Goal: Task Accomplishment & Management: Manage account settings

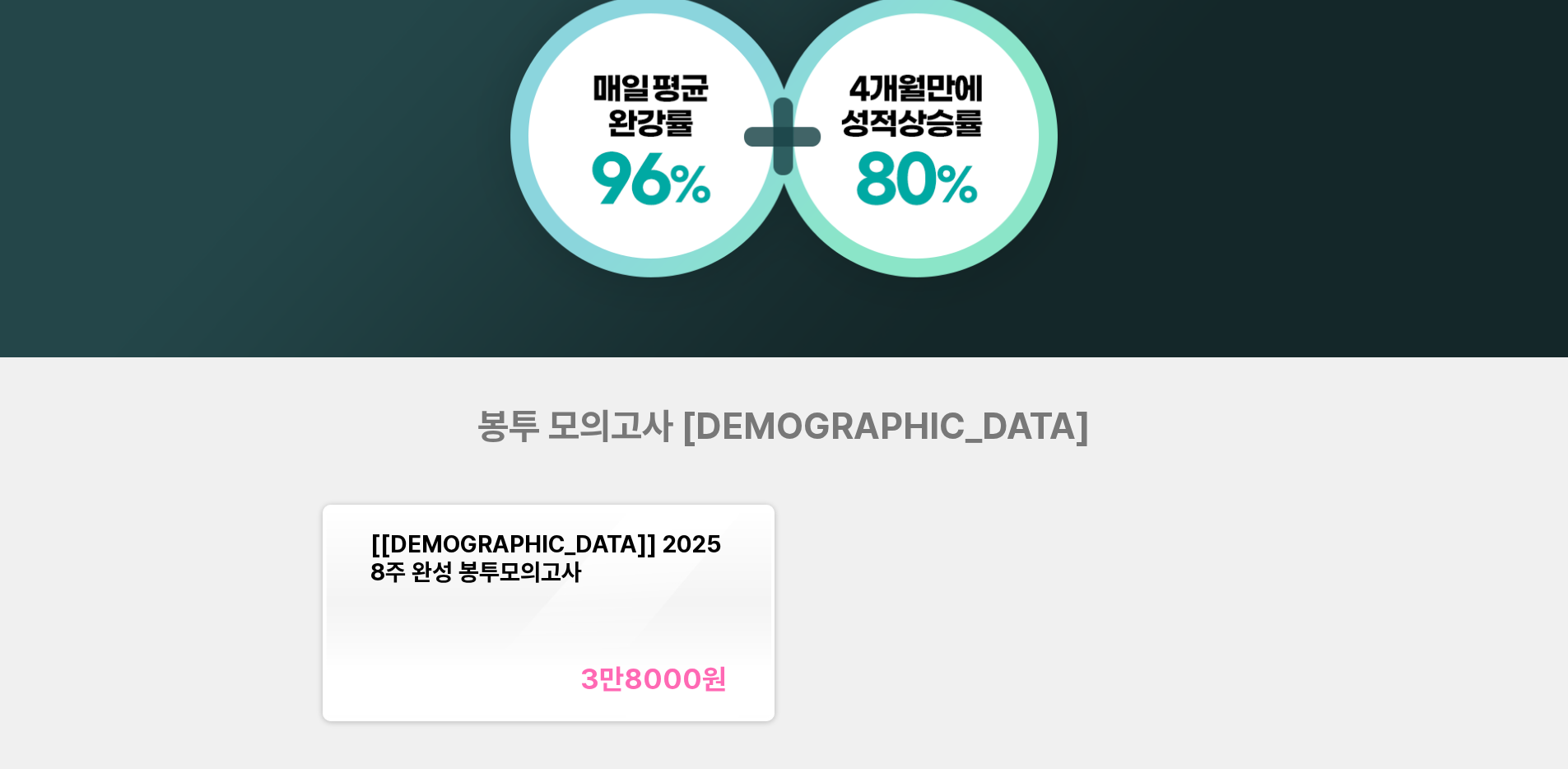
scroll to position [1930, 0]
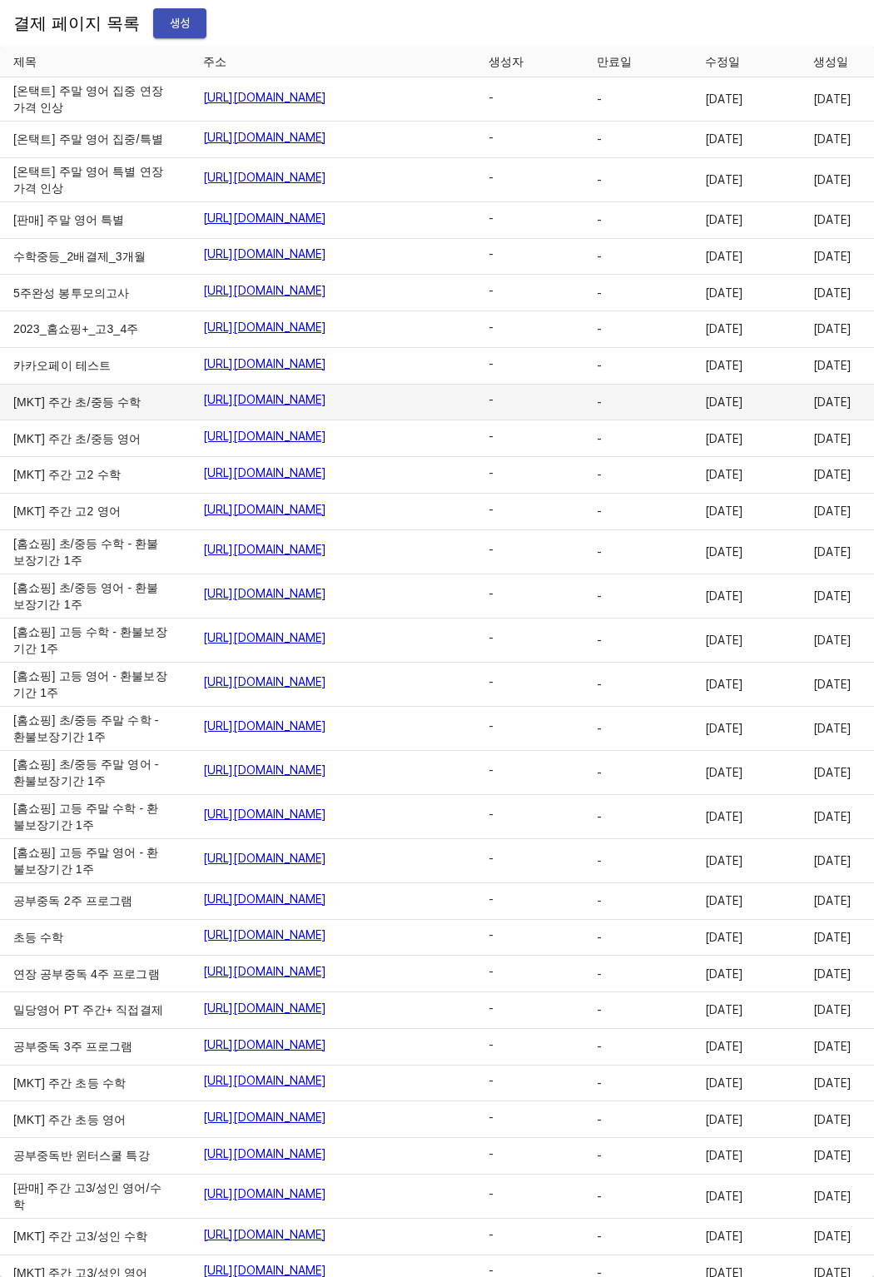
click at [91, 421] on td "[MKT] 주간 초/중등 수학" at bounding box center [95, 403] width 190 height 37
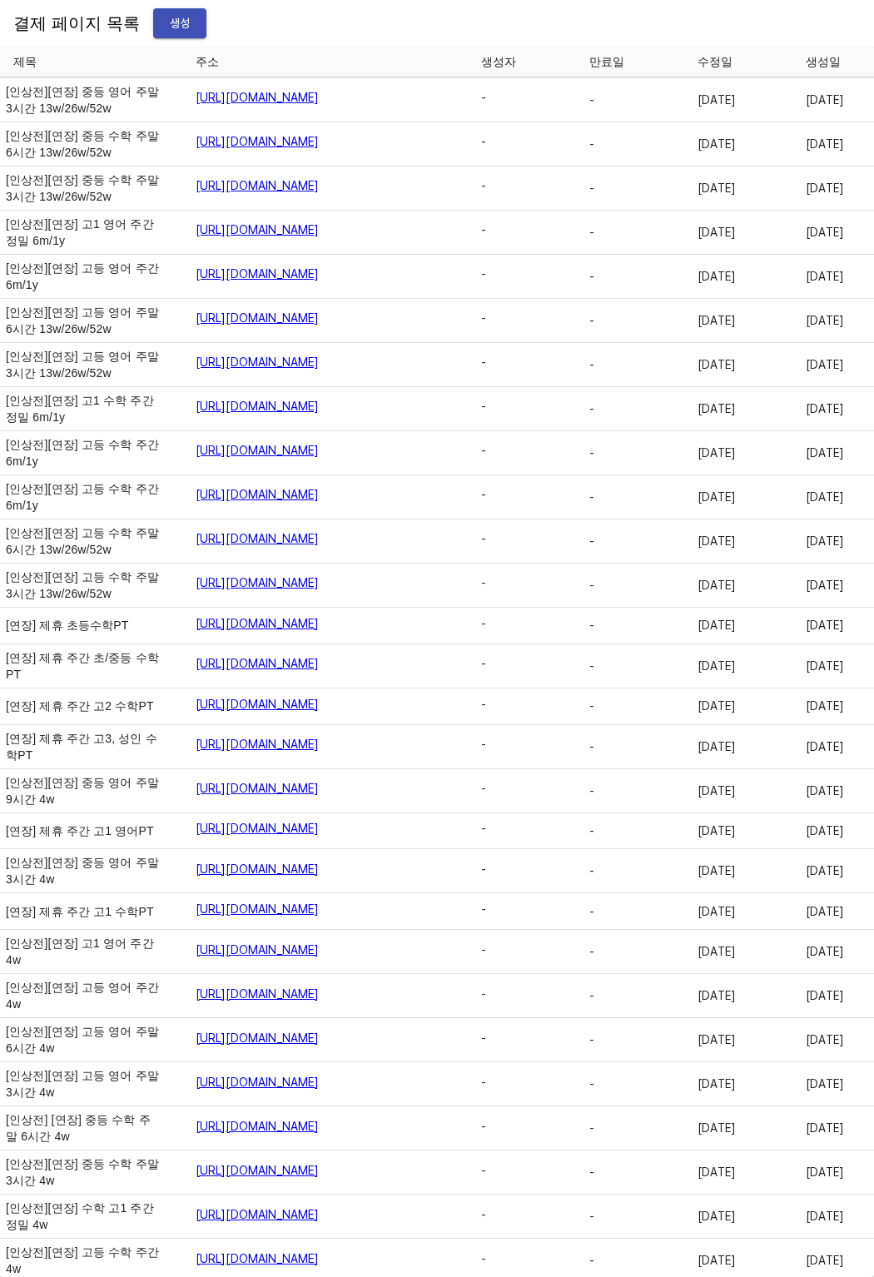
scroll to position [8688, 116]
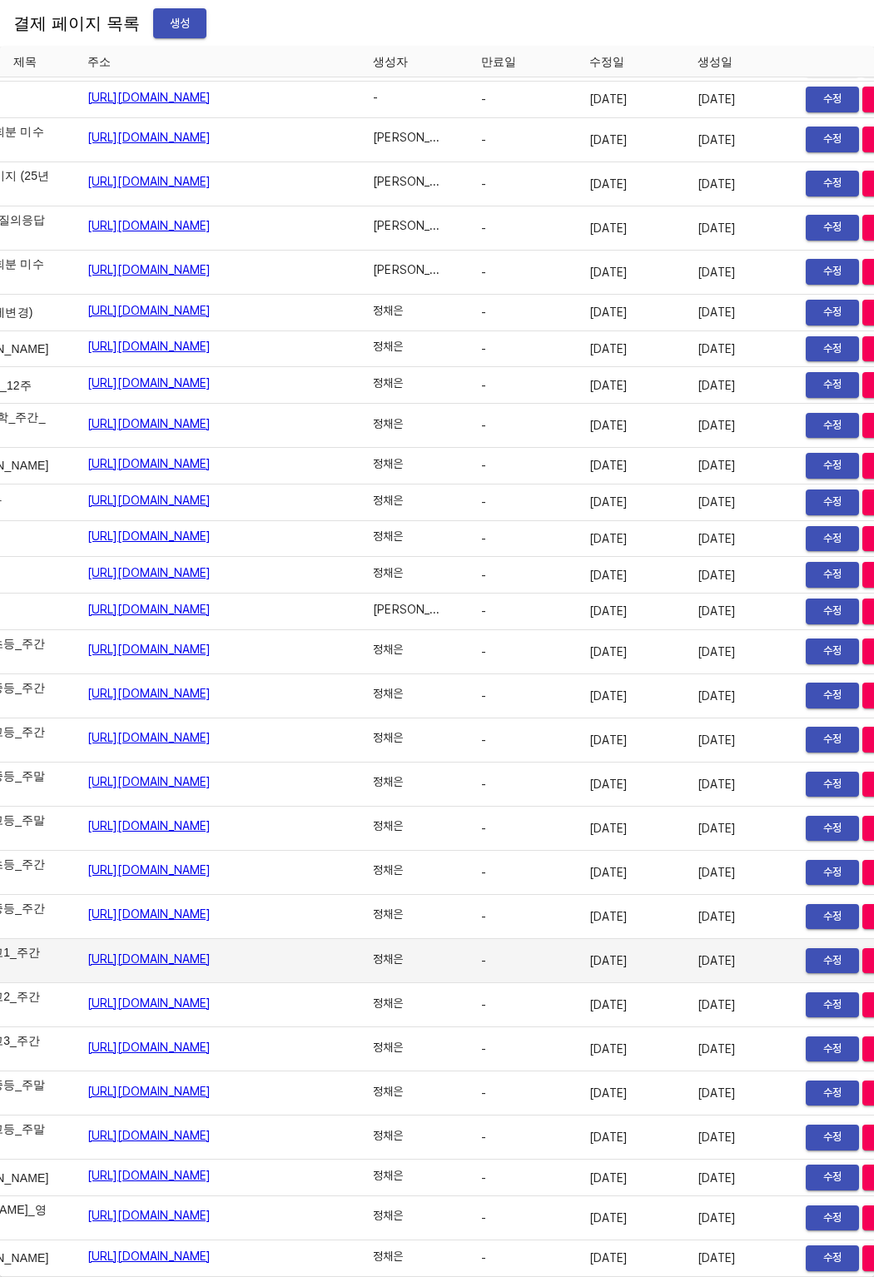
scroll to position [26483, 0]
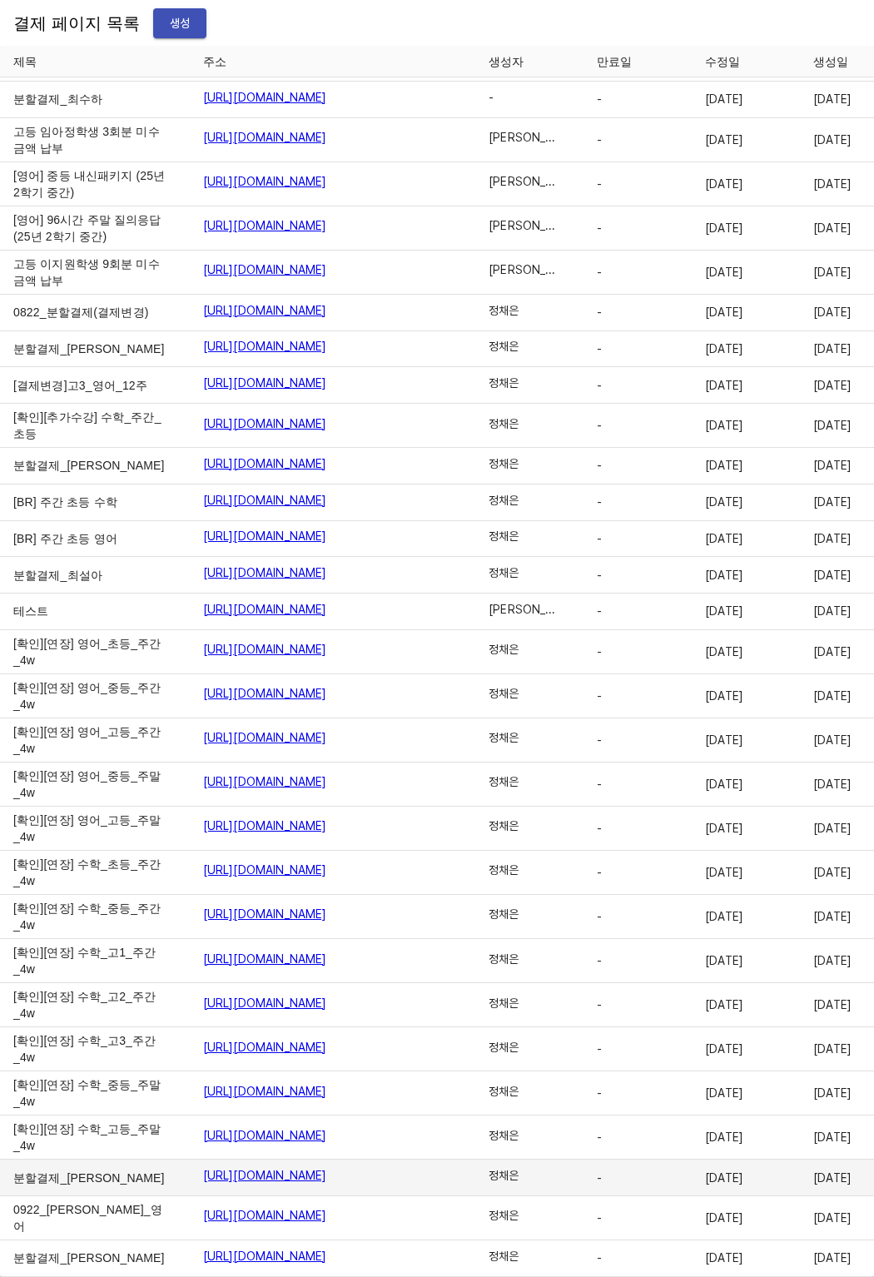
click at [495, 1167] on span "정채은" at bounding box center [504, 1175] width 30 height 17
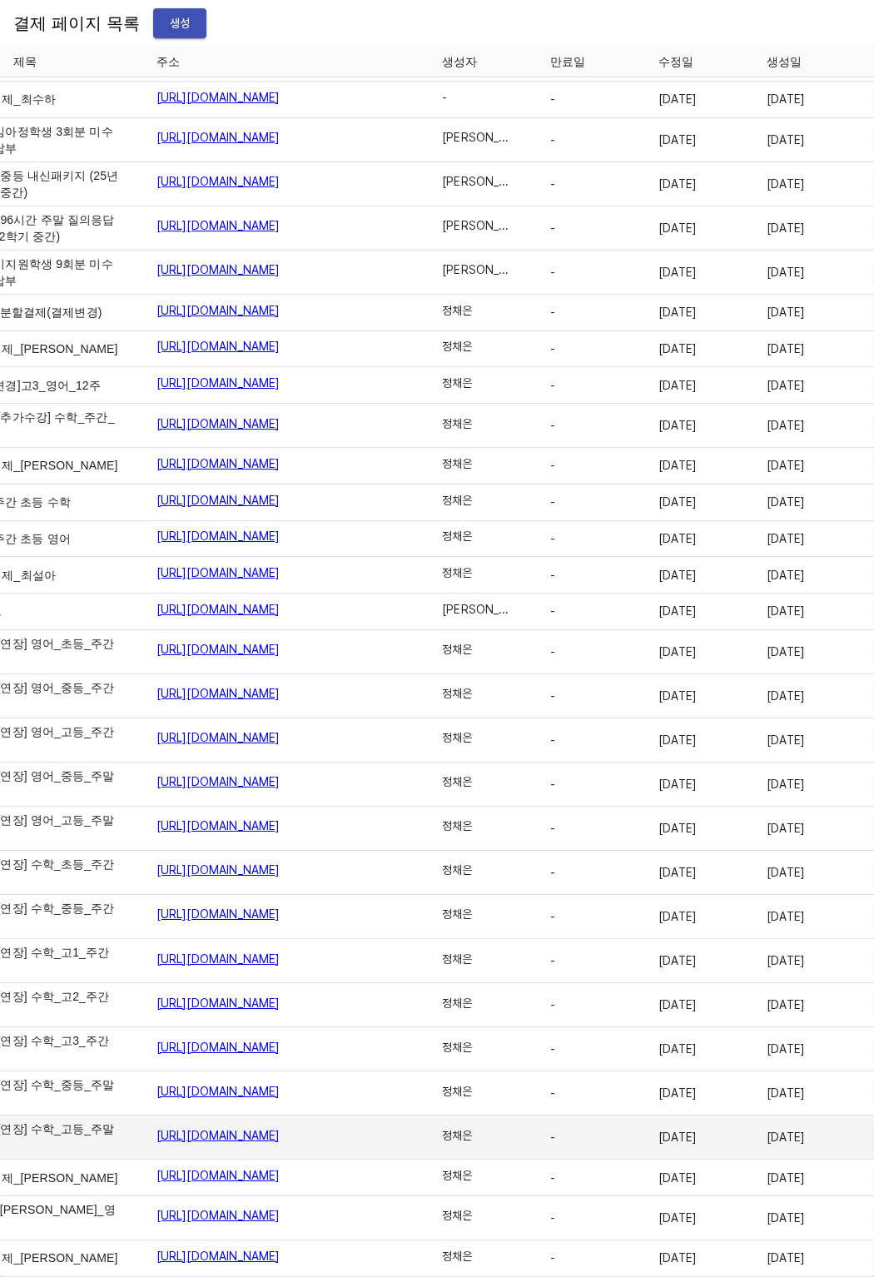
scroll to position [26483, 116]
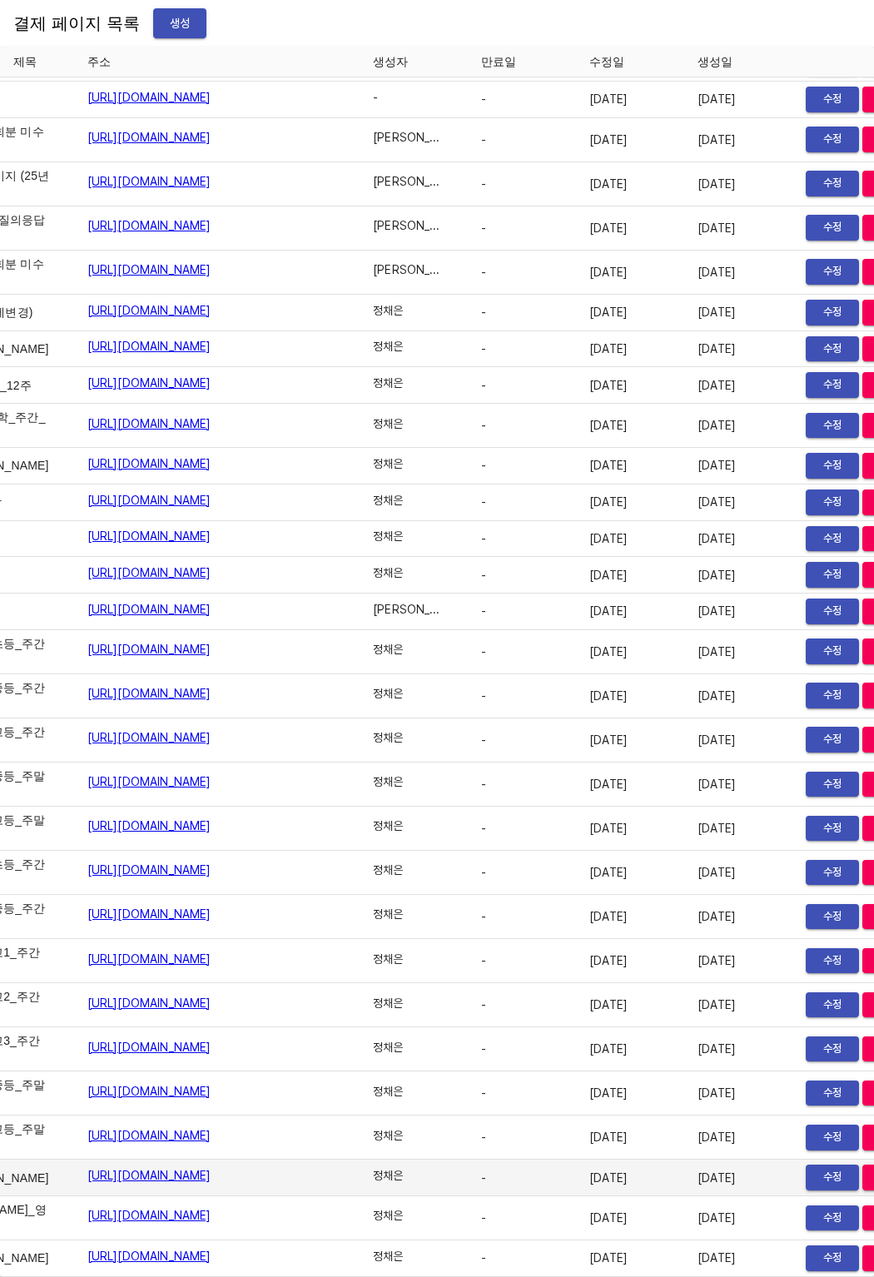
click at [871, 1168] on span "삭제" at bounding box center [889, 1177] width 37 height 19
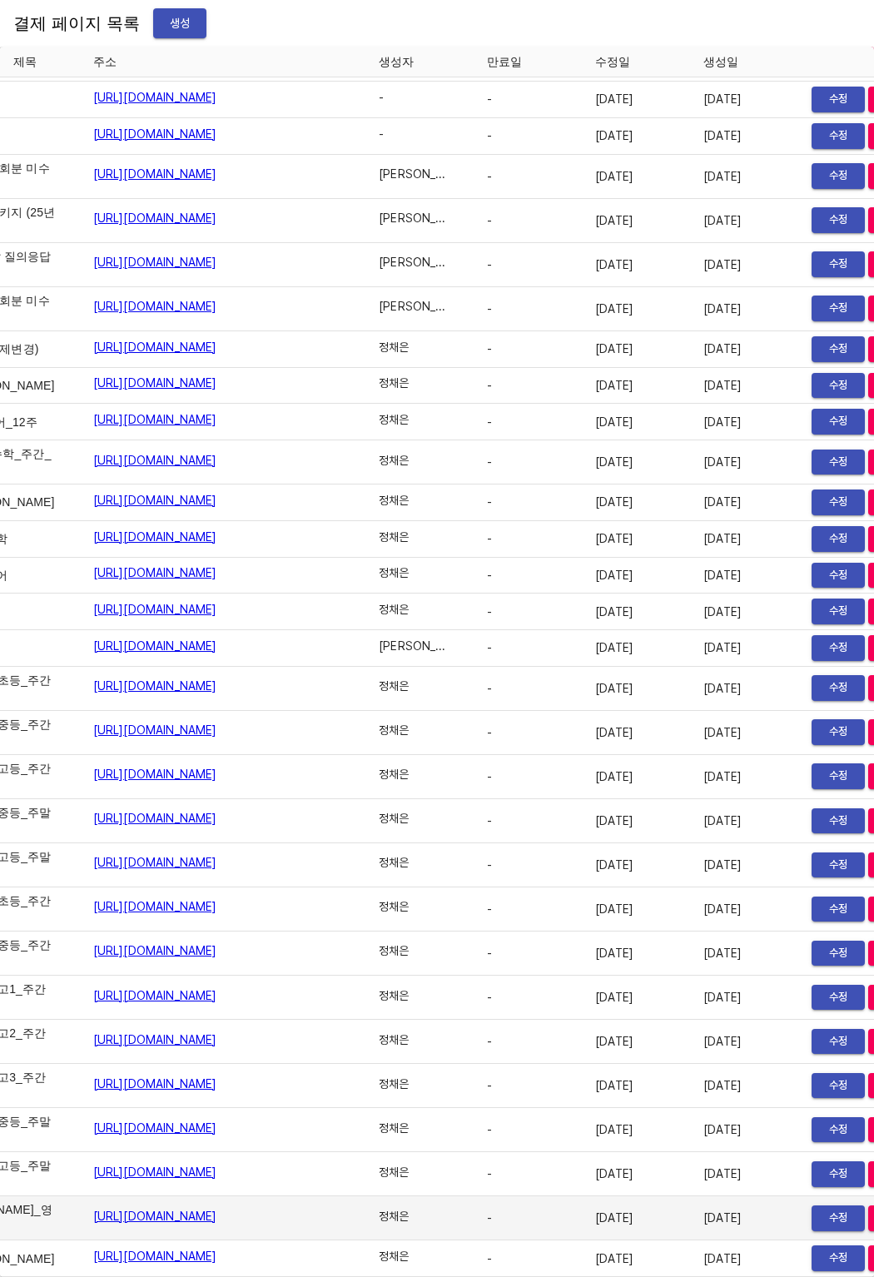
scroll to position [26447, 116]
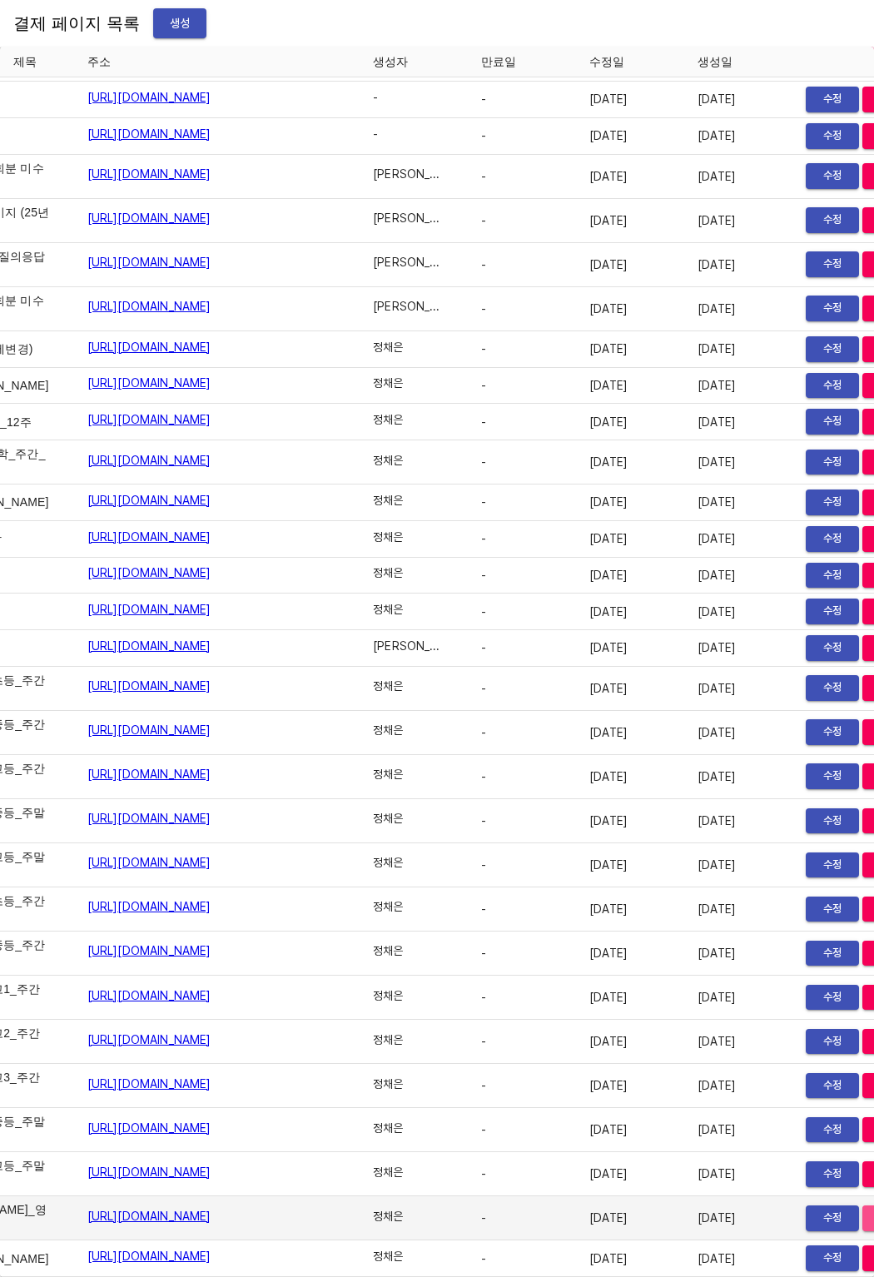
click at [871, 1209] on span "삭제" at bounding box center [889, 1218] width 37 height 19
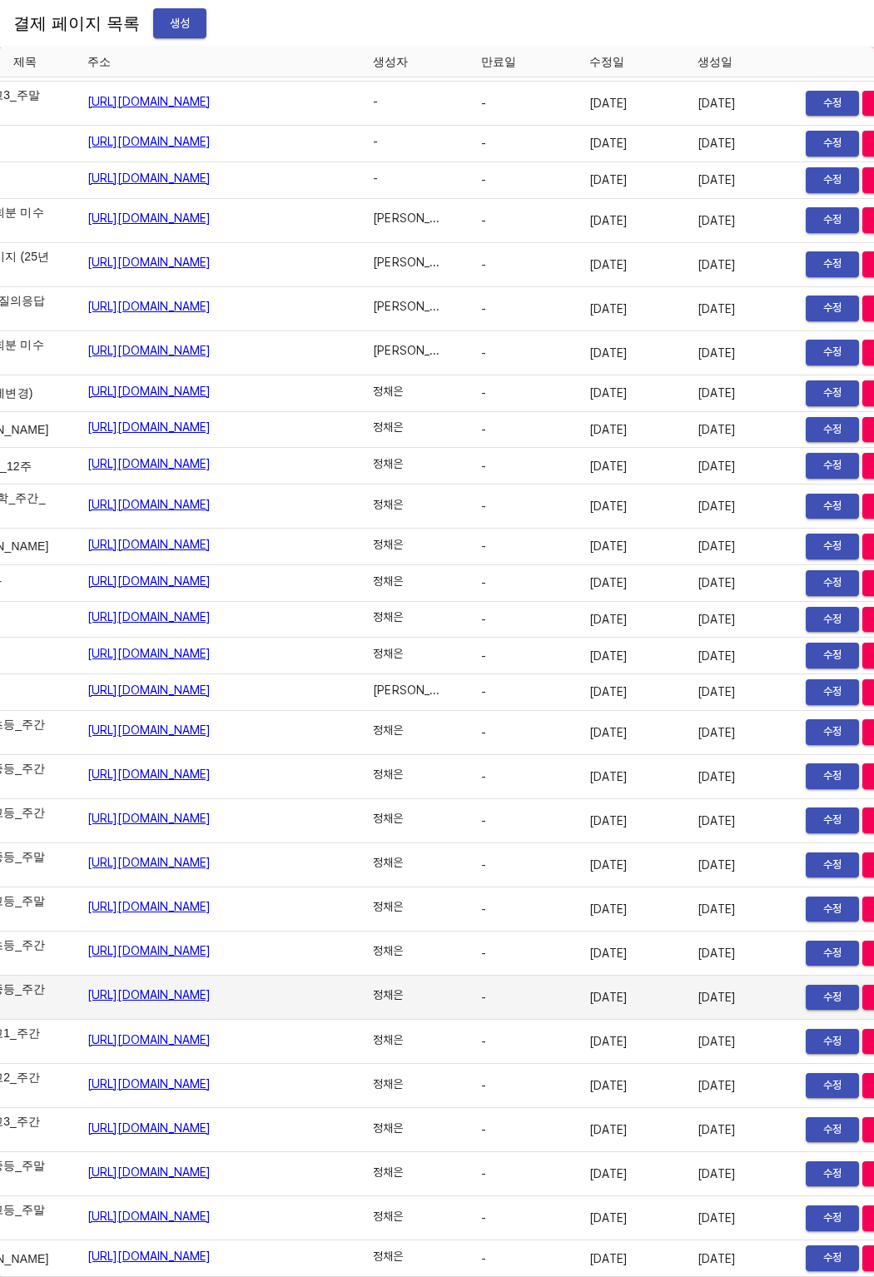
scroll to position [26403, 0]
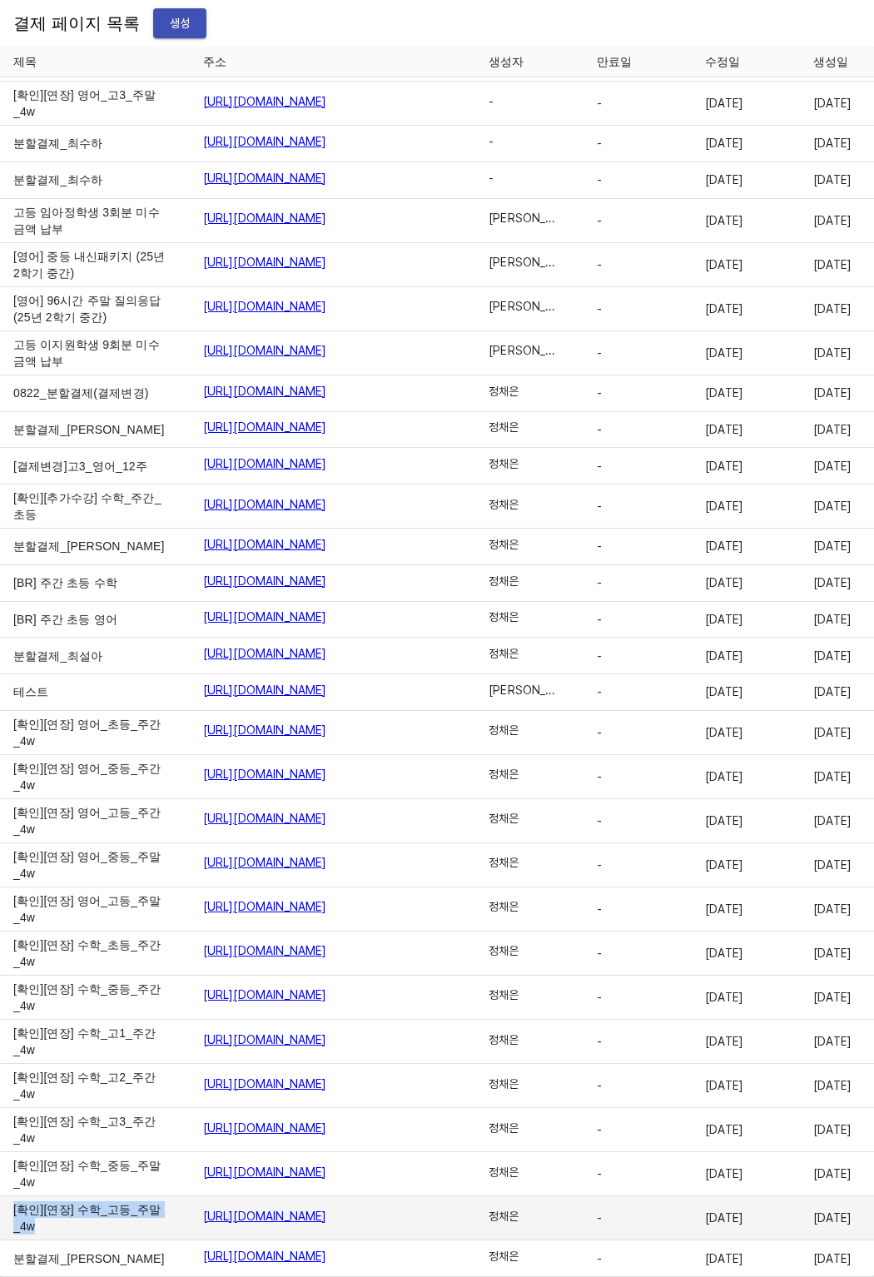
drag, startPoint x: 7, startPoint y: 1196, endPoint x: 92, endPoint y: 1215, distance: 86.1
click at [92, 1215] on td "[확인][연장] 수학_고등_주말_4w" at bounding box center [95, 1218] width 190 height 44
drag, startPoint x: 92, startPoint y: 1215, endPoint x: 8, endPoint y: 1194, distance: 85.8
click at [8, 1196] on td "[확인][연장] 수학_고등_주말_4w" at bounding box center [95, 1218] width 190 height 44
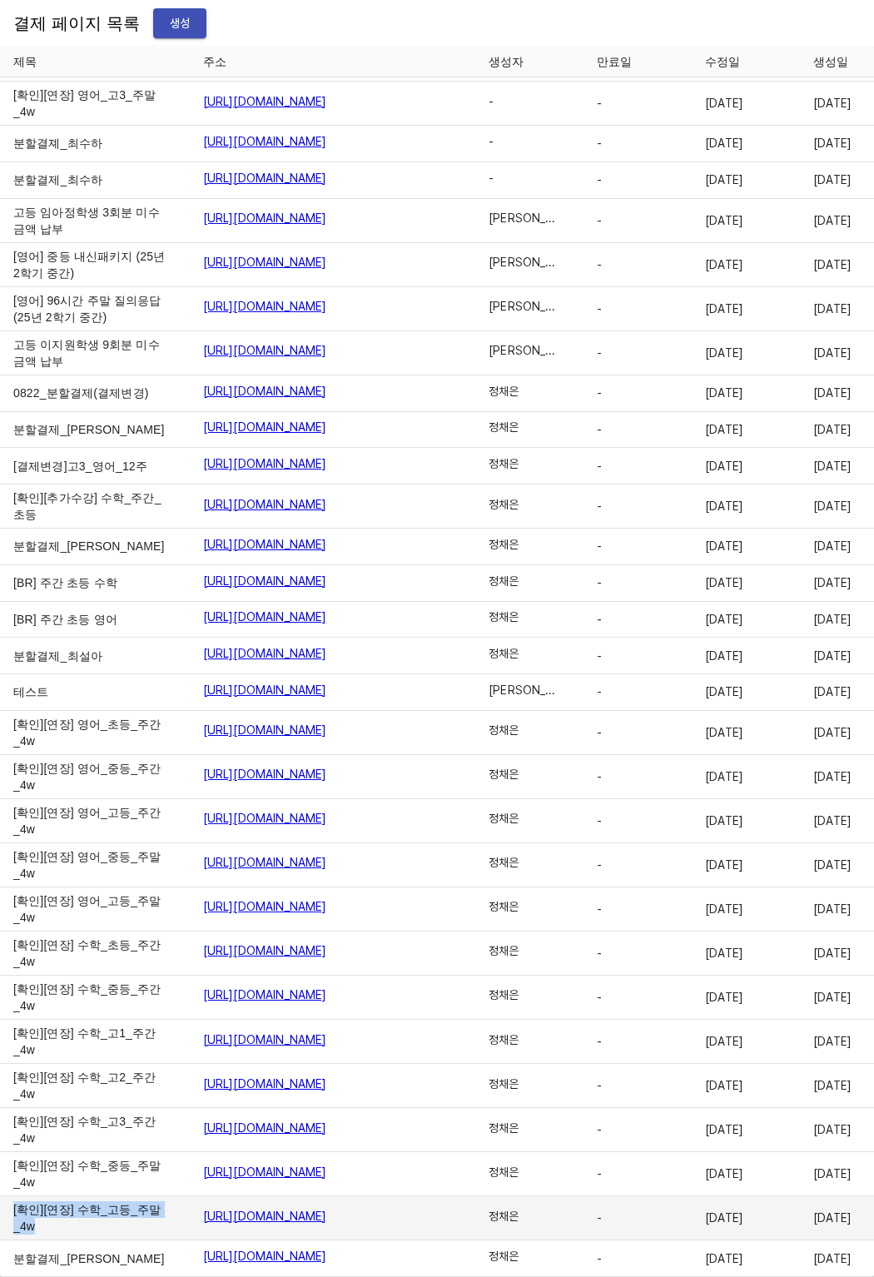
click at [8, 1196] on td "[확인][연장] 수학_고등_주말_4w" at bounding box center [95, 1218] width 190 height 44
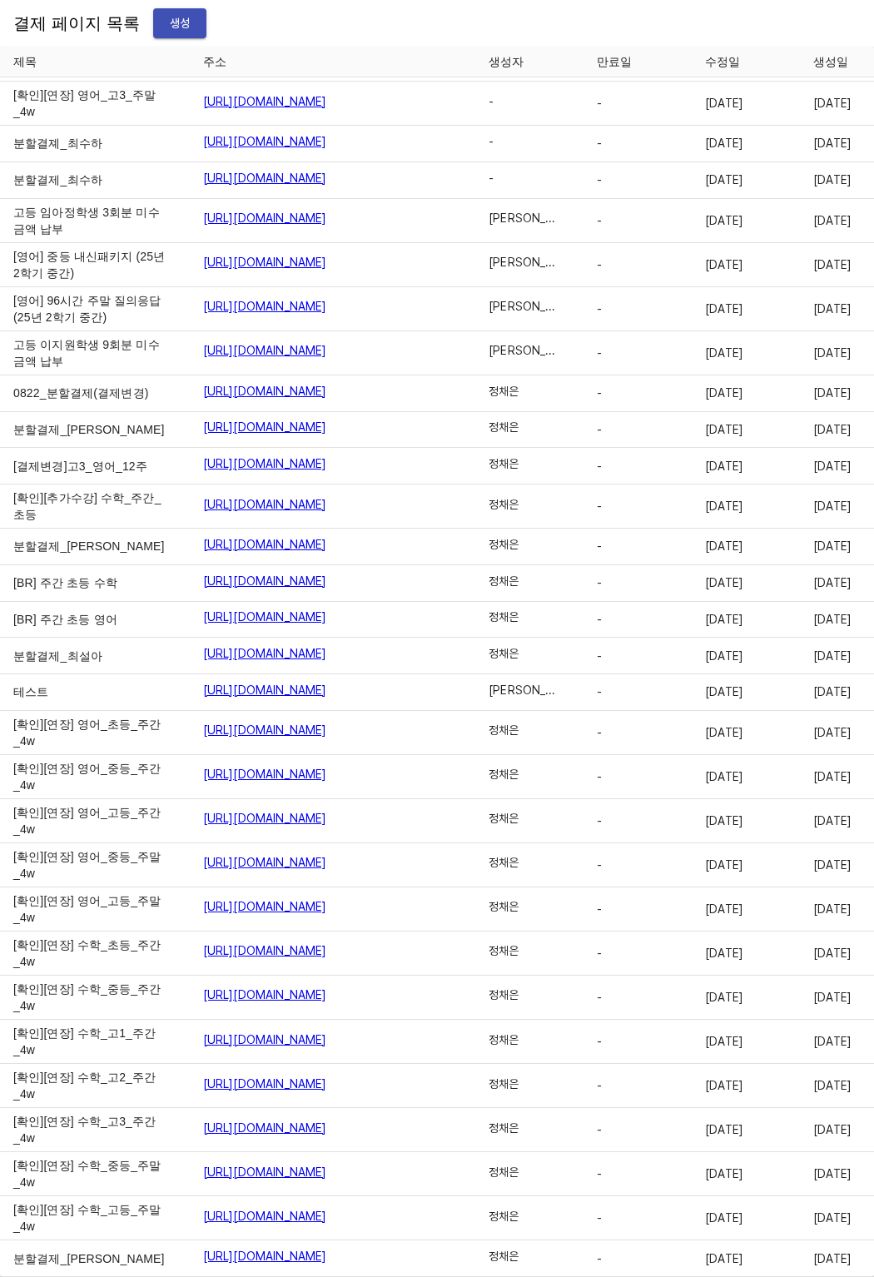
scroll to position [25204, 0]
drag, startPoint x: 11, startPoint y: 624, endPoint x: 43, endPoint y: 624, distance: 32.5
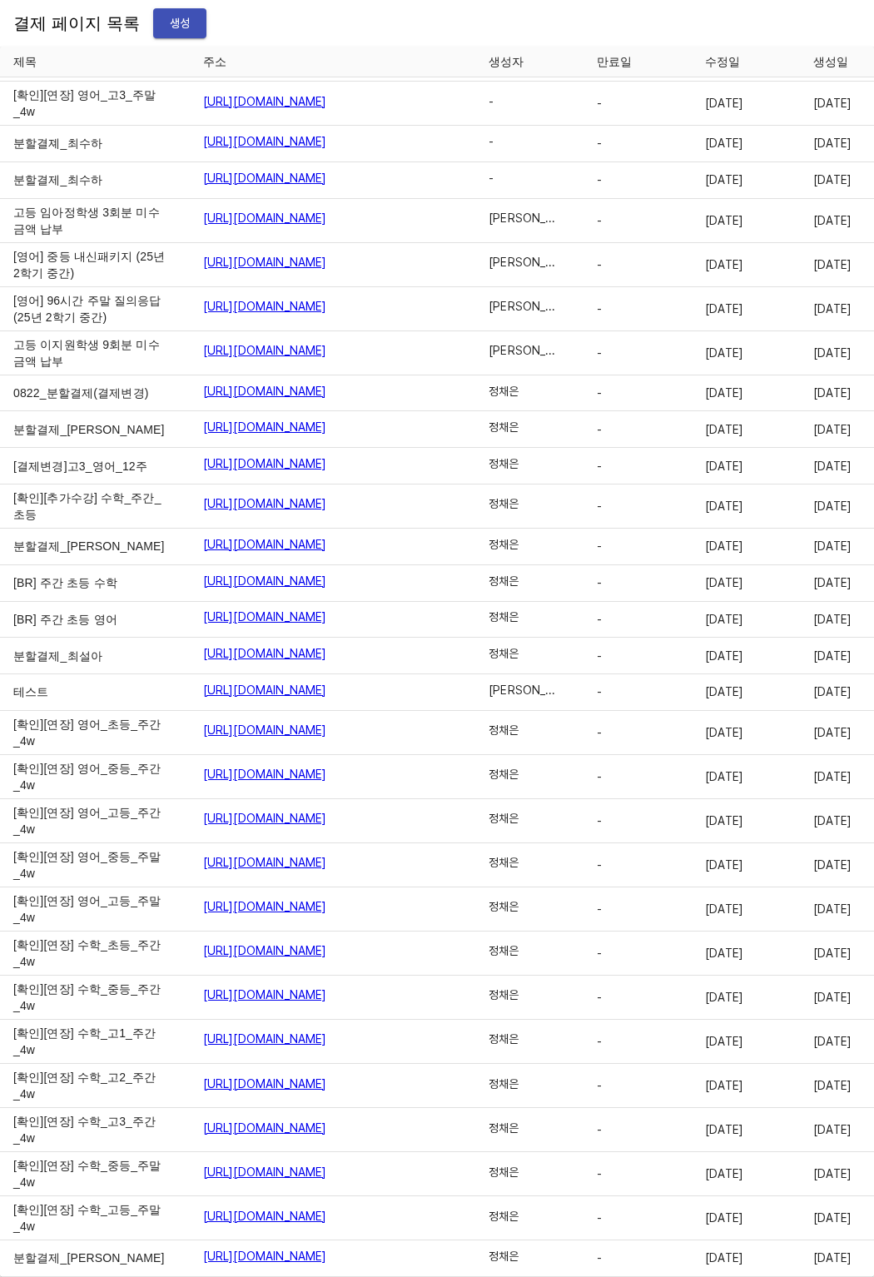
scroll to position [26359, 0]
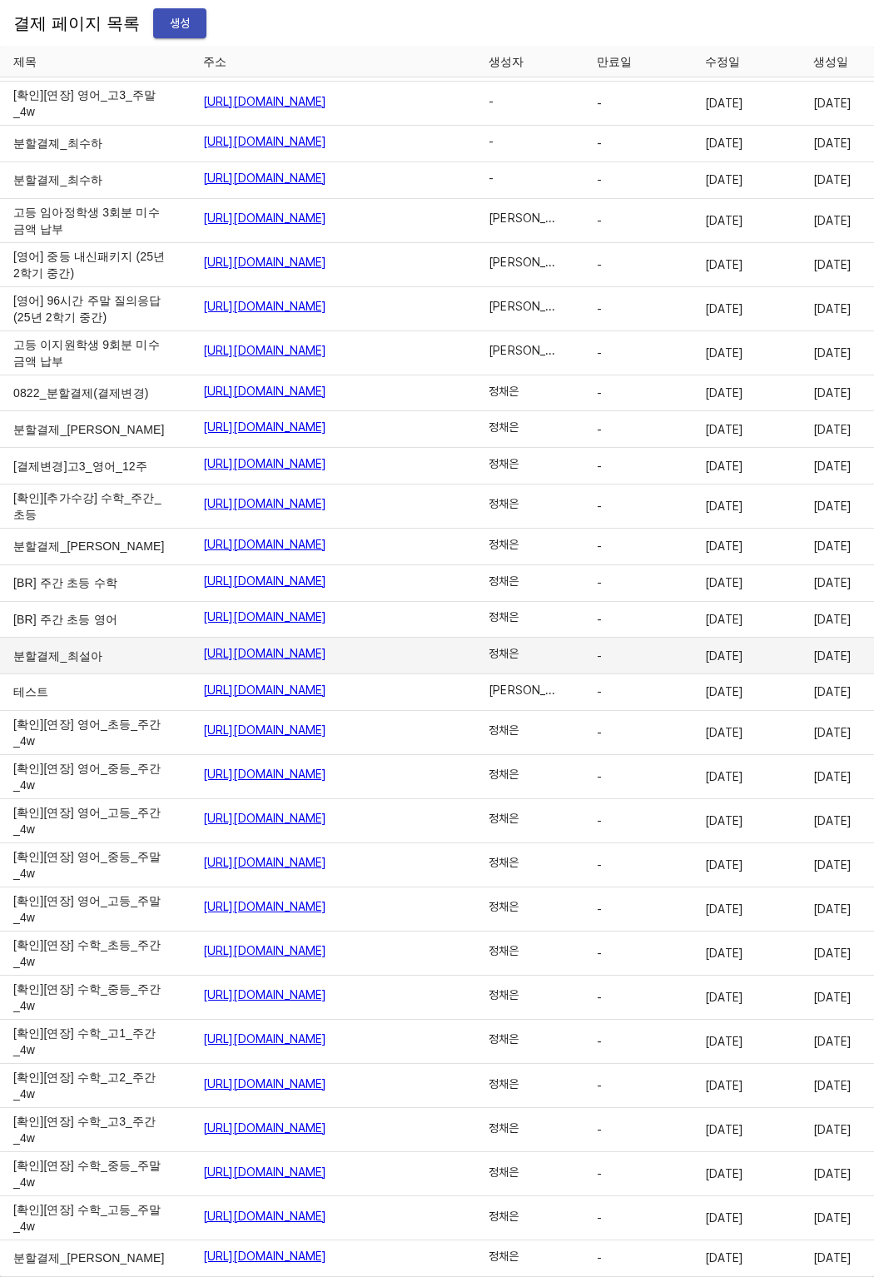
click at [491, 652] on td "정채은" at bounding box center [529, 656] width 108 height 37
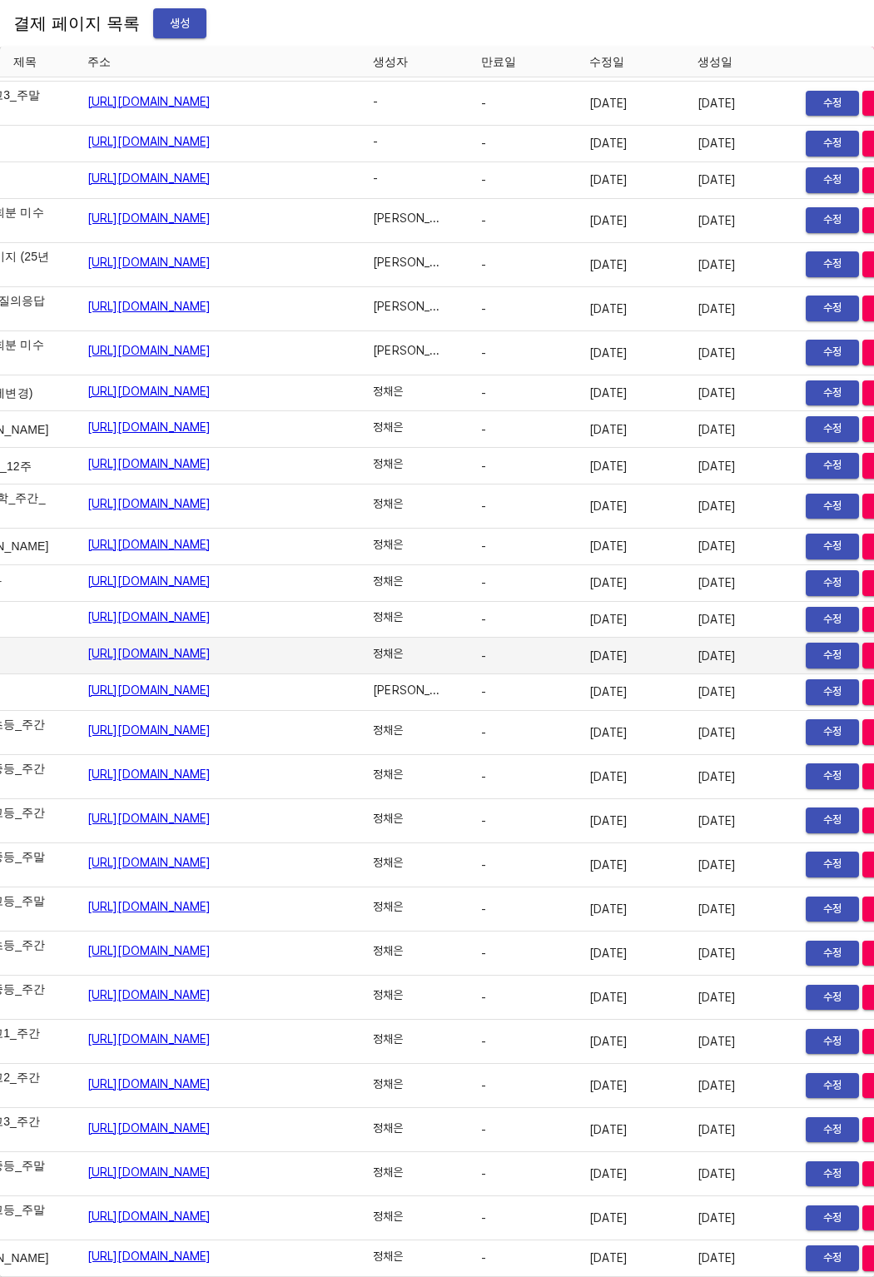
click at [871, 646] on span "삭제" at bounding box center [889, 655] width 37 height 19
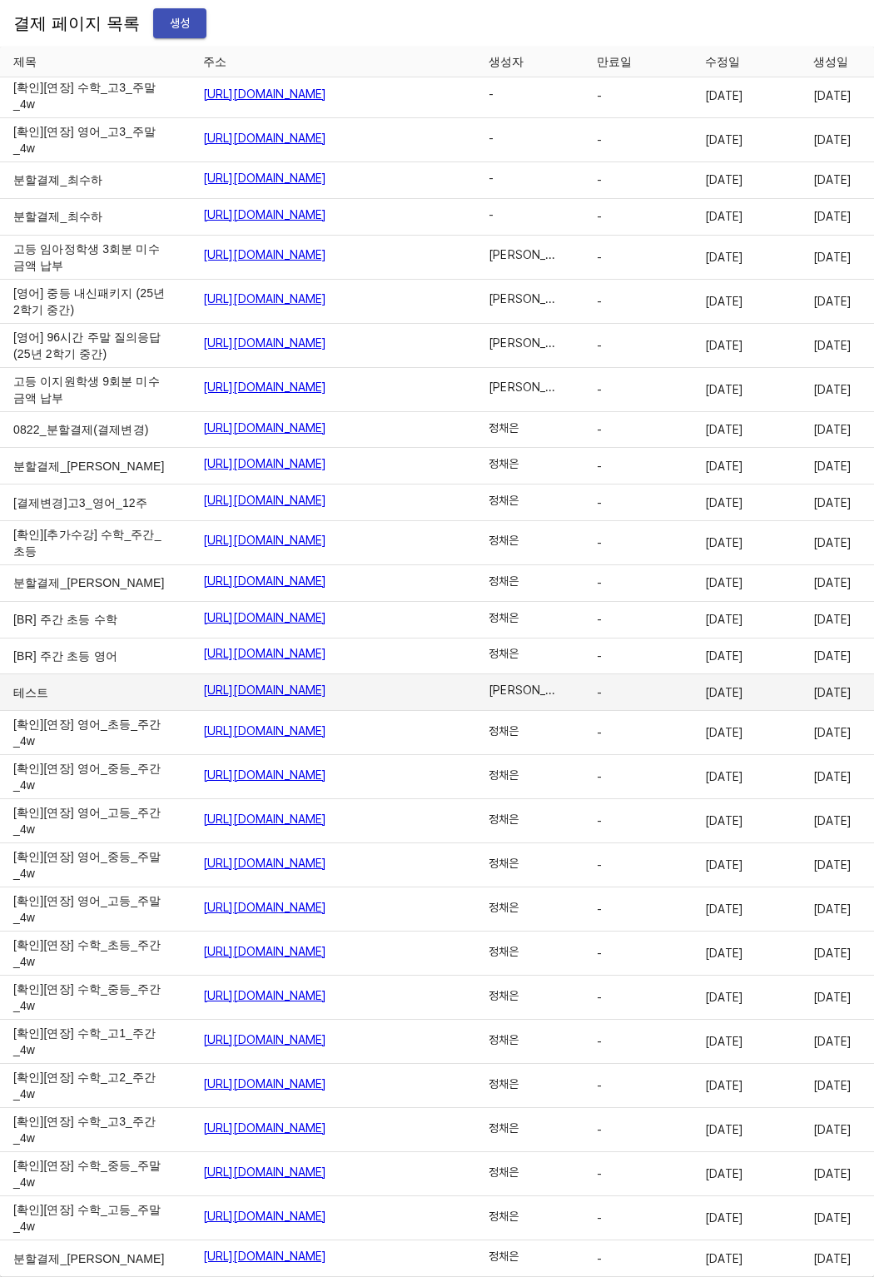
scroll to position [26222, 0]
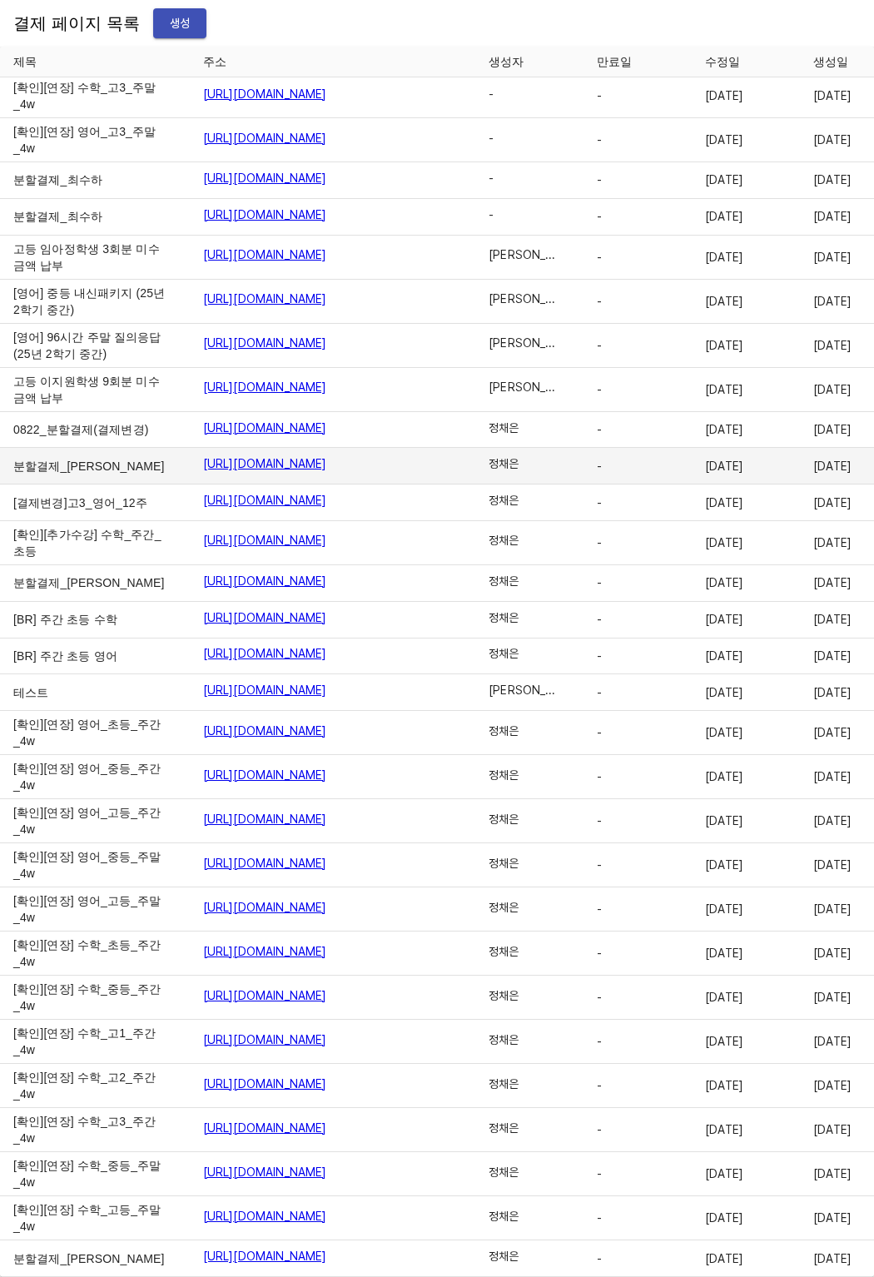
click at [74, 484] on td "분할결제_황가현" at bounding box center [95, 466] width 190 height 37
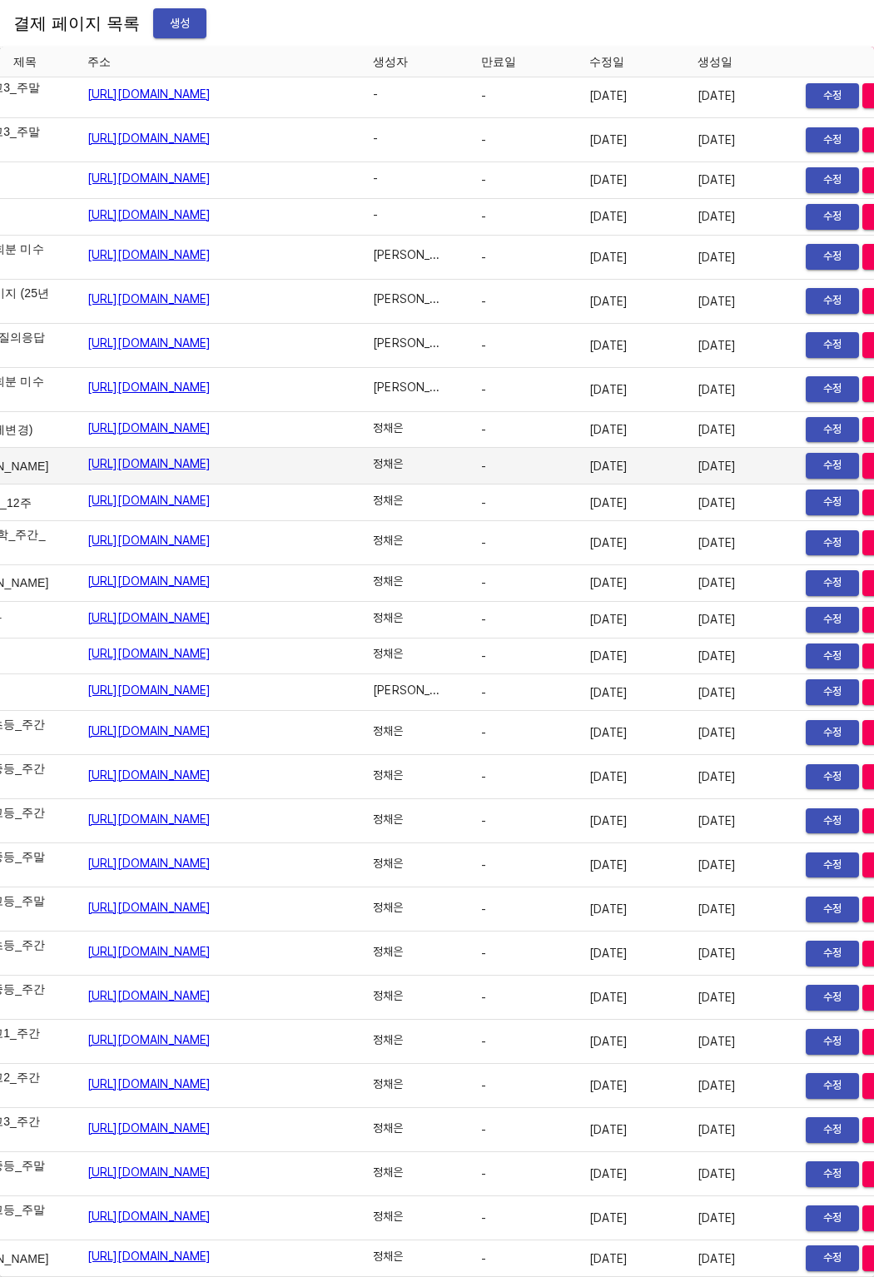
click at [871, 475] on span "삭제" at bounding box center [889, 465] width 37 height 19
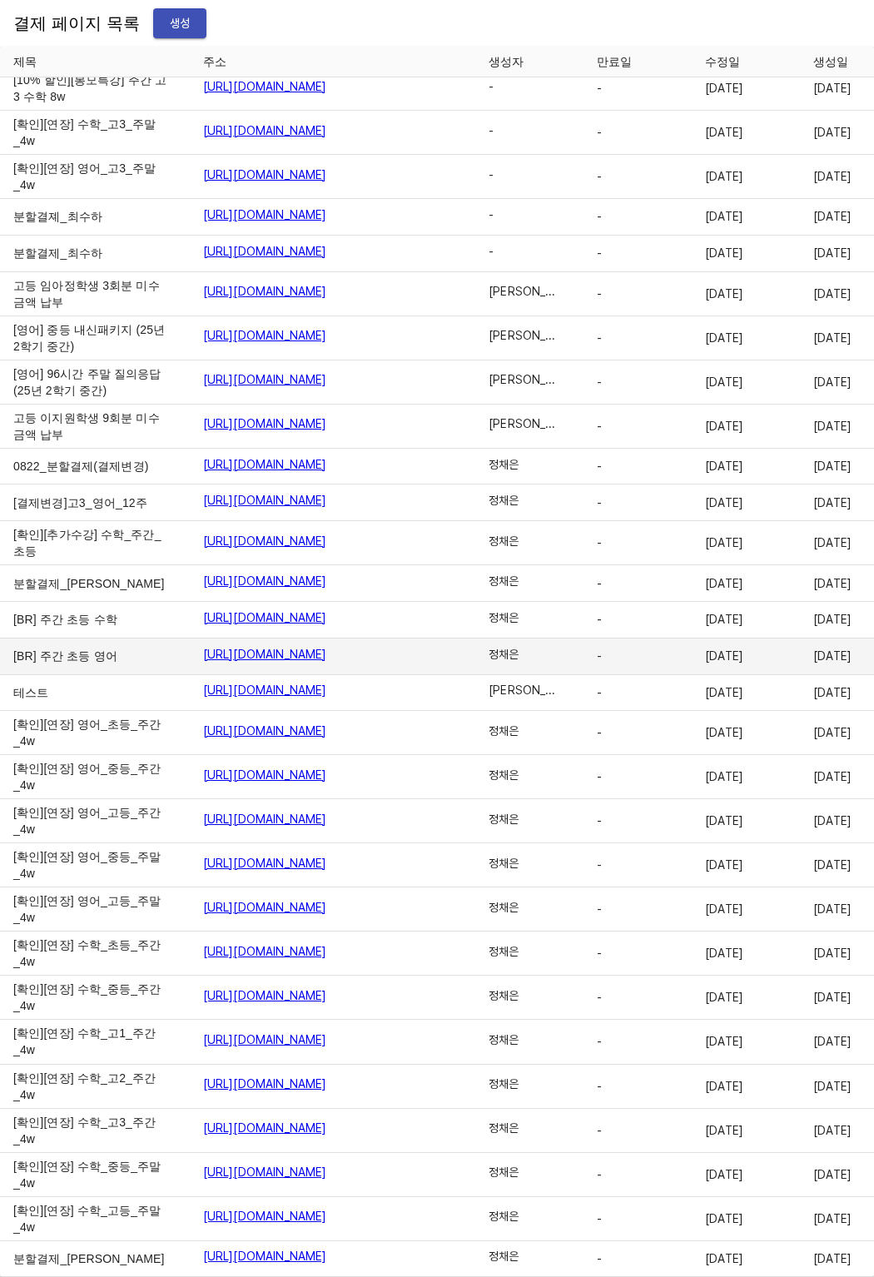
scroll to position [26200, 0]
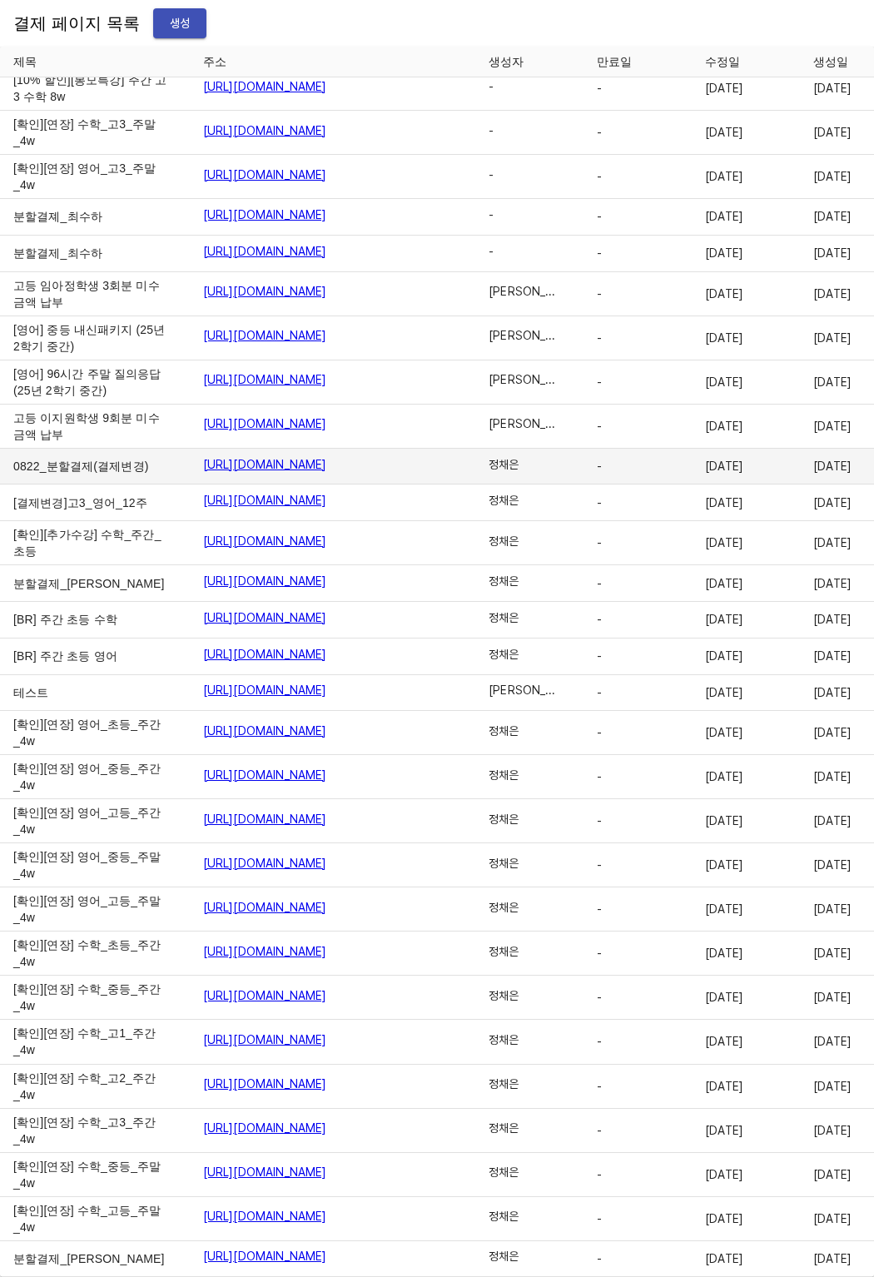
click at [61, 485] on td "0822_분할결제(결제변경)" at bounding box center [95, 467] width 190 height 37
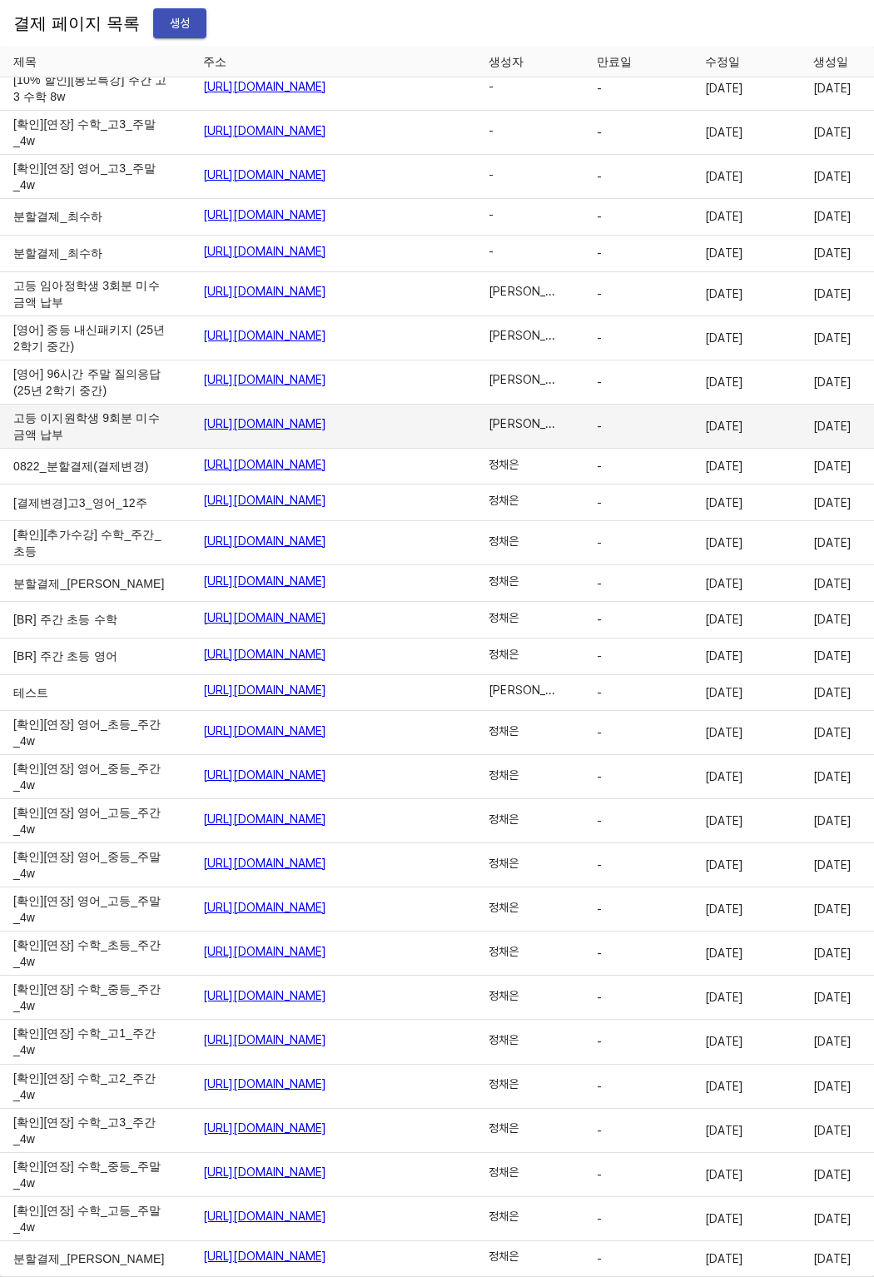
scroll to position [26007, 0]
drag, startPoint x: 15, startPoint y: 653, endPoint x: 111, endPoint y: 671, distance: 97.5
click at [111, 449] on td "고등 이지원학생 9회분 미수금액 납부" at bounding box center [95, 427] width 190 height 44
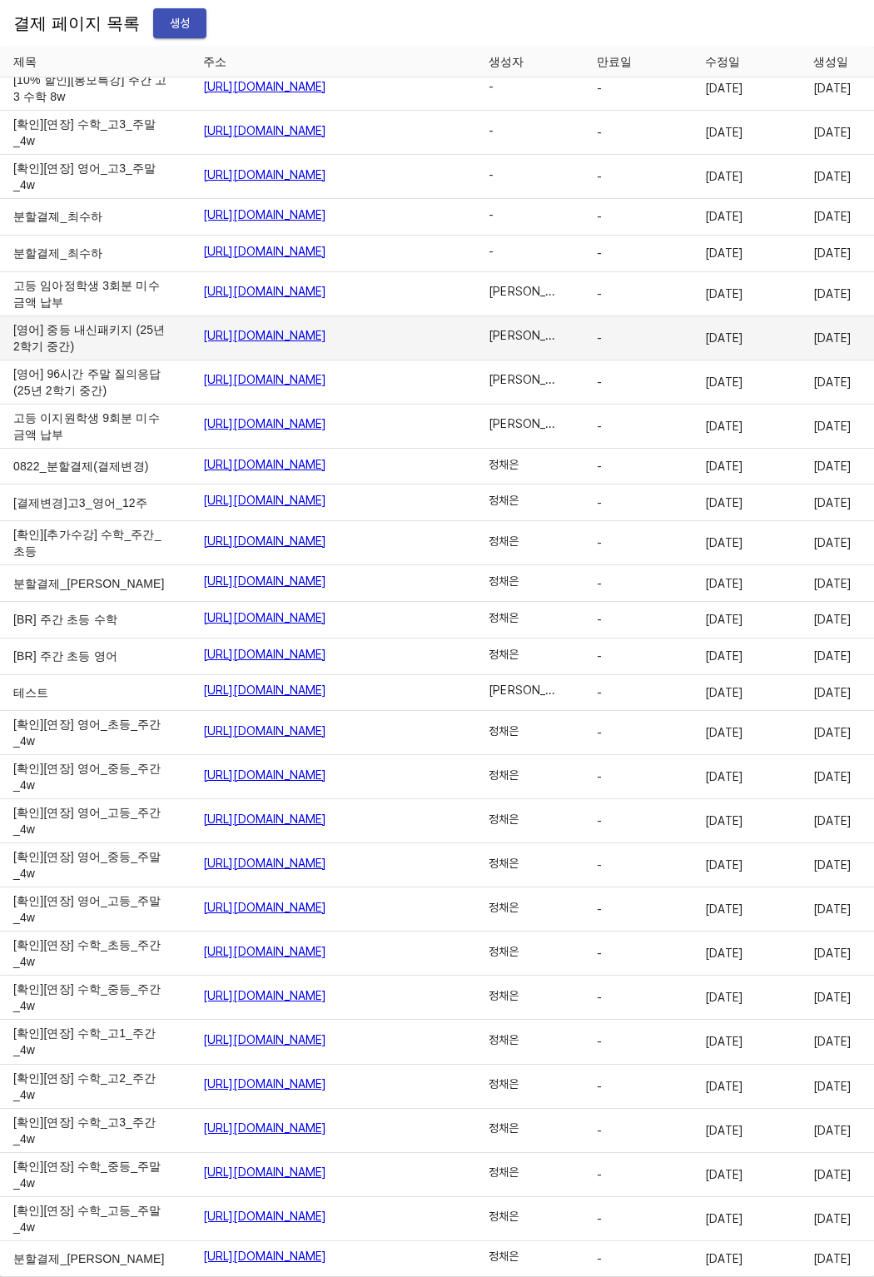
scroll to position [22990, 0]
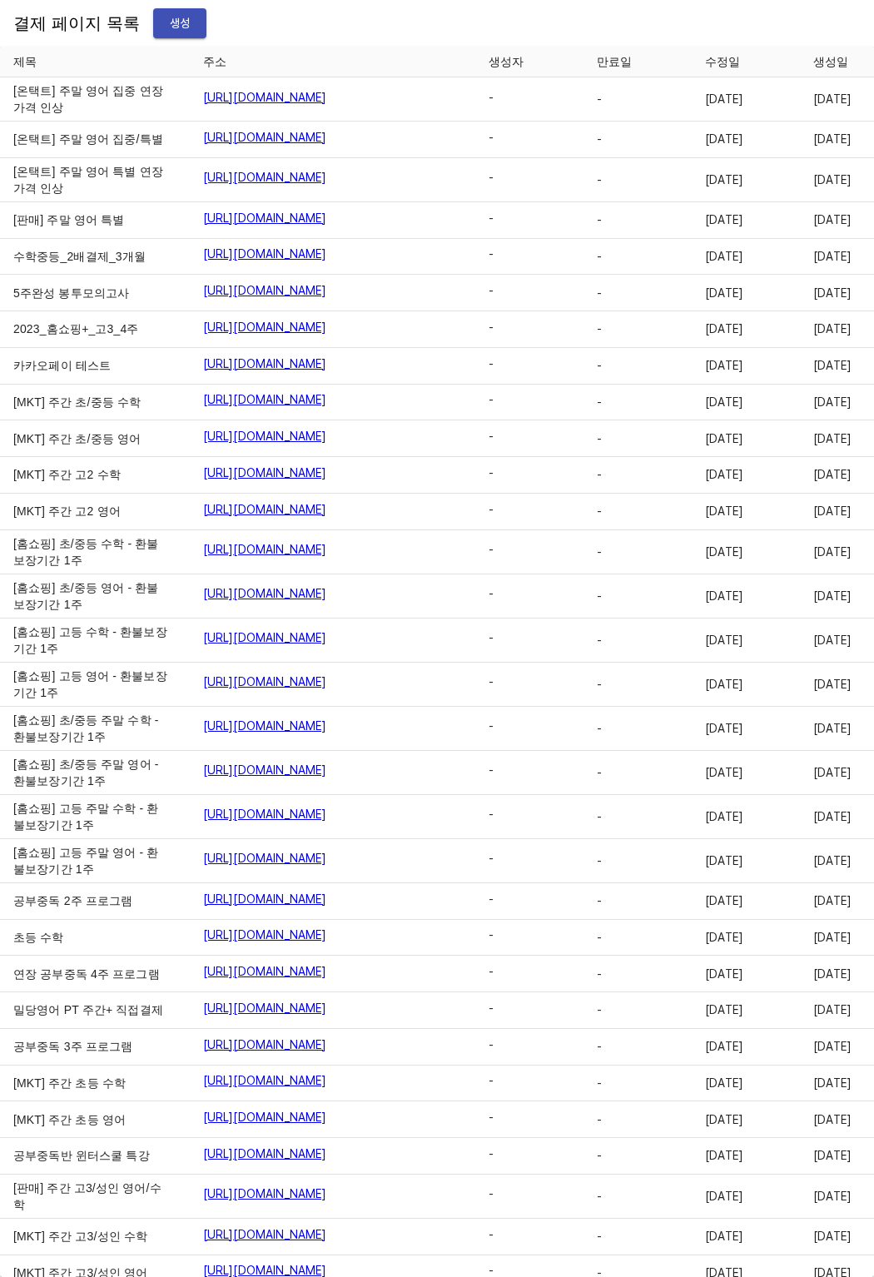
scroll to position [809, 0]
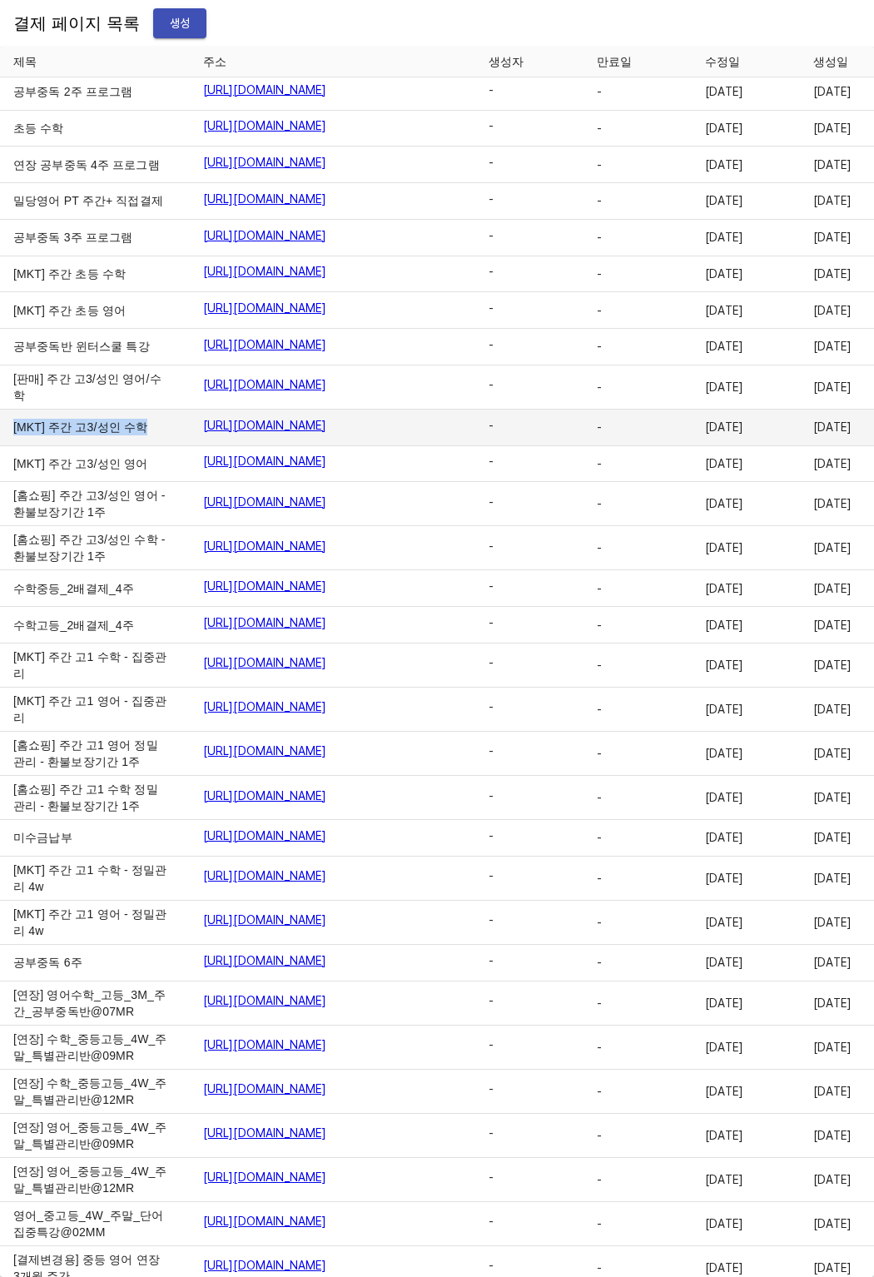
drag, startPoint x: 12, startPoint y: 701, endPoint x: 52, endPoint y: 715, distance: 42.4
click at [52, 446] on td "[MKT] 주간 고3/성인 수학" at bounding box center [95, 428] width 190 height 37
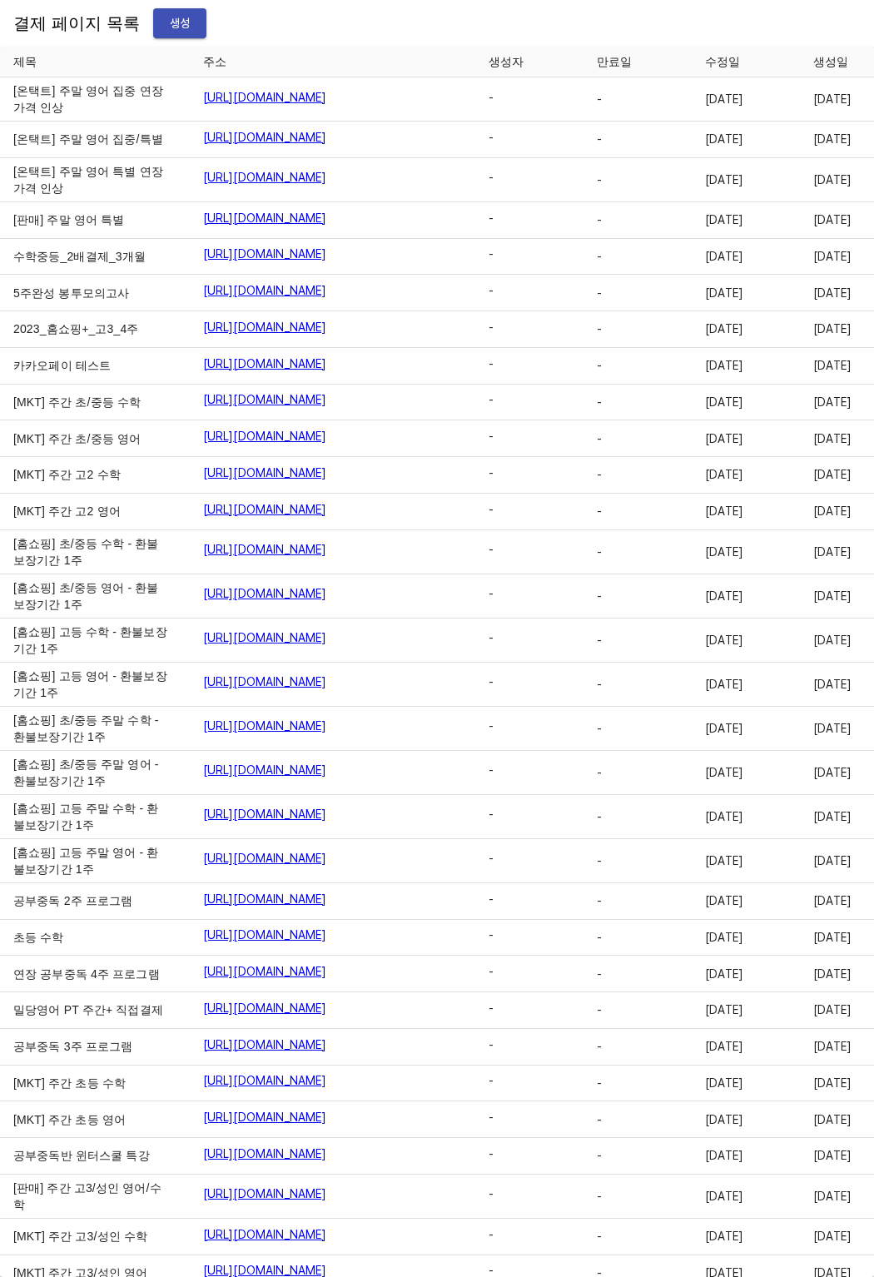
scroll to position [9151, 0]
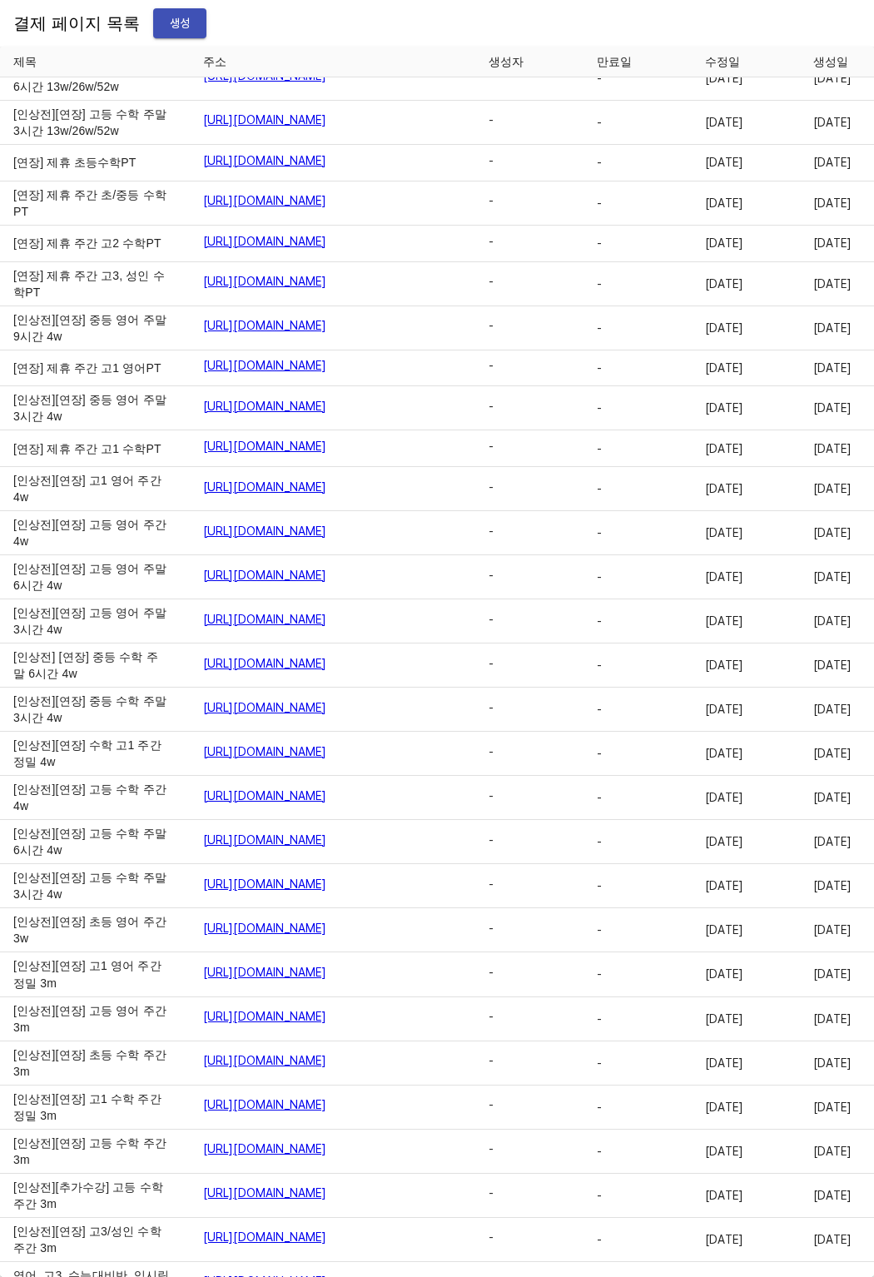
drag, startPoint x: 14, startPoint y: 654, endPoint x: 41, endPoint y: 685, distance: 40.7
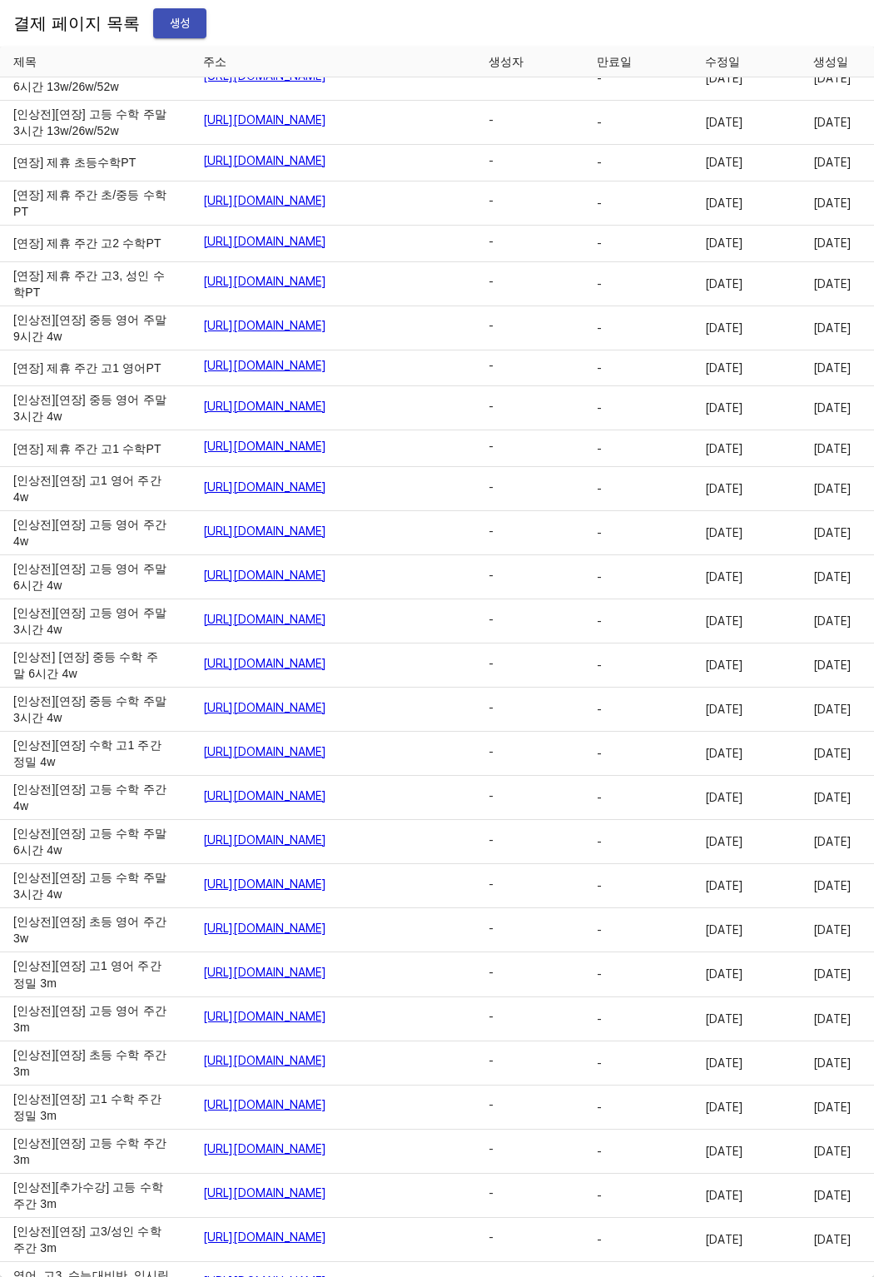
drag, startPoint x: 12, startPoint y: 654, endPoint x: 33, endPoint y: 685, distance: 37.6
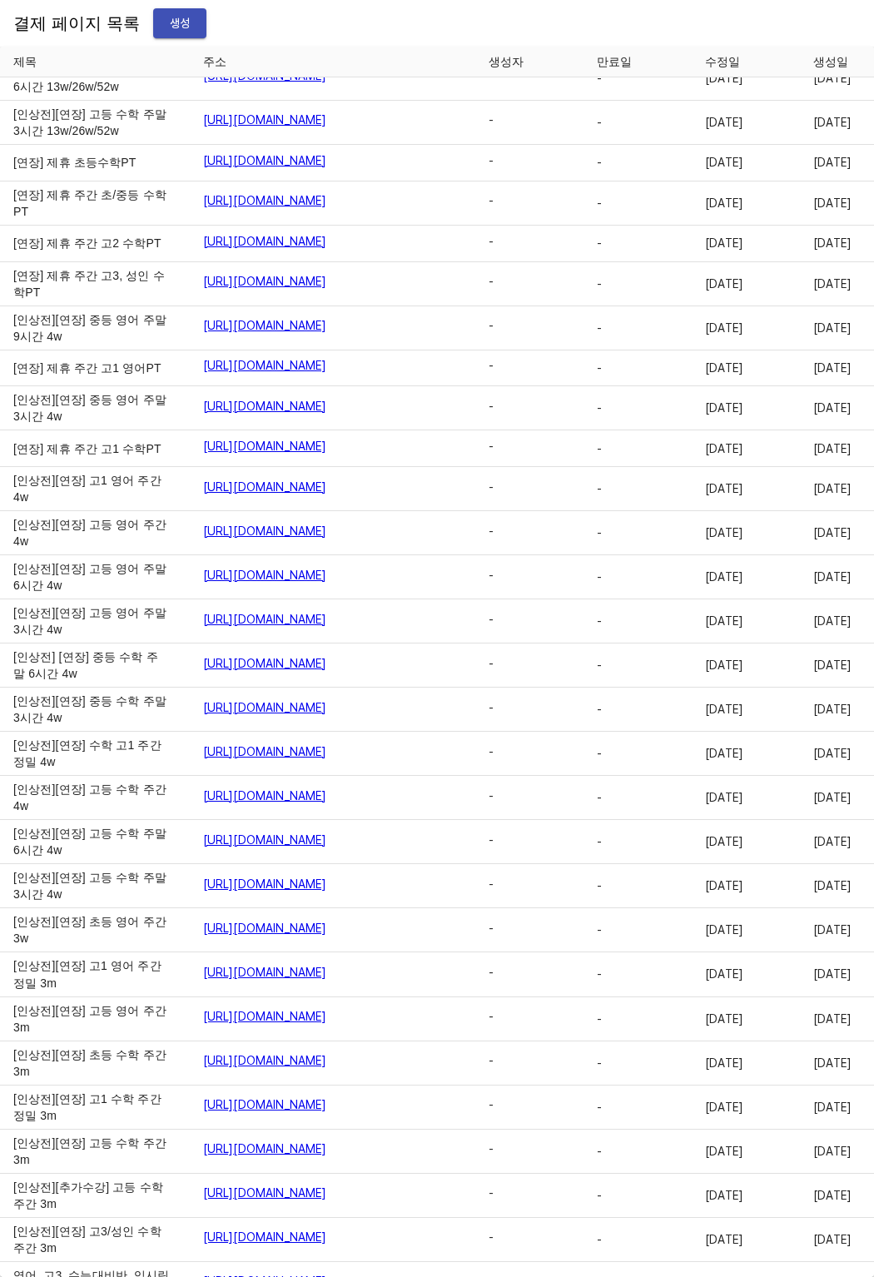
drag, startPoint x: 16, startPoint y: 593, endPoint x: 491, endPoint y: 688, distance: 484.7
drag, startPoint x: 592, startPoint y: 679, endPoint x: 191, endPoint y: 626, distance: 404.8
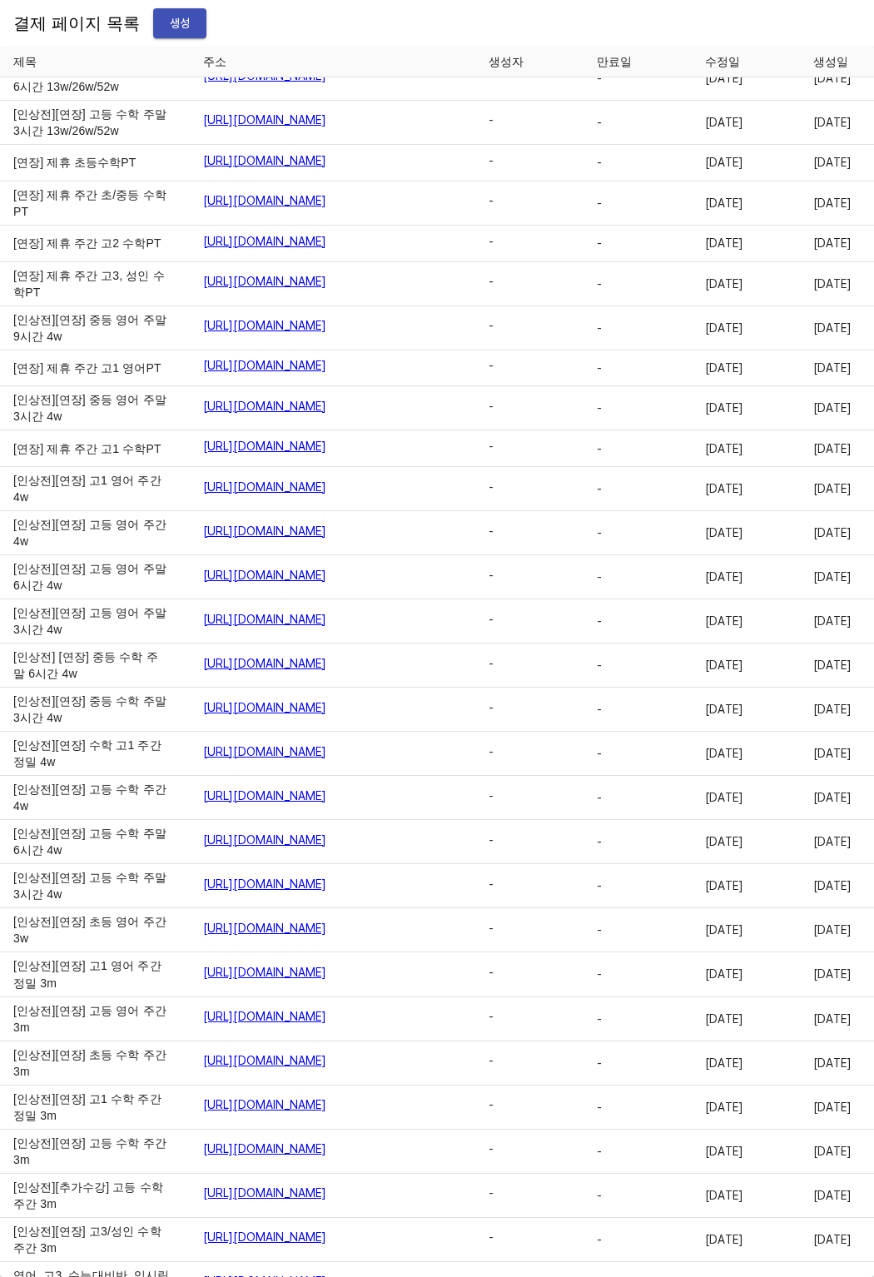
drag, startPoint x: 8, startPoint y: 597, endPoint x: 62, endPoint y: 683, distance: 101.7
drag, startPoint x: 62, startPoint y: 683, endPoint x: 17, endPoint y: 592, distance: 101.6
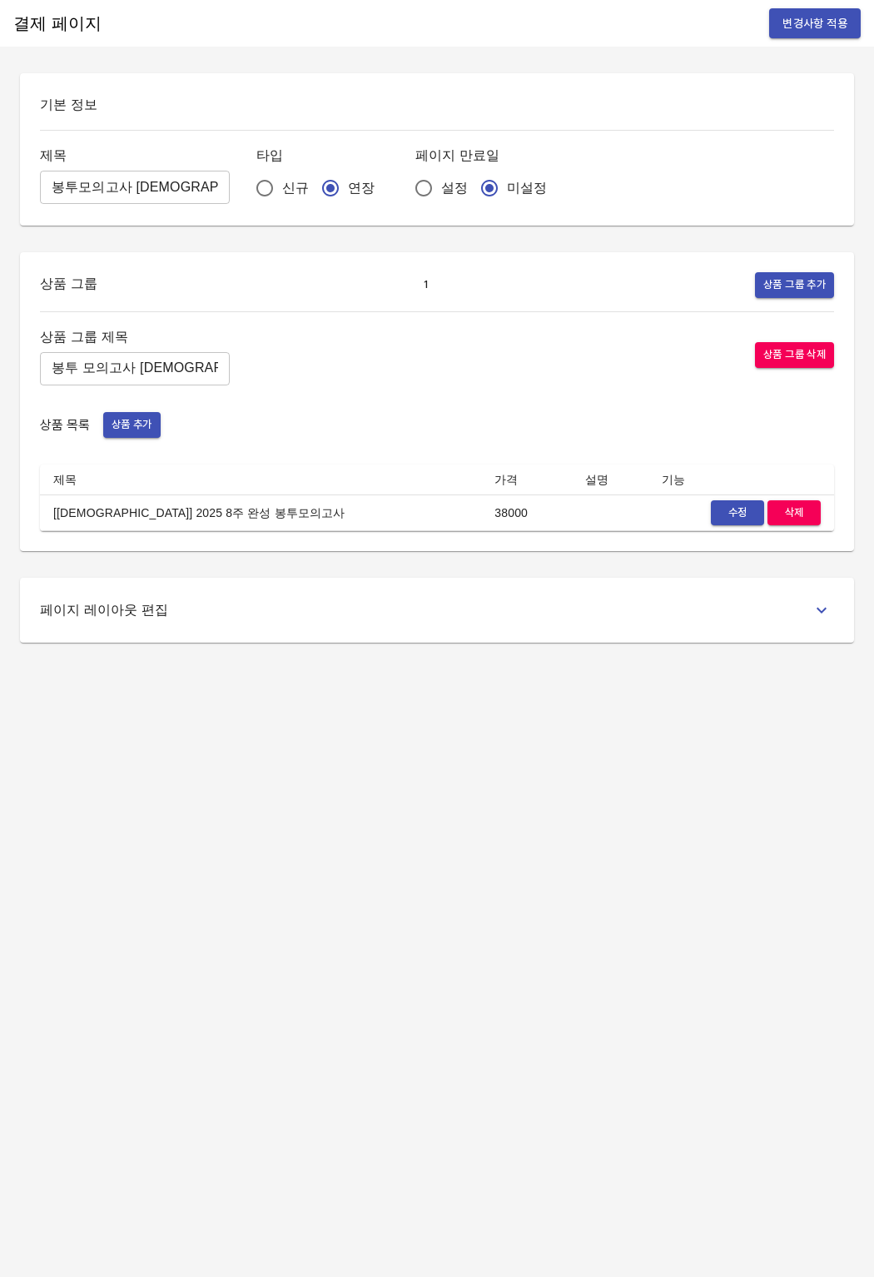
click at [739, 515] on span "수정" at bounding box center [737, 513] width 37 height 19
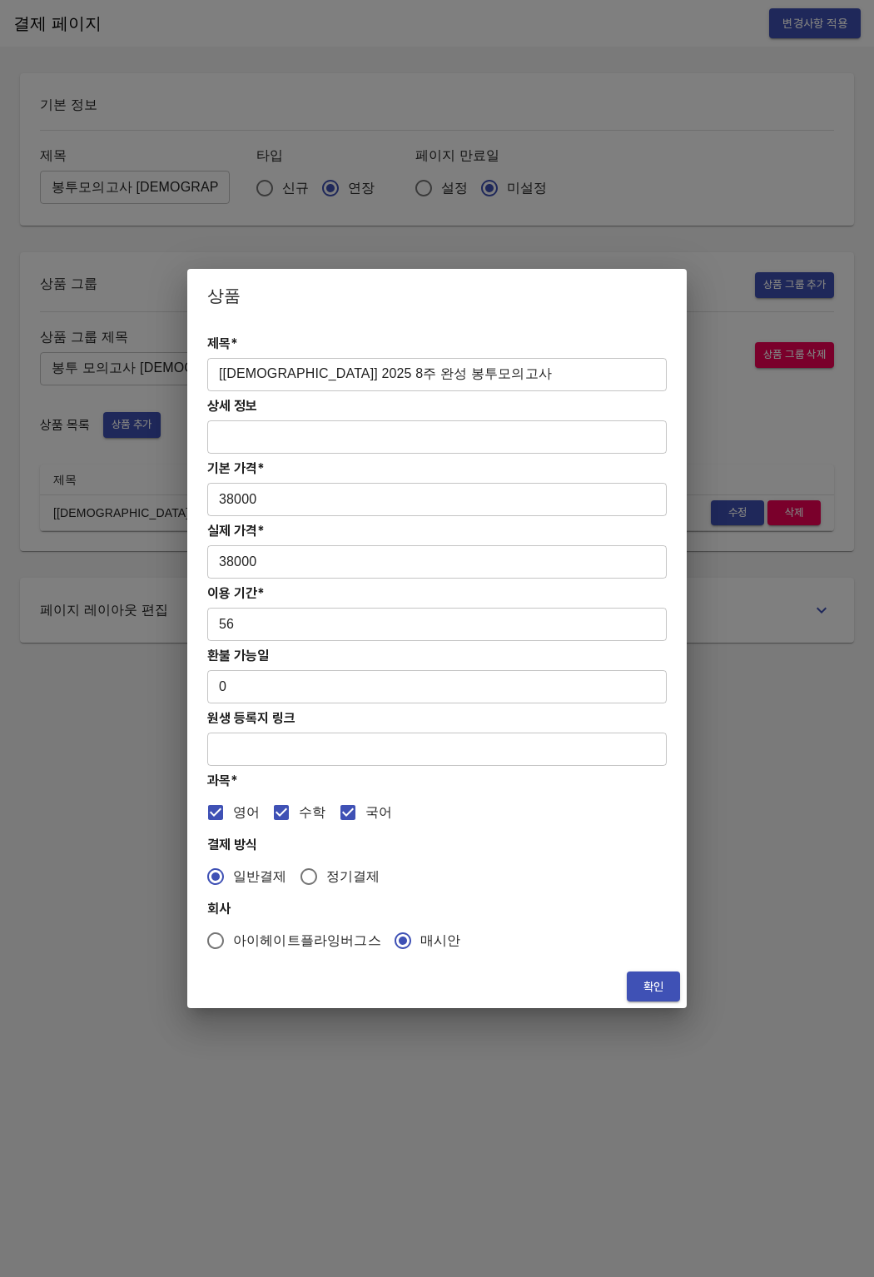
click at [291, 364] on input "[[DEMOGRAPHIC_DATA]] 2025 8주 완성 봉투모의고사" at bounding box center [437, 374] width 460 height 33
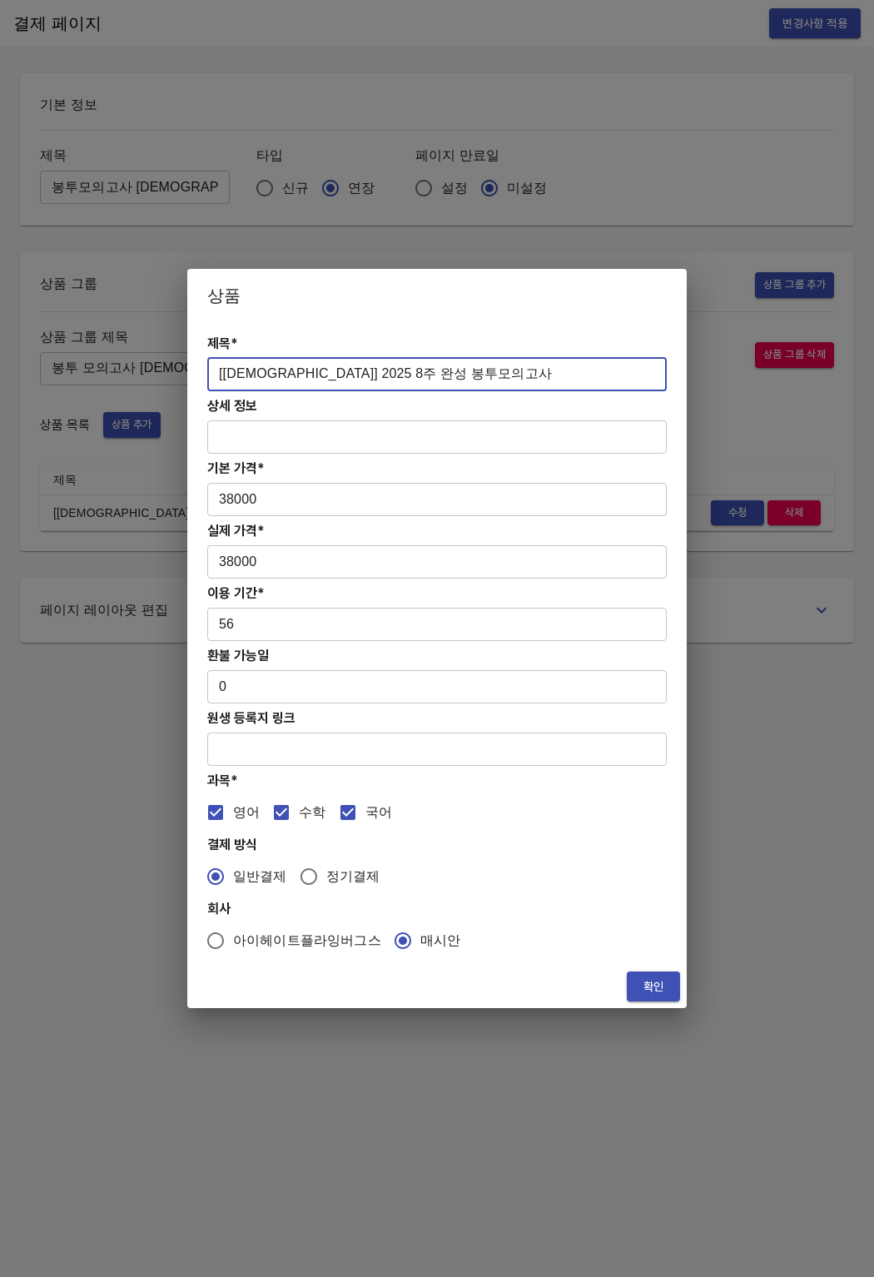
click at [297, 372] on input "[교재] 2025 8주 완성 봉투모의고사" at bounding box center [437, 374] width 460 height 33
type input "[[DEMOGRAPHIC_DATA]] 2025 4주 완성 봉투모의고사"
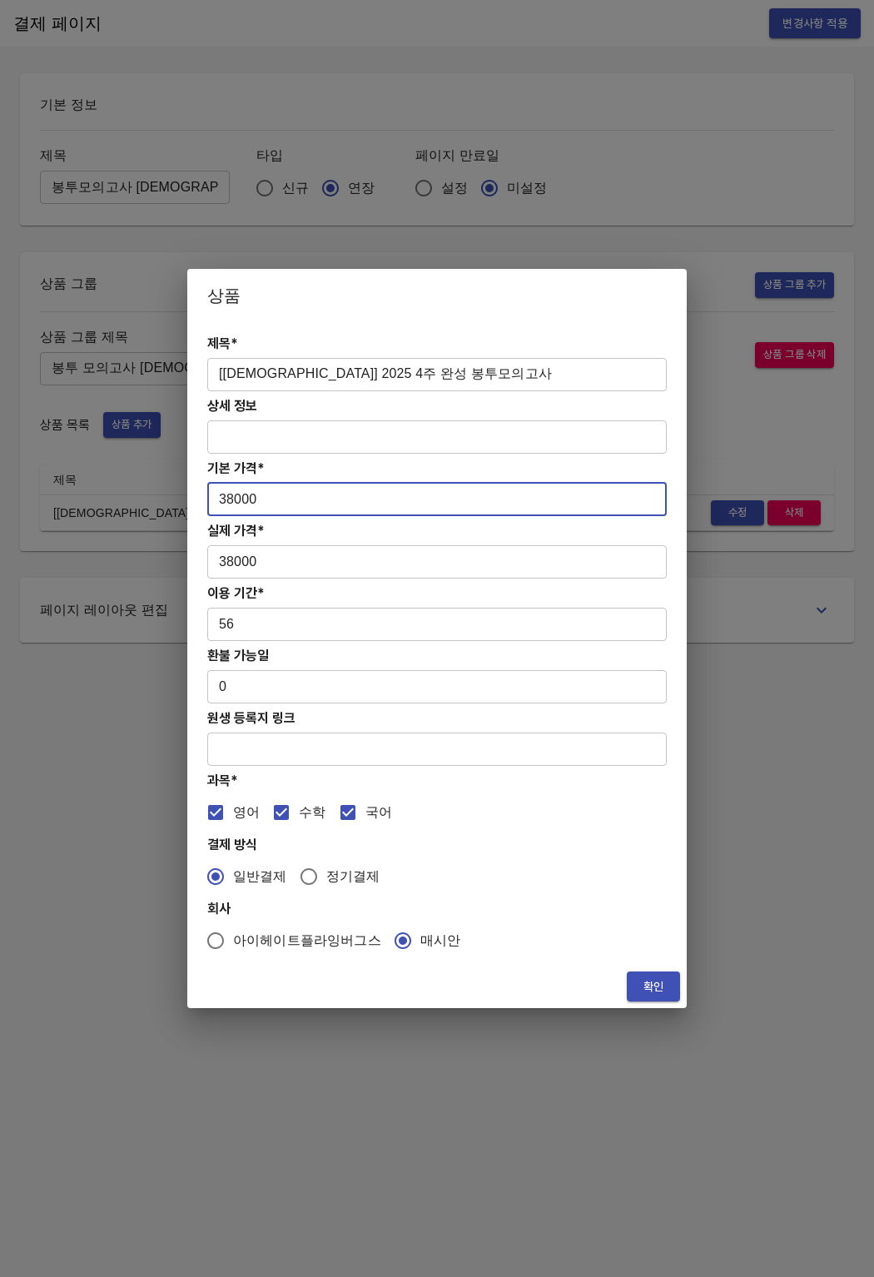
drag, startPoint x: 272, startPoint y: 507, endPoint x: 204, endPoint y: 499, distance: 68.7
click at [204, 499] on div "제목* [교재] 2025 4주 완성 봉투모의고사 ​ 상세 정보 ​ 기본 가격* 38000 ​ 실제 가격* 38000 ​ 이용 기간* 56 ​ …" at bounding box center [436, 643] width 499 height 643
paste input "23"
type input "23000"
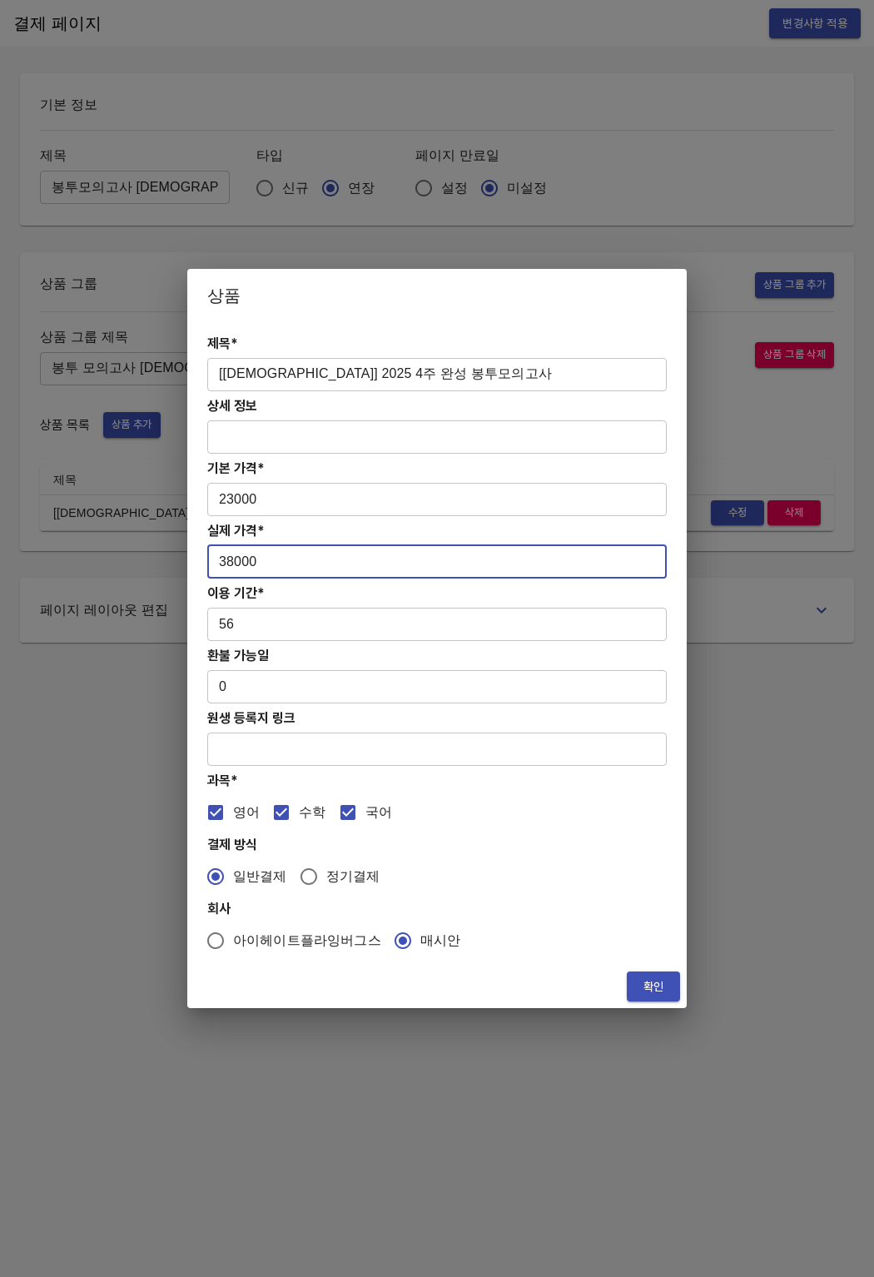
drag, startPoint x: 261, startPoint y: 561, endPoint x: 208, endPoint y: 562, distance: 52.5
click at [208, 562] on input "38000" at bounding box center [437, 561] width 460 height 33
paste input "23"
type input "23000"
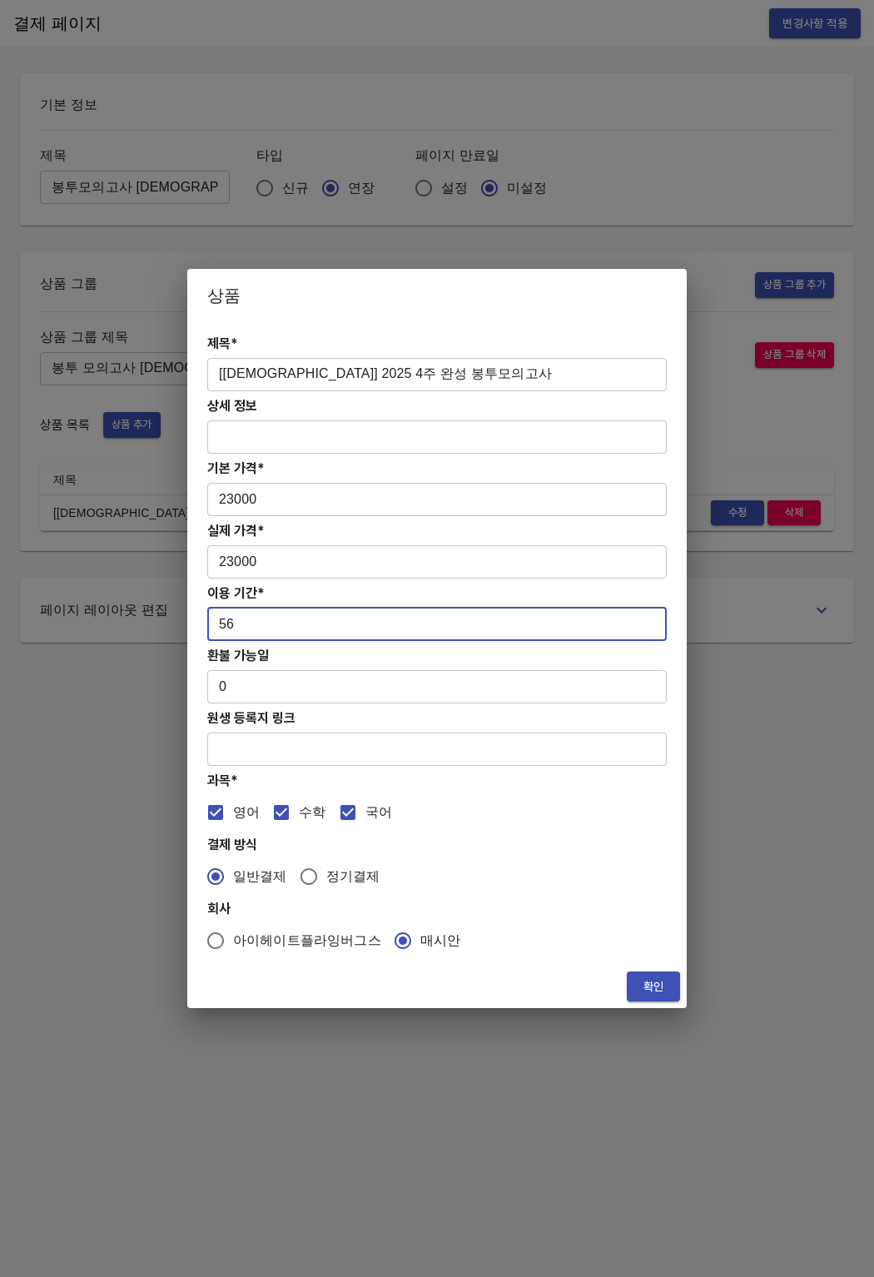
drag, startPoint x: 235, startPoint y: 628, endPoint x: 207, endPoint y: 618, distance: 29.2
click at [207, 618] on input "56" at bounding box center [437, 624] width 460 height 33
type input "28"
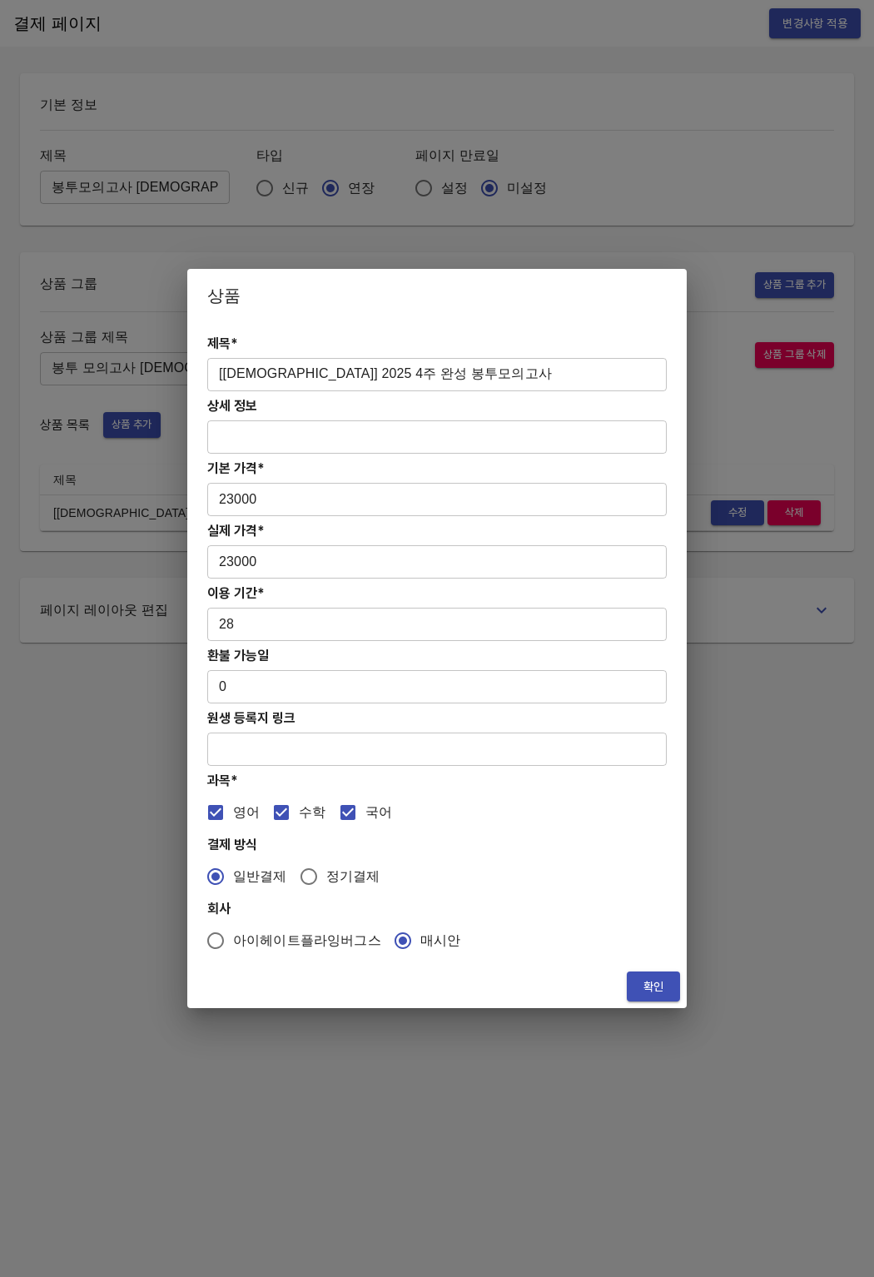
click at [365, 817] on span "국어" at bounding box center [378, 813] width 27 height 20
click at [358, 817] on input "국어" at bounding box center [347, 812] width 35 height 35
checkbox input "false"
click at [206, 814] on input "영어" at bounding box center [215, 812] width 35 height 35
checkbox input "false"
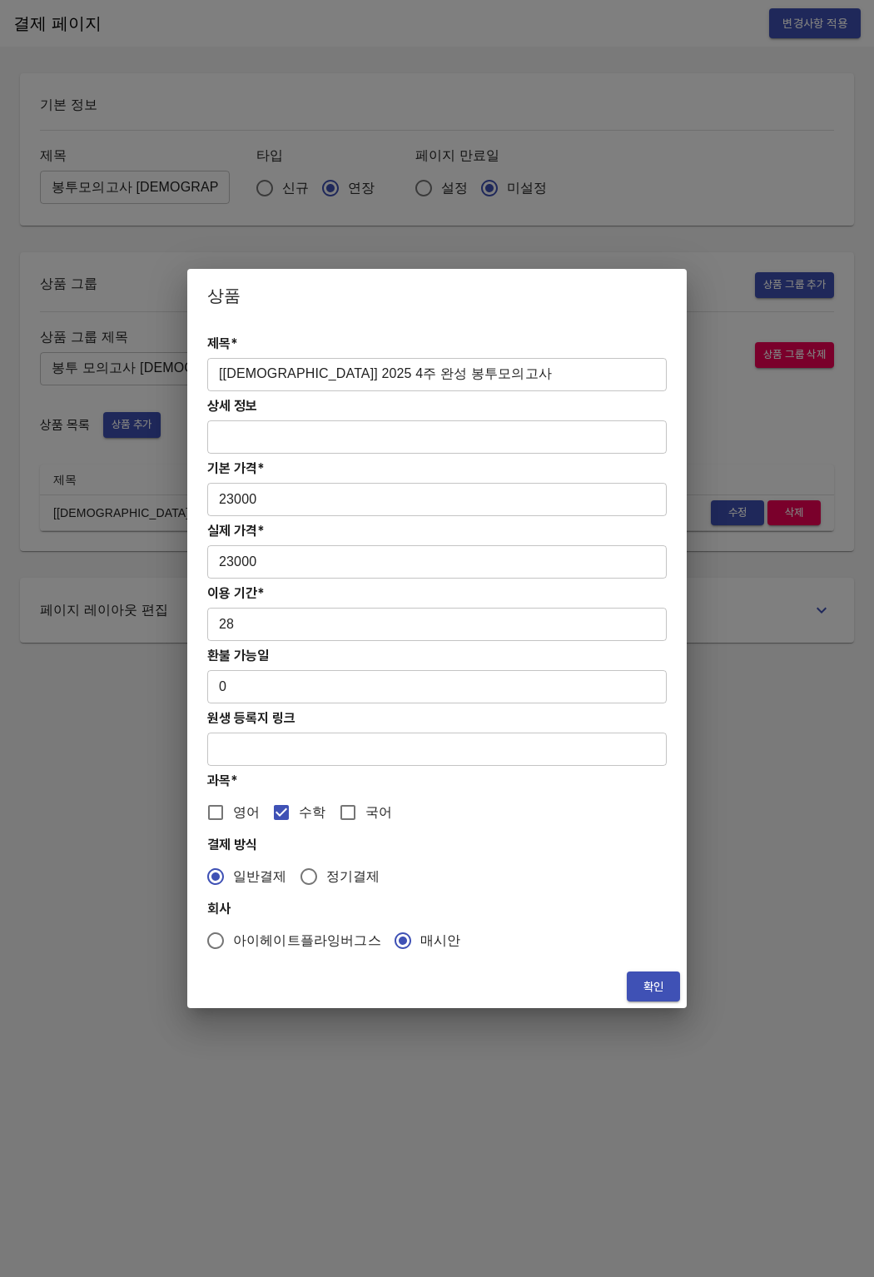
click at [658, 984] on span "확인" at bounding box center [653, 986] width 27 height 21
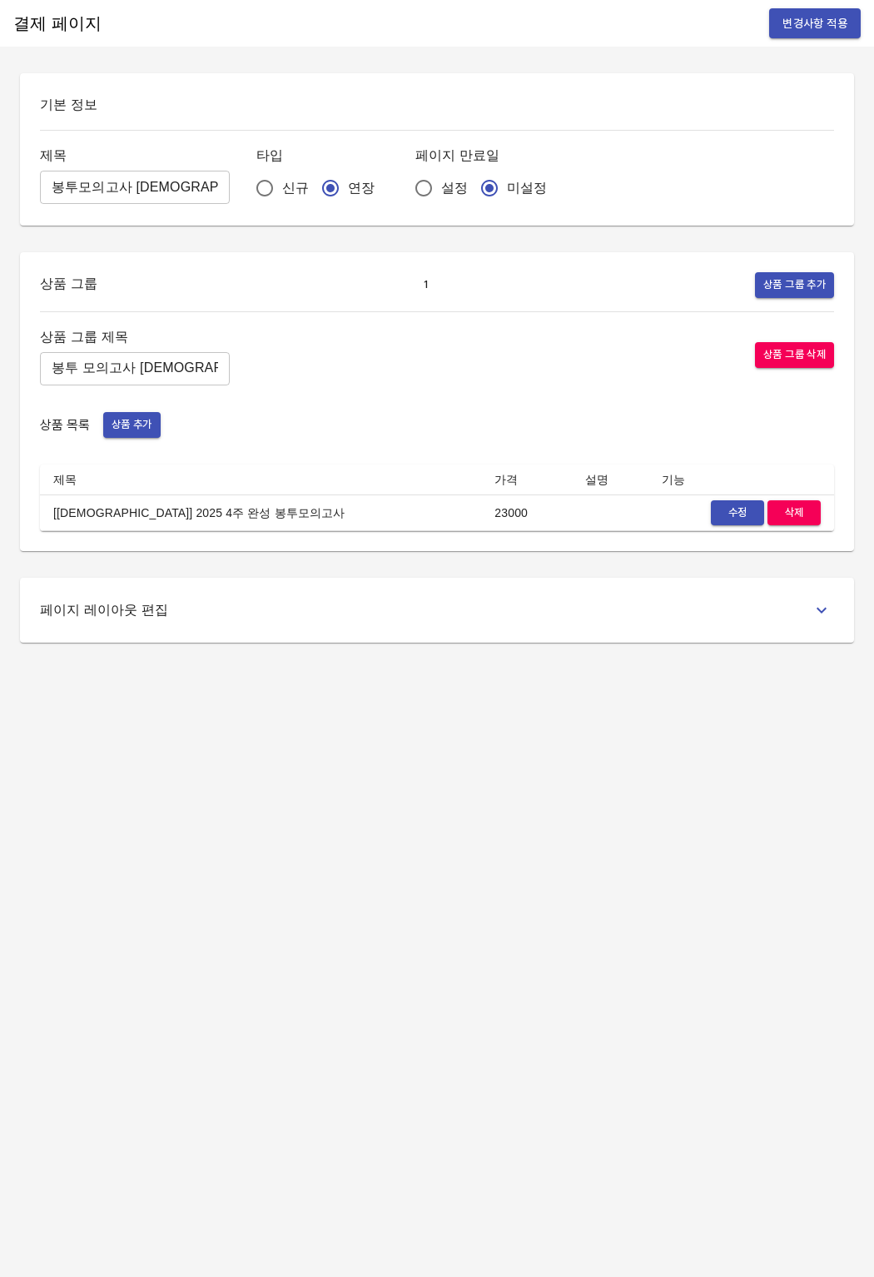
click at [624, 977] on div "결제 페이지 변경사항 적용 기본 정보 제목 봉투모의고사 교재 ​ 타입 신규 연장 페이지 만료일 설정 미설정 상품 그룹 1 상품 그룹 추가 상품…" at bounding box center [437, 638] width 874 height 1277
drag, startPoint x: 43, startPoint y: 515, endPoint x: 221, endPoint y: 514, distance: 177.3
click at [221, 514] on td "[교재] 2025 4주 완성 봉투모의고사" at bounding box center [260, 512] width 441 height 37
copy td "[교재] 2025 4주 완성 봉투모의고사"
click at [383, 455] on div "상품 그룹 제목 봉투 모의고사 교재 ​ 상품 그룹 삭제 상품 목록 상품 추가 제목 가격 설명 기능 [교재] 2025 4주 완성 봉투모의고사 2…" at bounding box center [437, 428] width 794 height 206
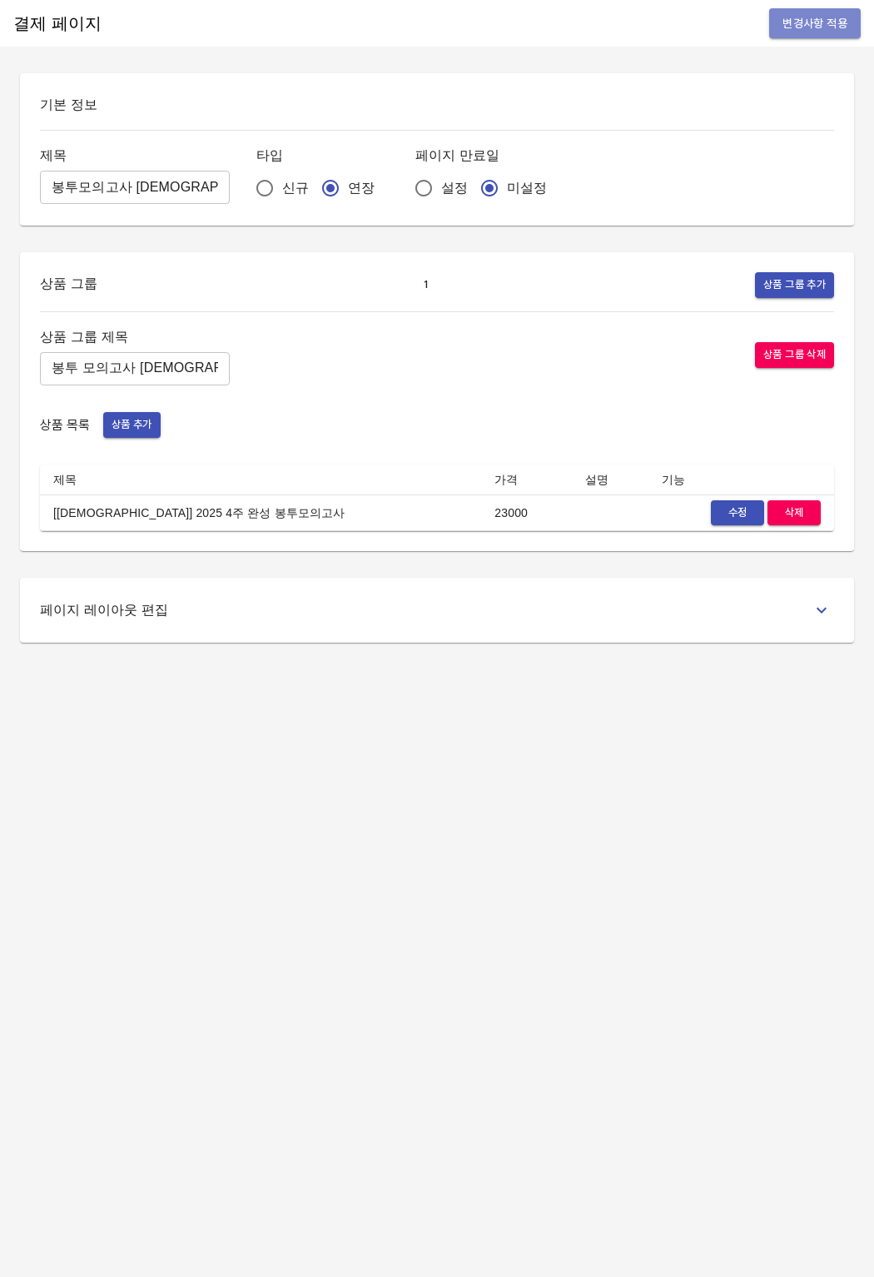
click at [807, 21] on span "변경사항 적용" at bounding box center [815, 23] width 65 height 21
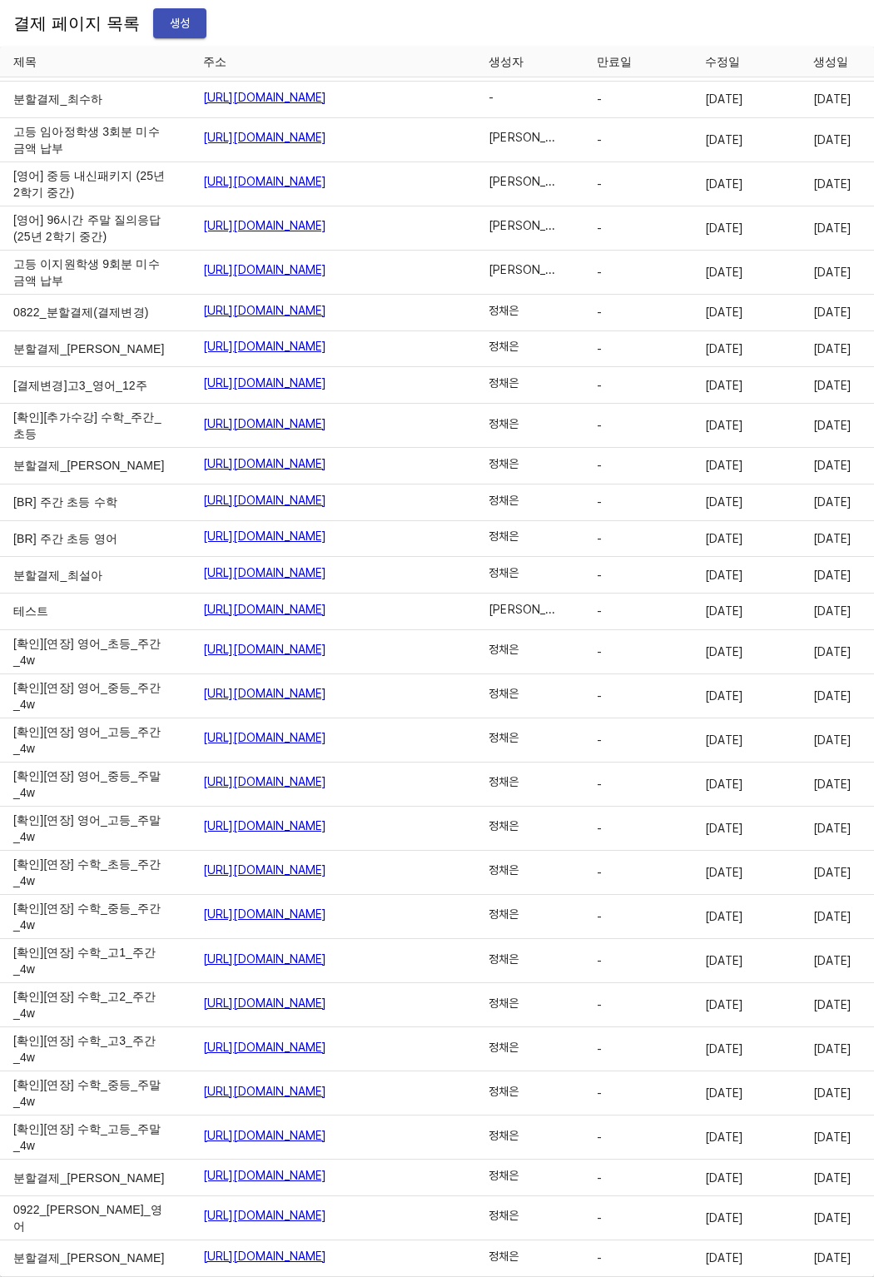
scroll to position [24078, 0]
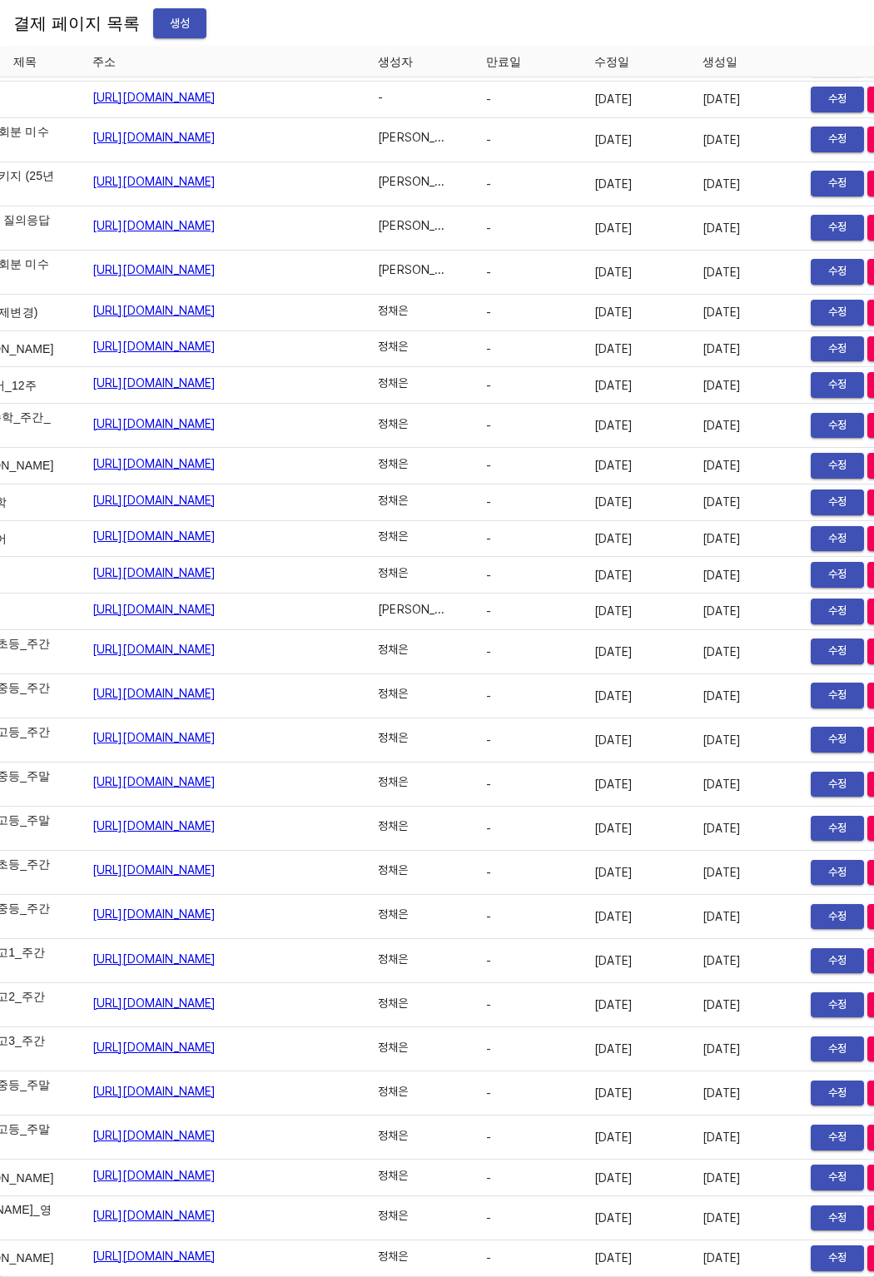
scroll to position [26483, 116]
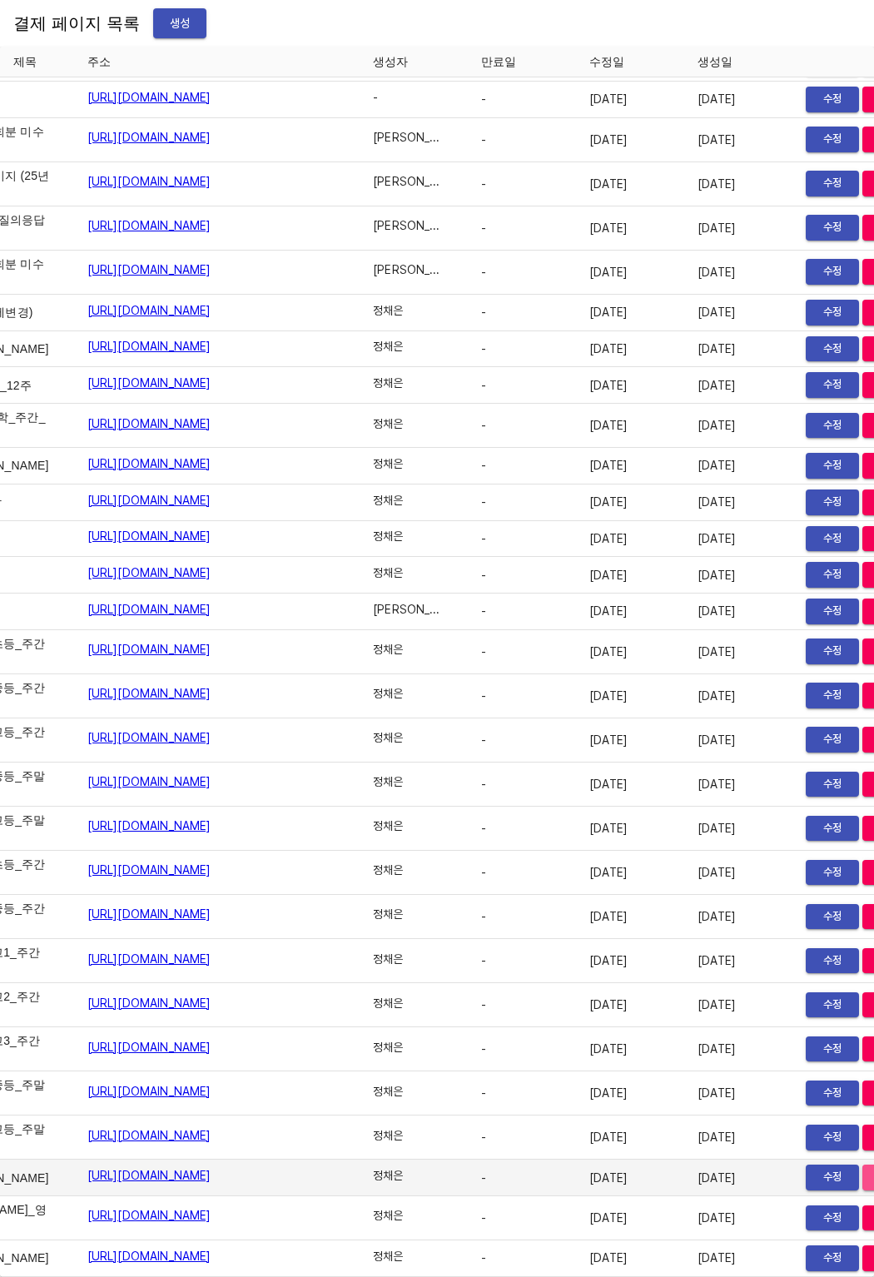
click at [871, 1168] on span "삭제" at bounding box center [889, 1177] width 37 height 19
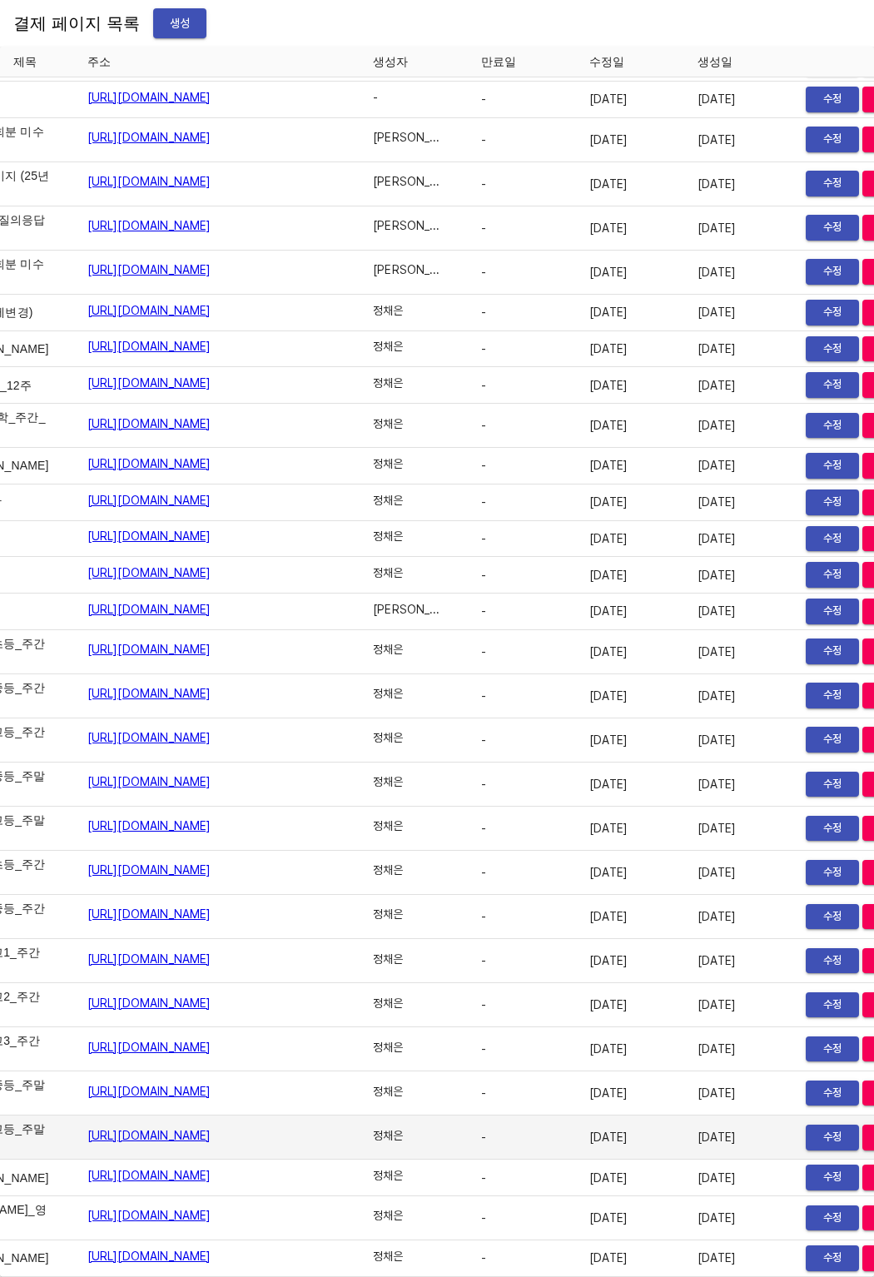
scroll to position [26447, 116]
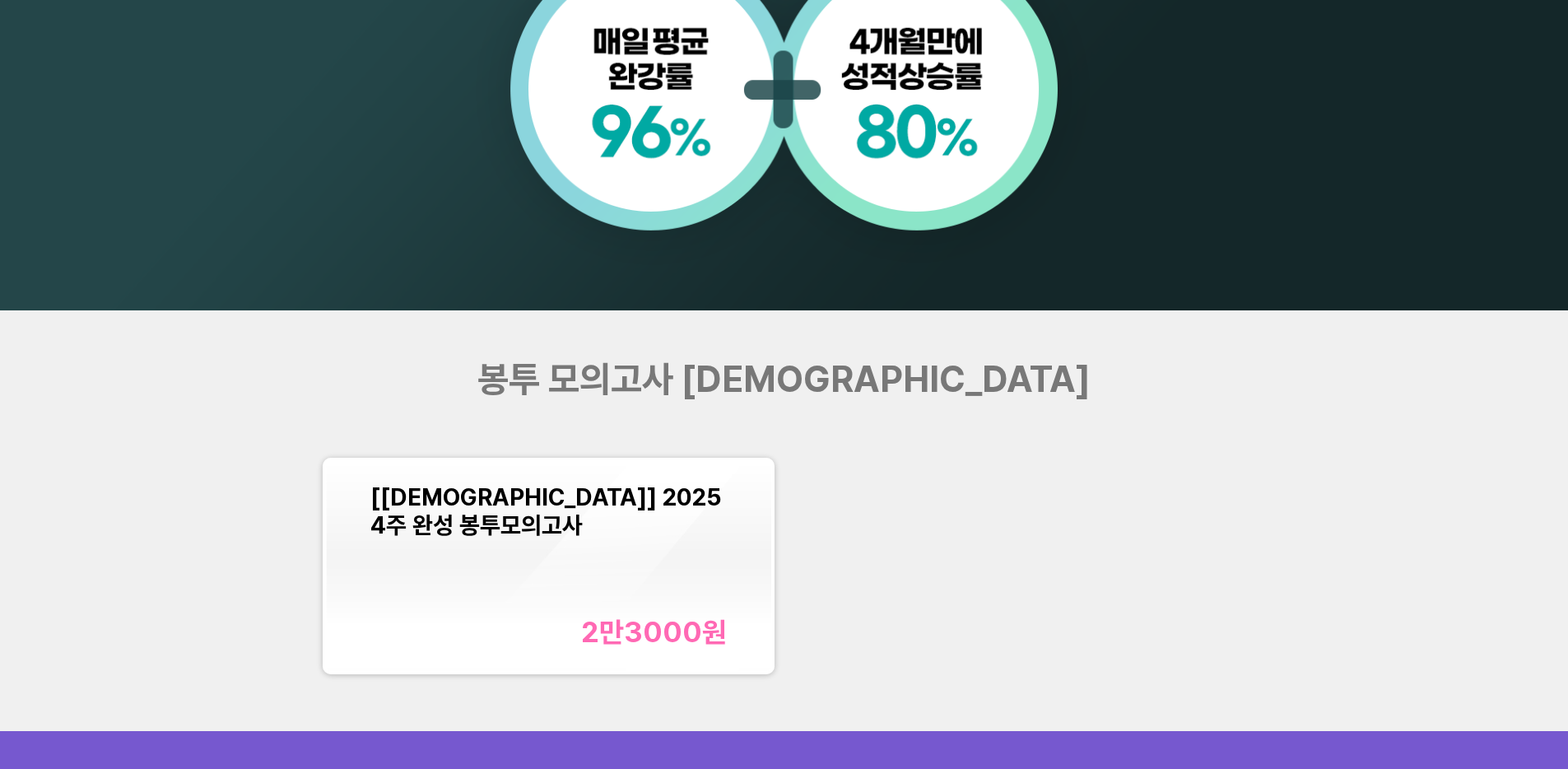
scroll to position [2000, 0]
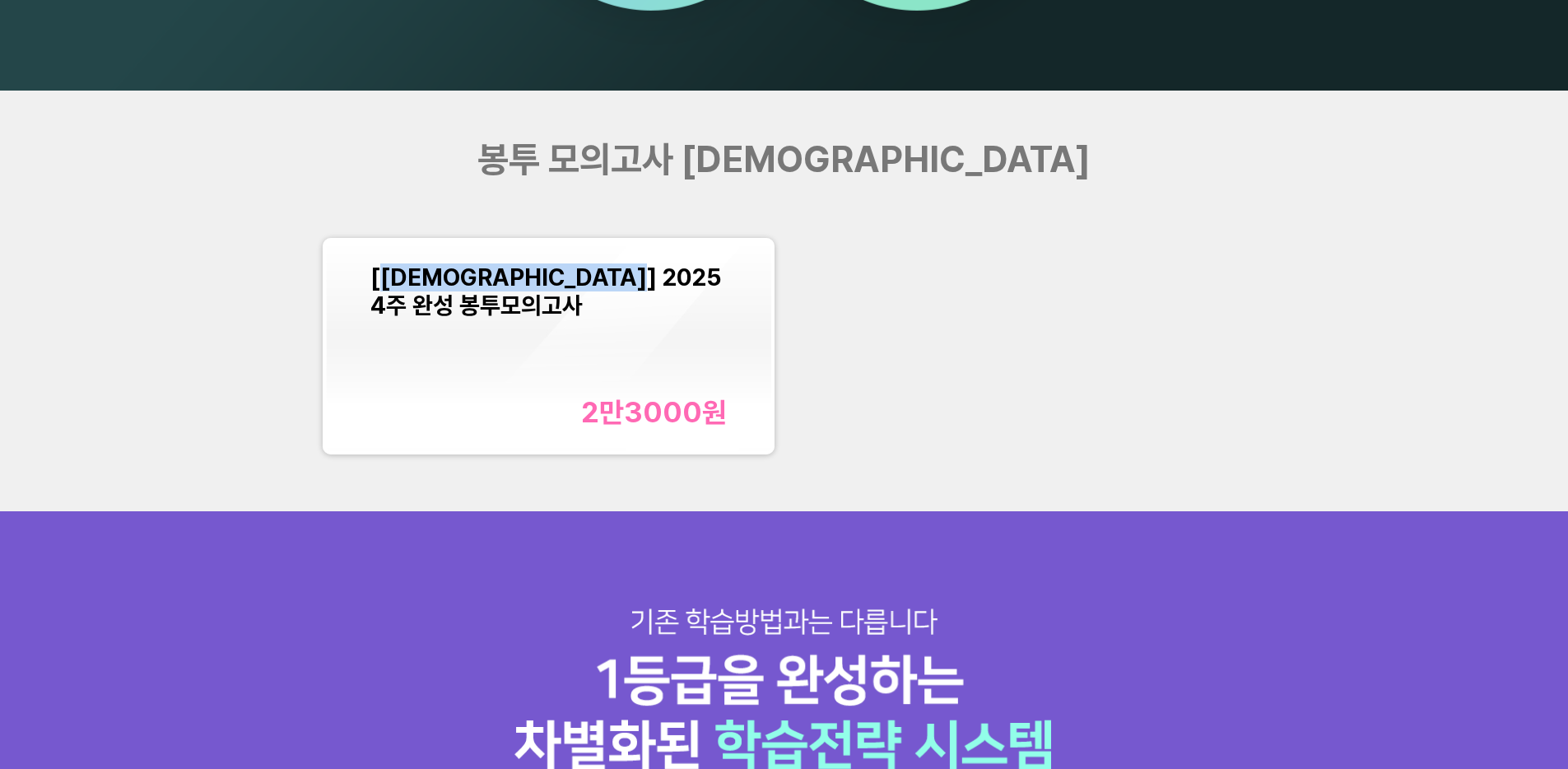
drag, startPoint x: 401, startPoint y: 280, endPoint x: 660, endPoint y: 278, distance: 259.0
click at [660, 278] on span "[[DEMOGRAPHIC_DATA]] 2025 4주 완성 봉투모의고사" at bounding box center [546, 291] width 351 height 56
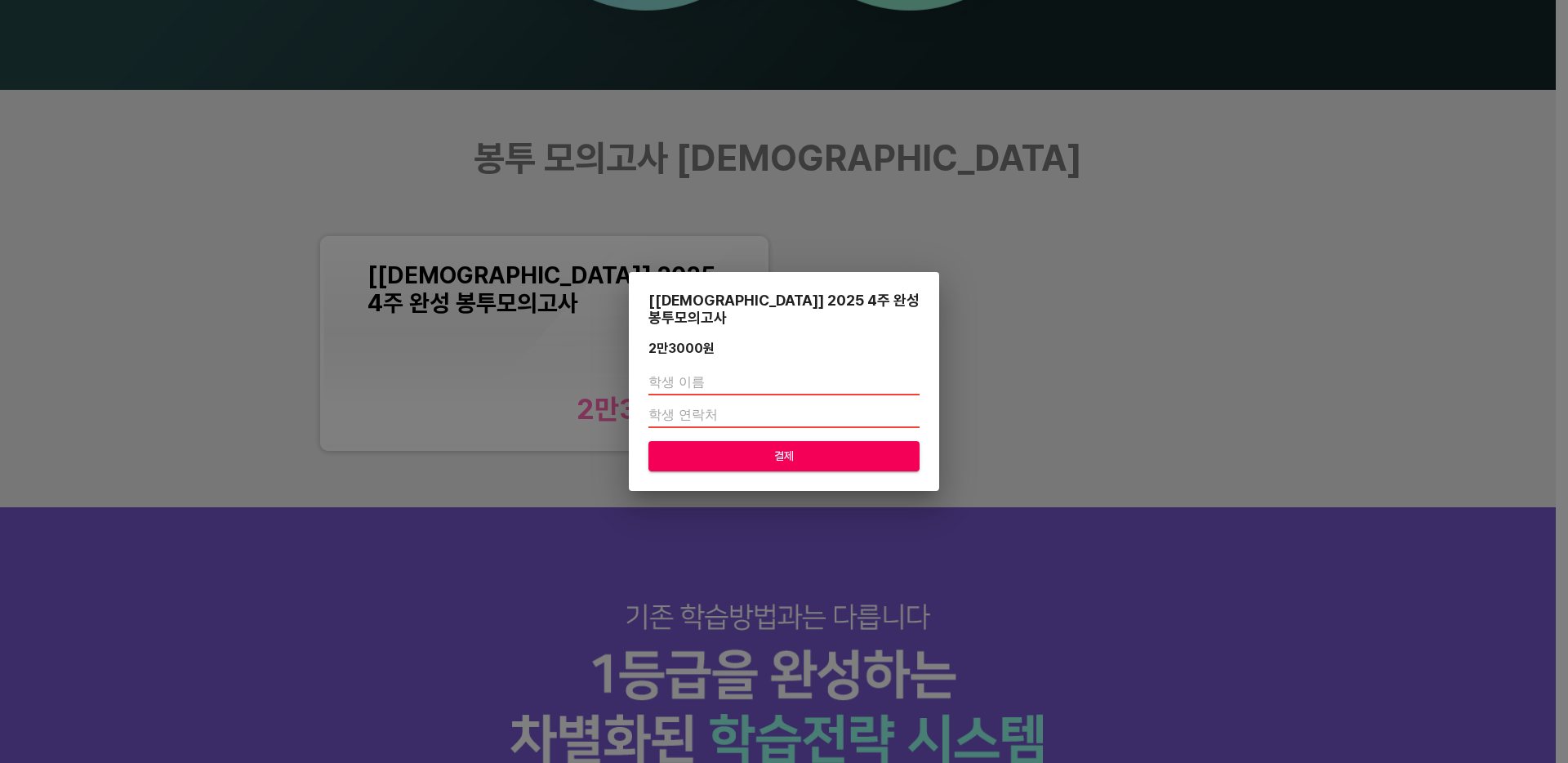
drag, startPoint x: 655, startPoint y: 276, endPoint x: 642, endPoint y: 274, distance: 13.2
click at [593, 276] on div "[교재] 2025 4주 완성 봉투모의고사 2만3000 원 결제" at bounding box center [784, 382] width 1568 height 763
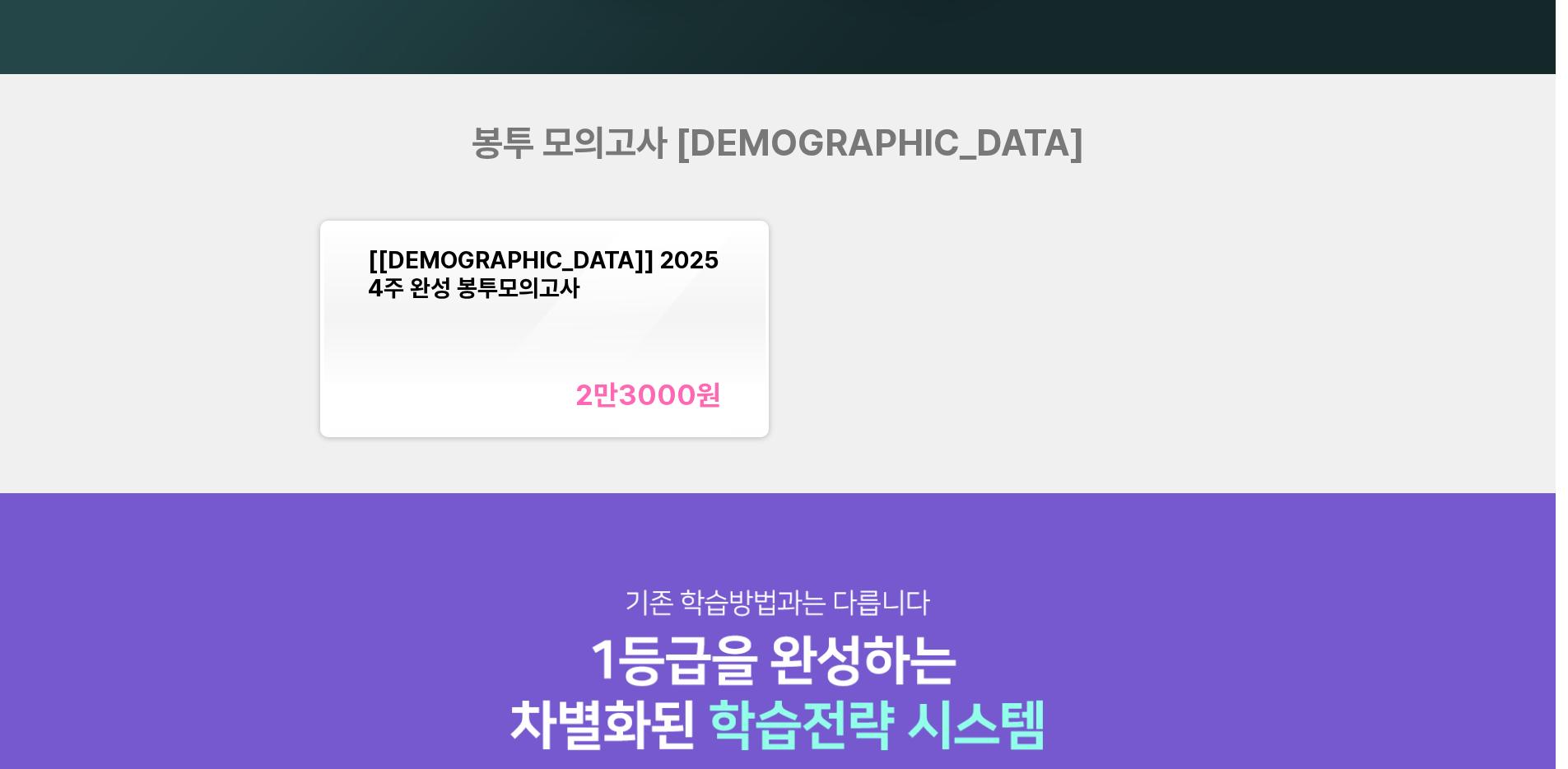
click at [741, 276] on div "[[DEMOGRAPHIC_DATA]] 2025 4주 완성 봉투모의고사 2만3000 원" at bounding box center [544, 328] width 441 height 210
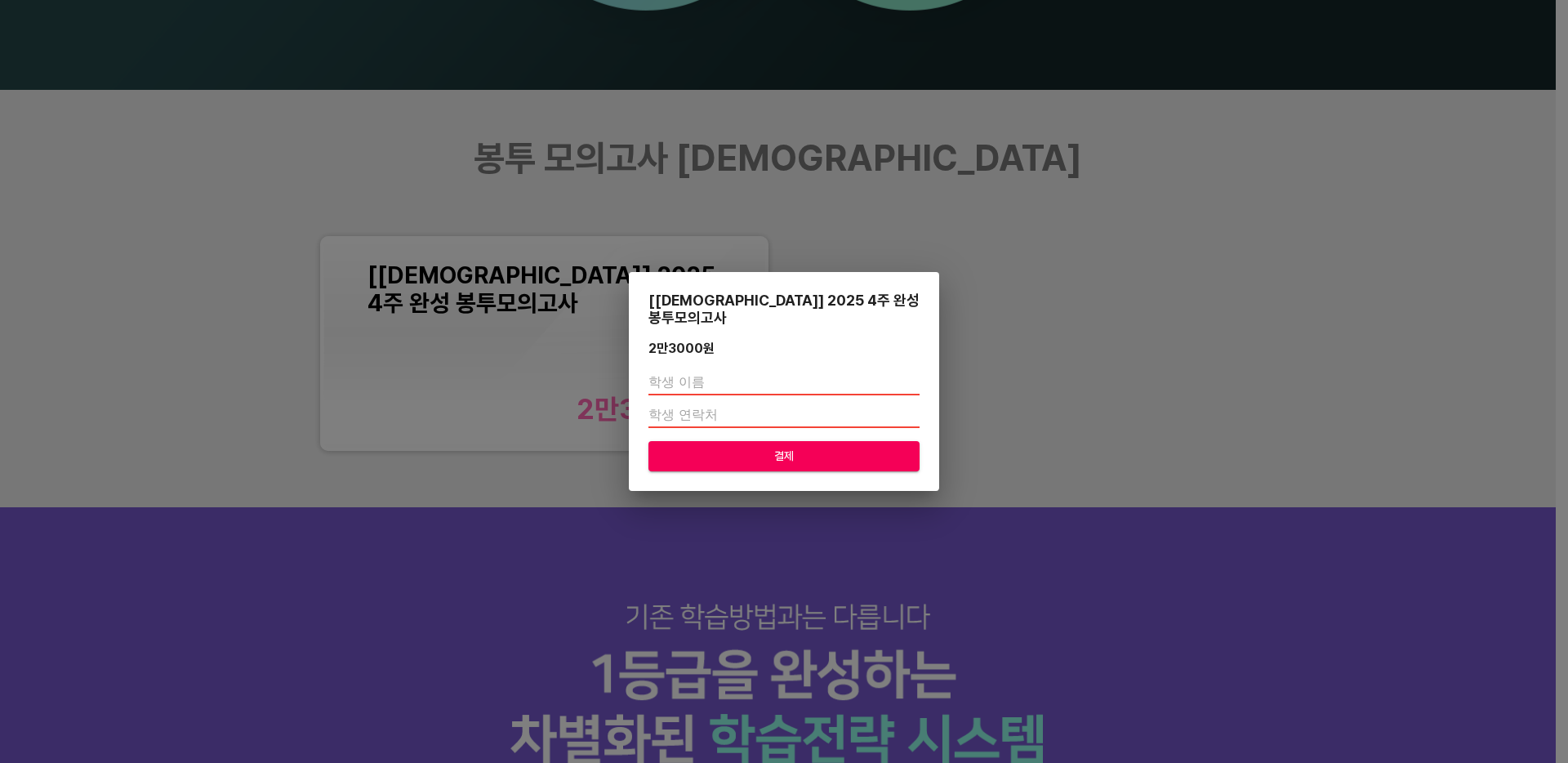
click at [709, 278] on div "[교재] 2025 4주 완성 봉투모의고사 2만3000 원 결제" at bounding box center [784, 382] width 1568 height 763
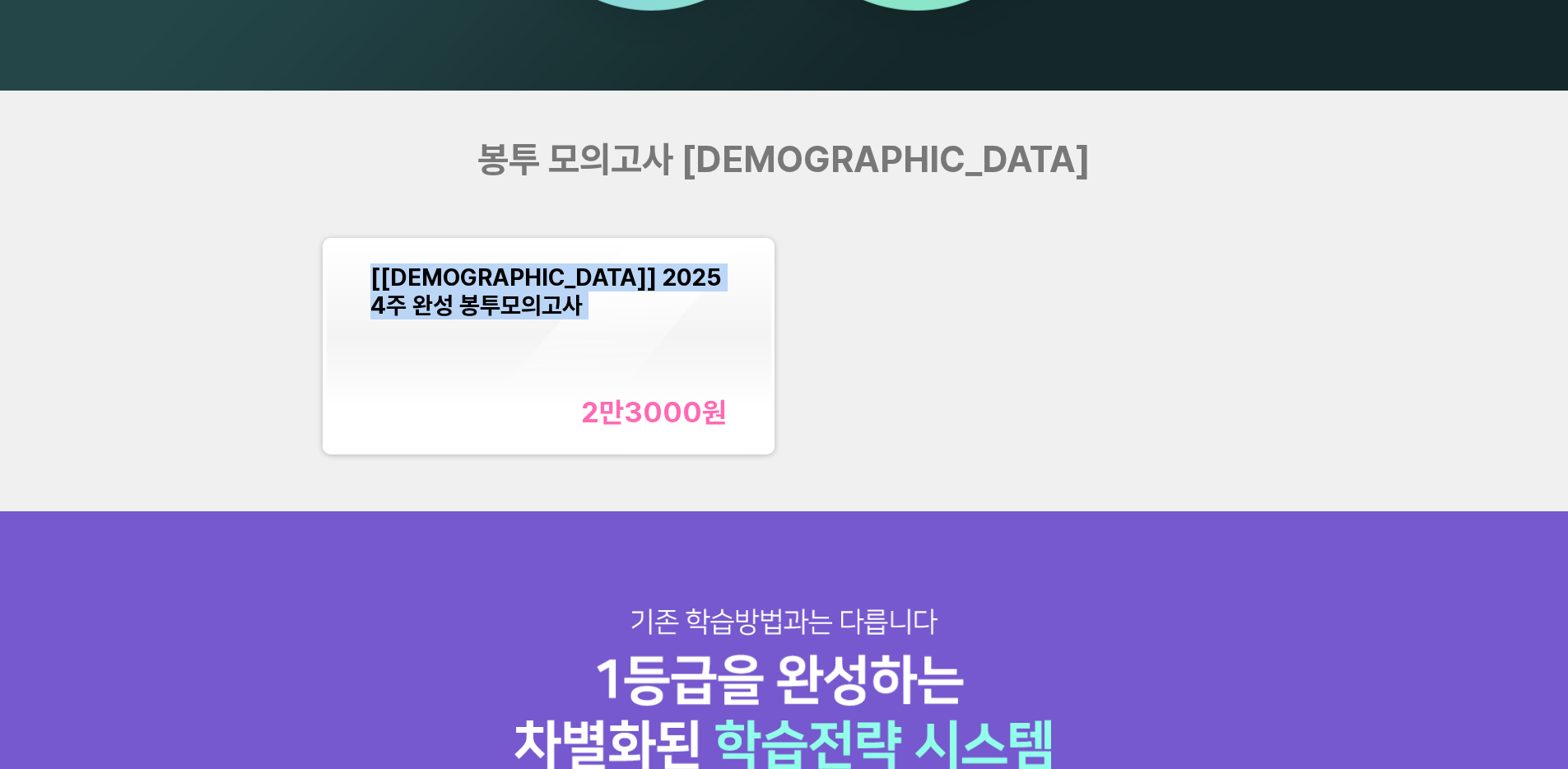
copy div "[[DEMOGRAPHIC_DATA]] 2025 4주 완성 봉투모의고사"
drag, startPoint x: 712, startPoint y: 280, endPoint x: 371, endPoint y: 280, distance: 341.0
click at [371, 280] on div "[[DEMOGRAPHIC_DATA]] 2025 4주 완성 봉투모의고사" at bounding box center [549, 291] width 356 height 56
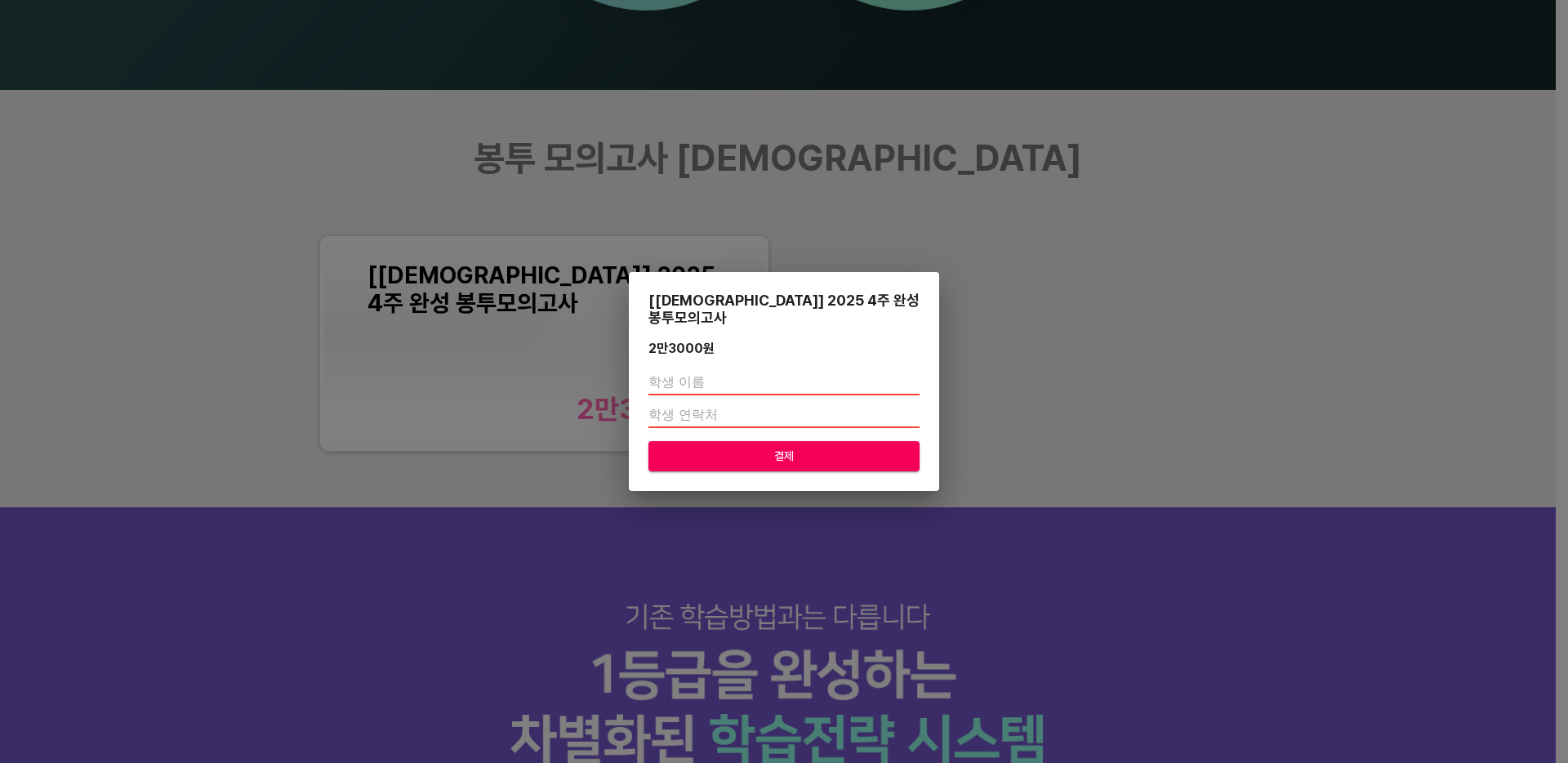
click at [525, 186] on div "[교재] 2025 4주 완성 봉투모의고사 2만3000 원 결제" at bounding box center [784, 382] width 1568 height 763
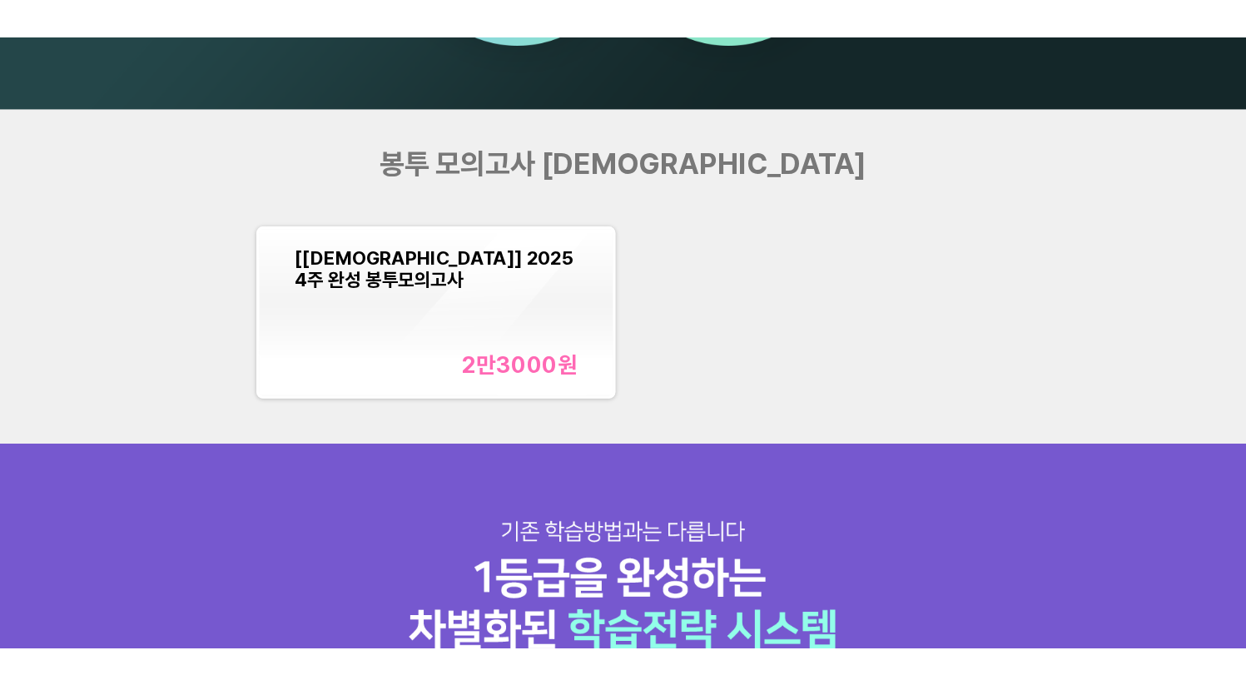
scroll to position [2750, 0]
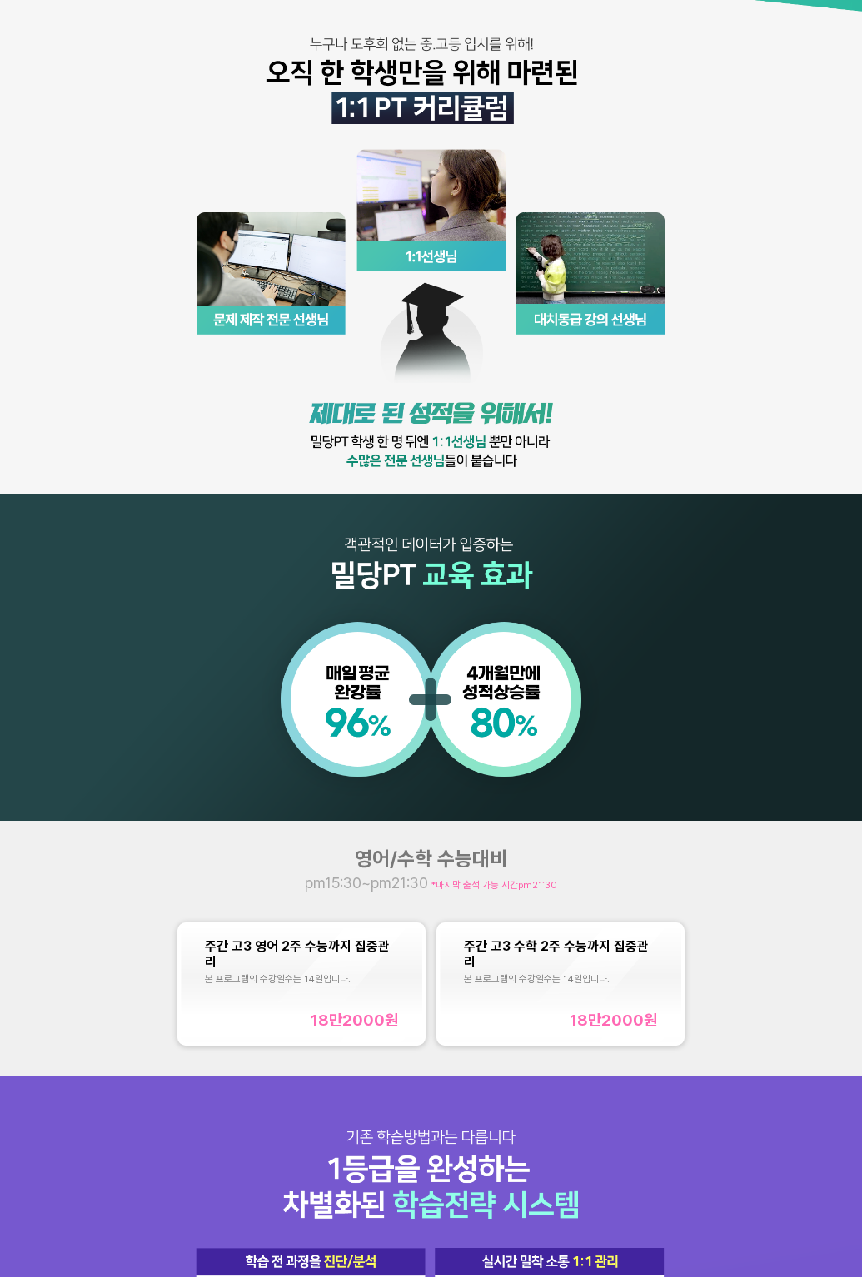
scroll to position [415, 0]
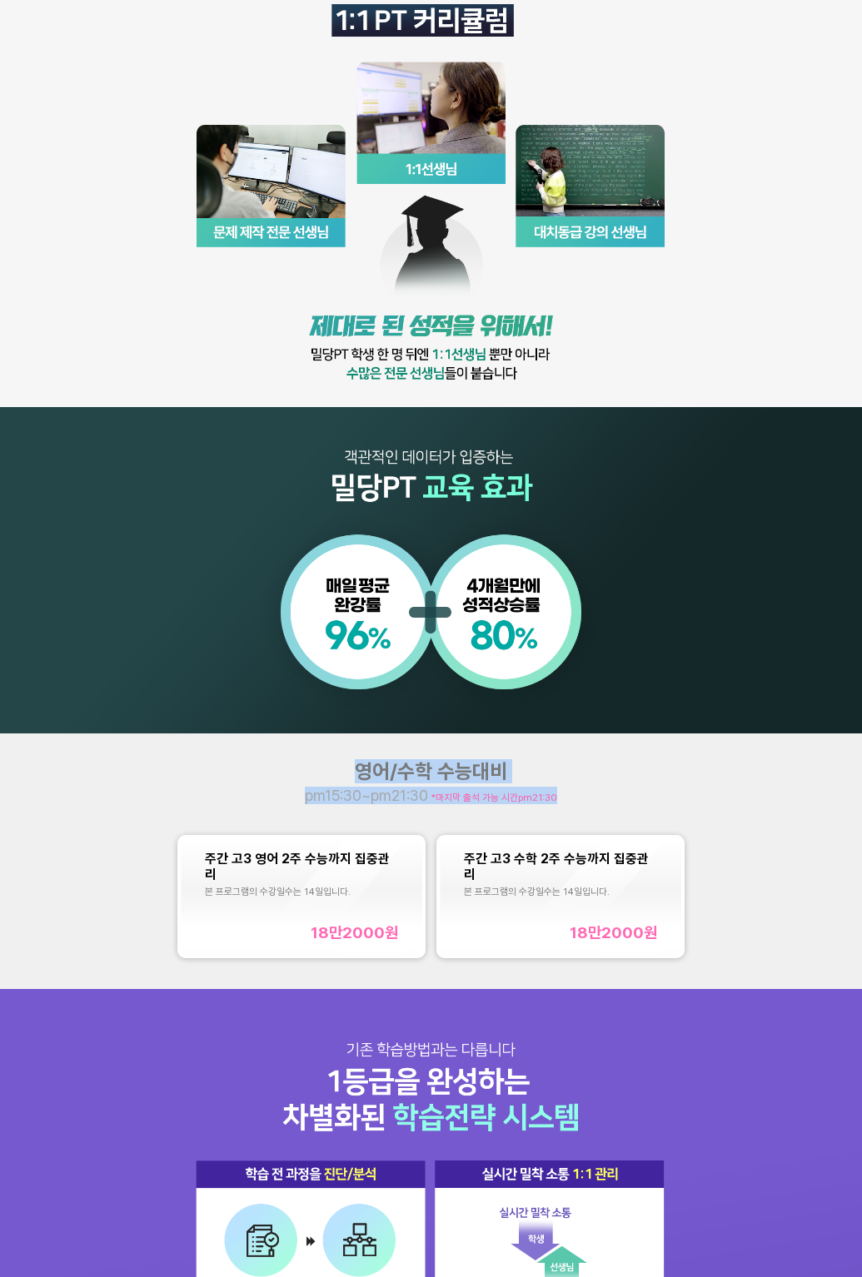
drag, startPoint x: 352, startPoint y: 768, endPoint x: 558, endPoint y: 806, distance: 209.0
click at [558, 806] on div "영어/수학 수능대비 pm15:30~pm21:30 *마지막 출석 가능 시간 pm21:30 주간 고3 영어 2주 수능까지 집중관리 본 프로그램의 …" at bounding box center [431, 861] width 862 height 256
drag, startPoint x: 566, startPoint y: 802, endPoint x: 348, endPoint y: 783, distance: 218.9
click at [348, 783] on div "영어/수학 수능대비 pm15:30~pm21:30 *마지막 출석 가능 시간 pm21:30" at bounding box center [431, 781] width 345 height 45
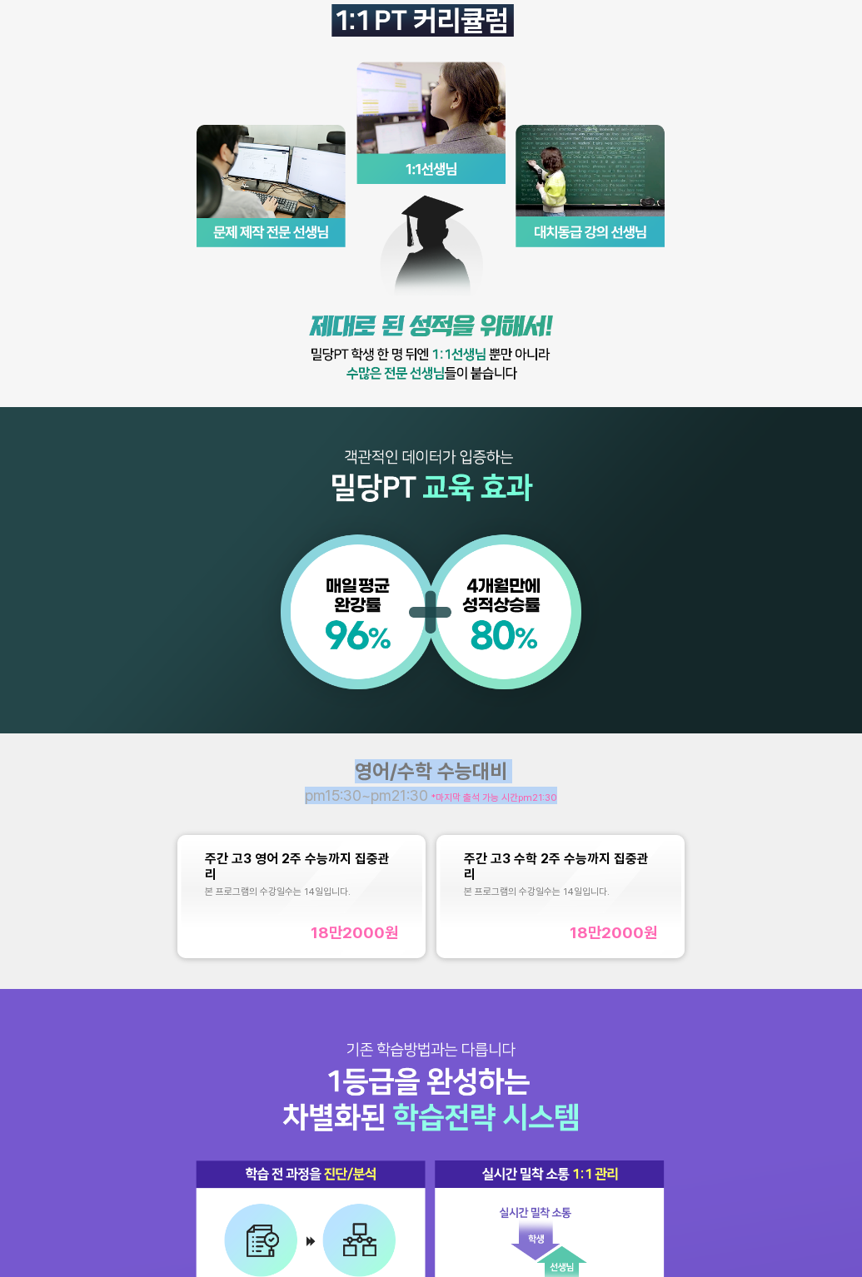
click at [348, 783] on div "영어/수학 수능대비" at bounding box center [431, 771] width 345 height 24
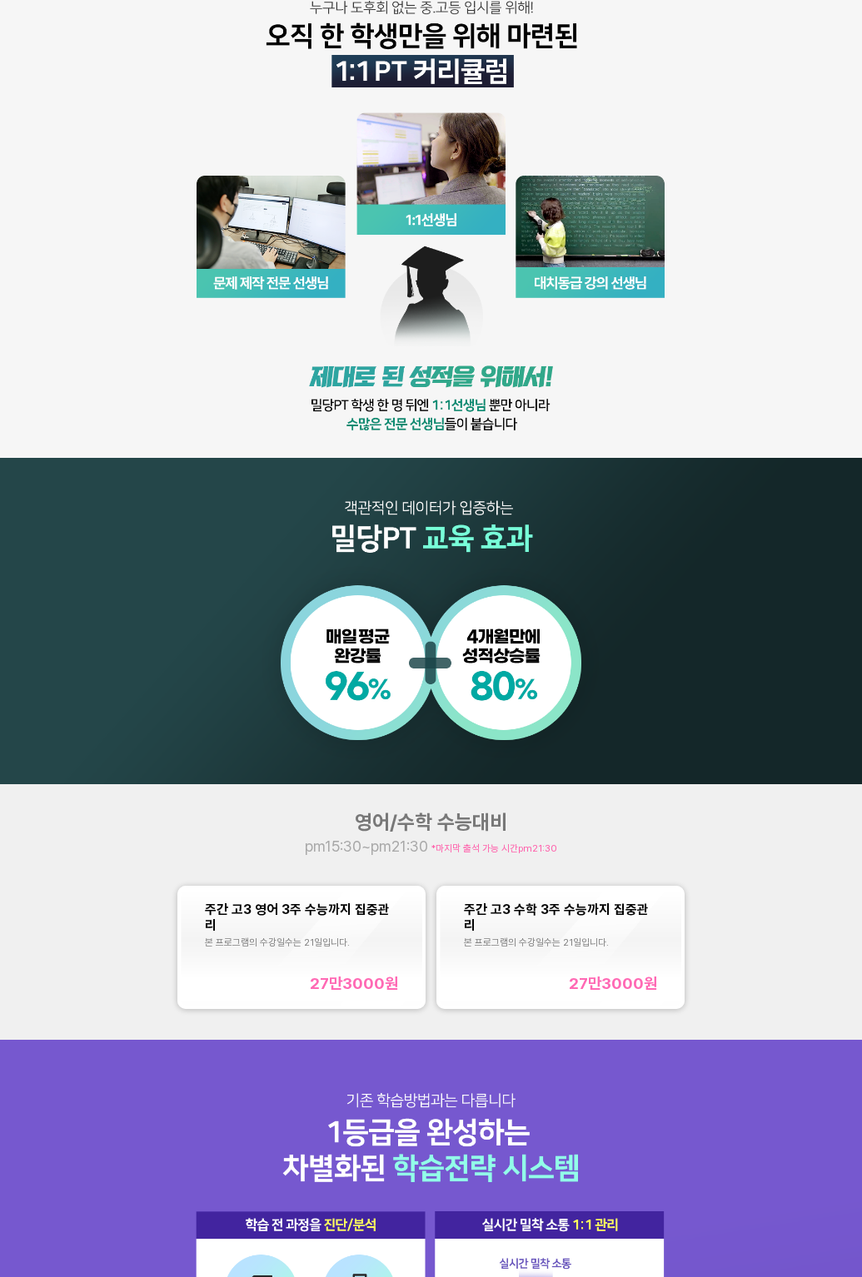
scroll to position [400, 0]
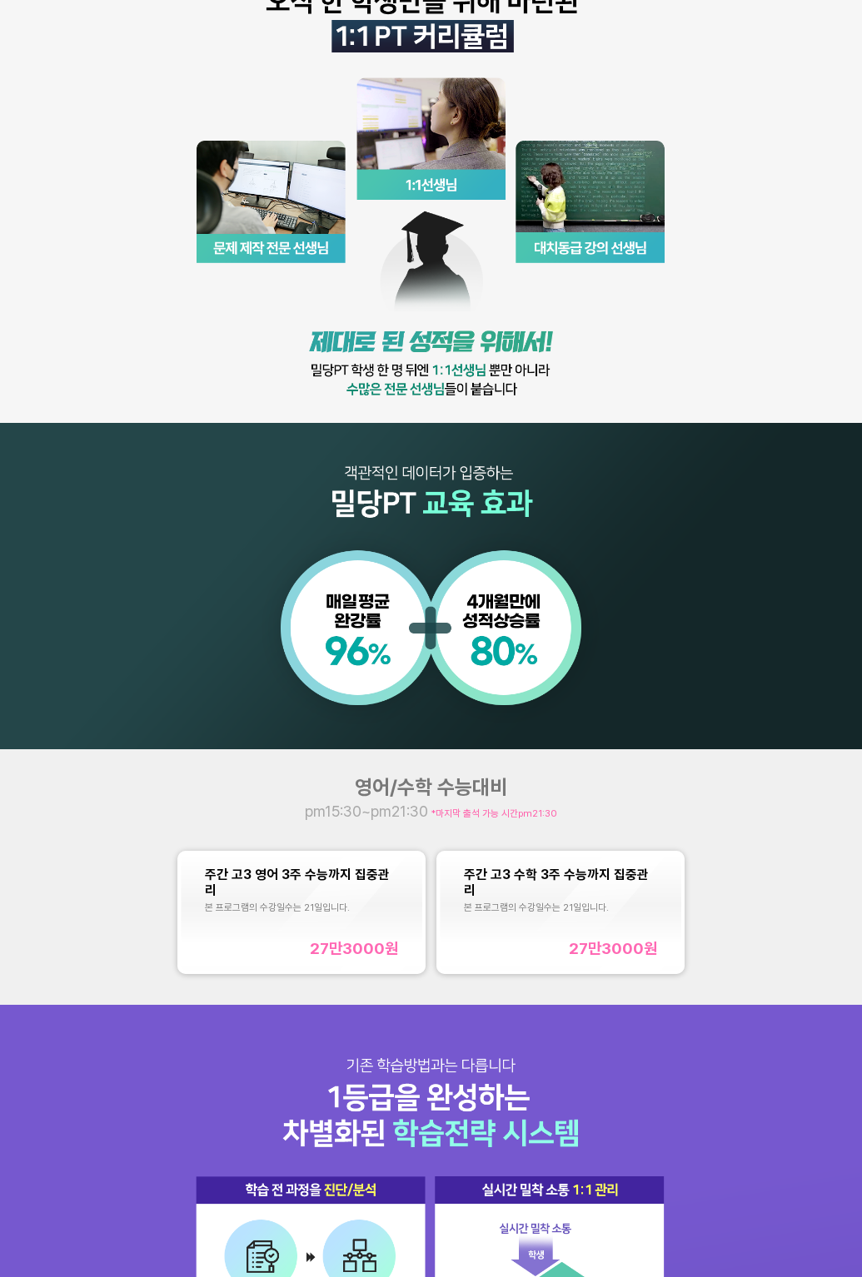
click at [318, 902] on div "본 프로그램의 수강일수는 21일입니다." at bounding box center [301, 908] width 193 height 12
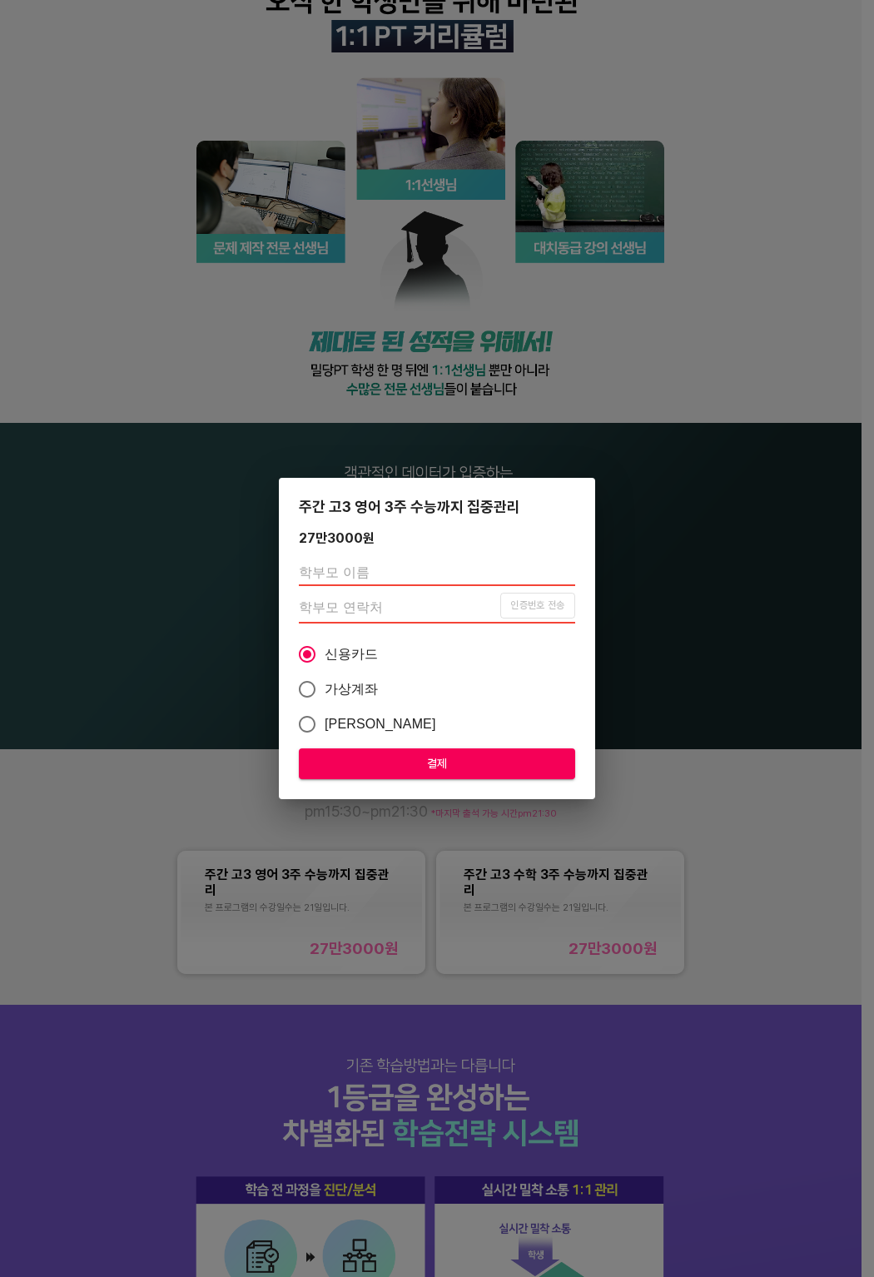
click at [178, 450] on div "주간 고3 영어 3주 수능까지 집중관리 27만3000 원 인증번호 전송 신용카드 가상계좌 카카오페이 결제" at bounding box center [437, 638] width 874 height 1277
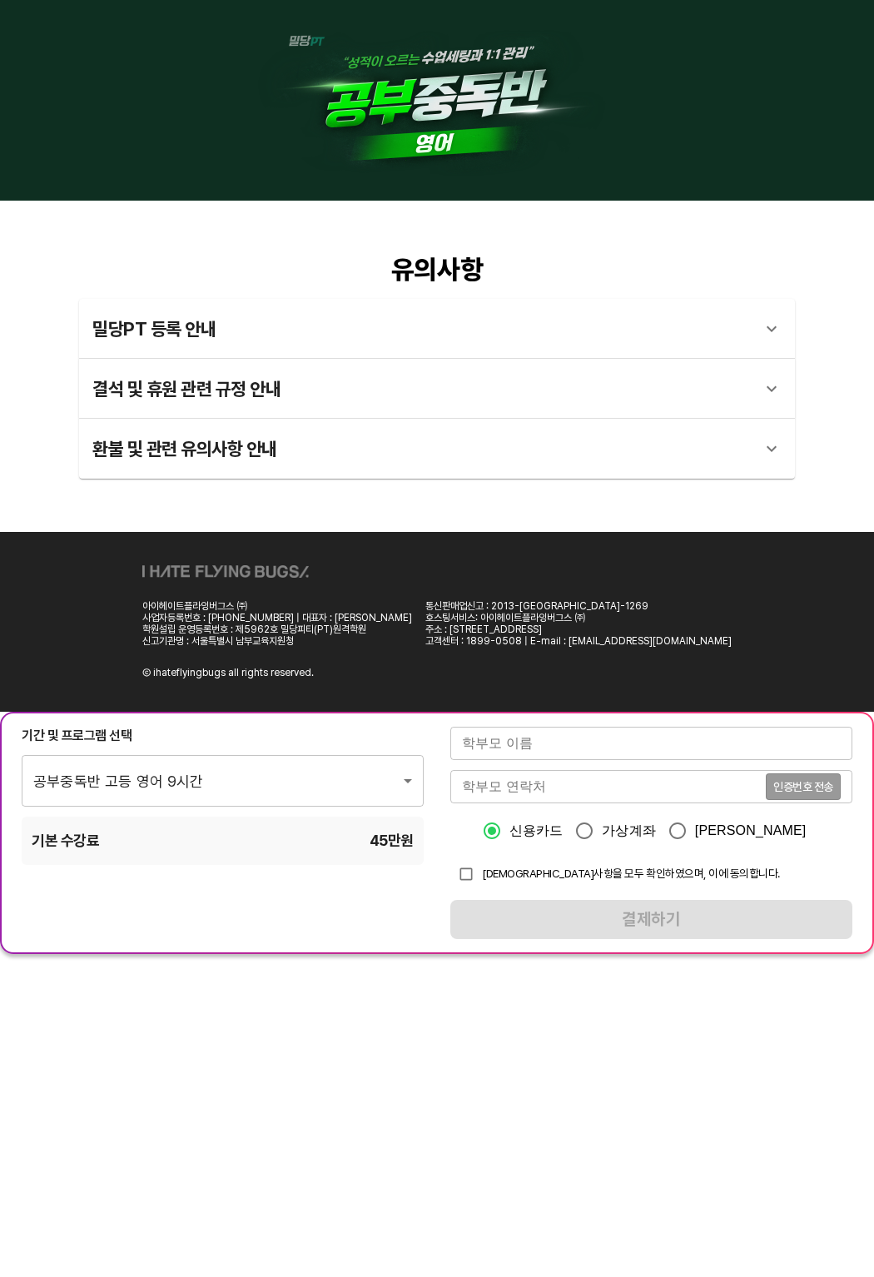
click at [275, 778] on body "유의사항 밀당PT 등록 안내 1 - 1 . 신규등록 신규등록은 밀당PT 각 과목별 프로그램을 처음 이용하는 경우에 해당합니다. 프로그램 구매 …" at bounding box center [437, 477] width 874 height 954
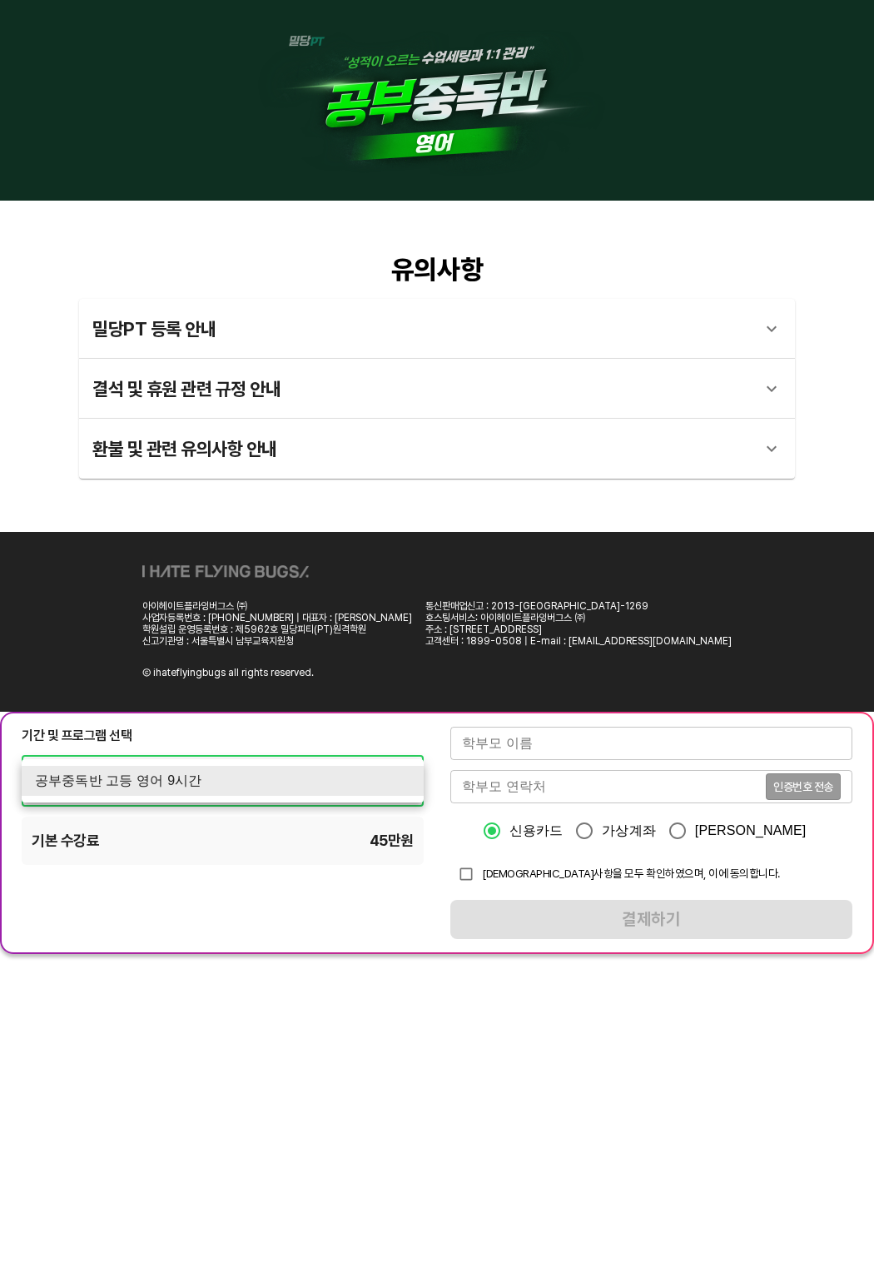
click at [275, 778] on li "공부중독반 고등 영어 9시간" at bounding box center [223, 781] width 402 height 30
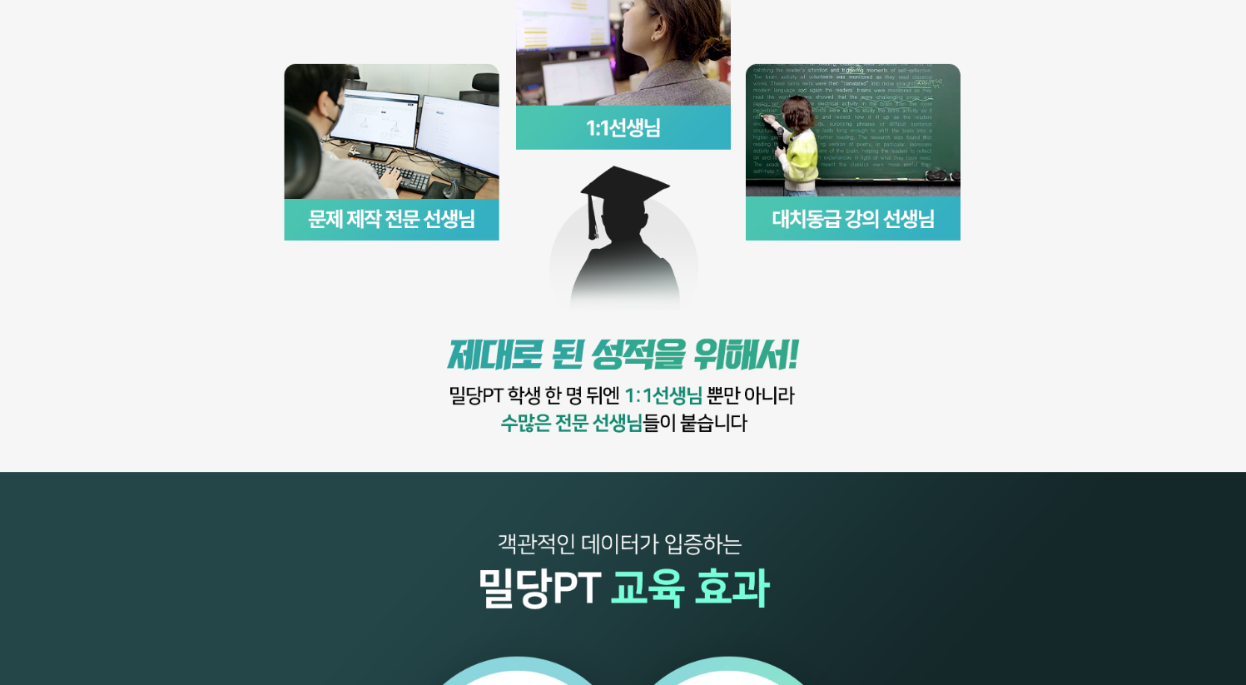
scroll to position [1053, 0]
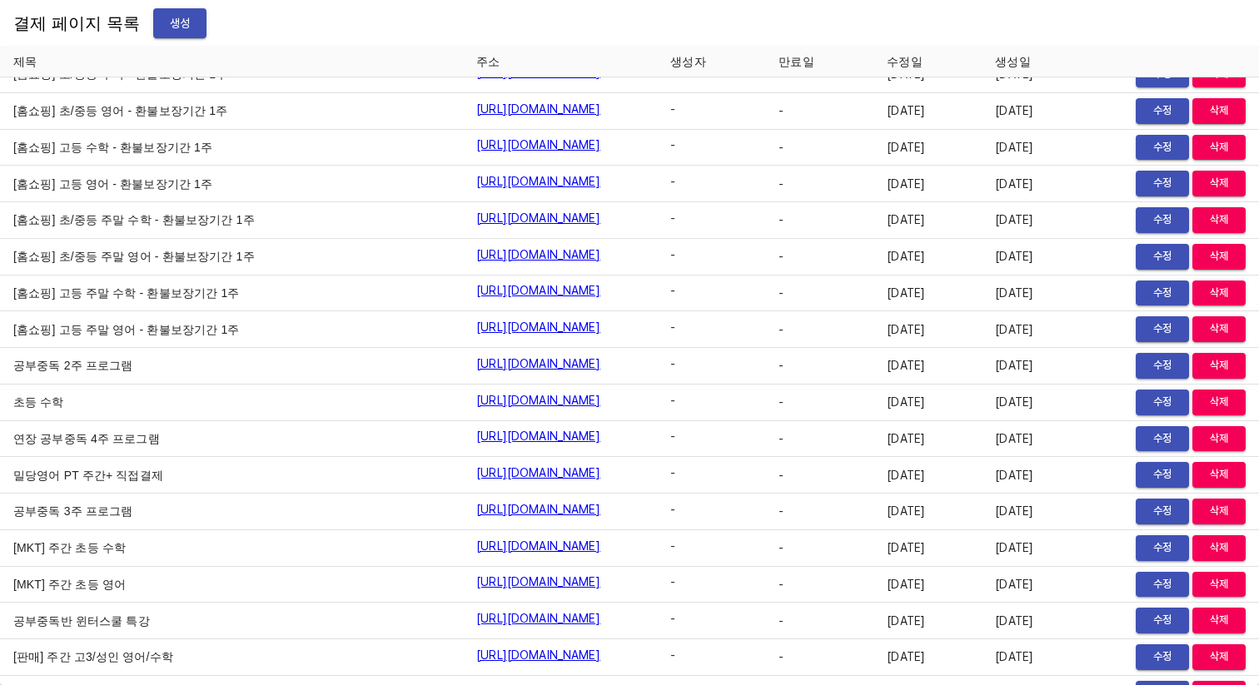
scroll to position [6322, 0]
